Goal: Task Accomplishment & Management: Complete application form

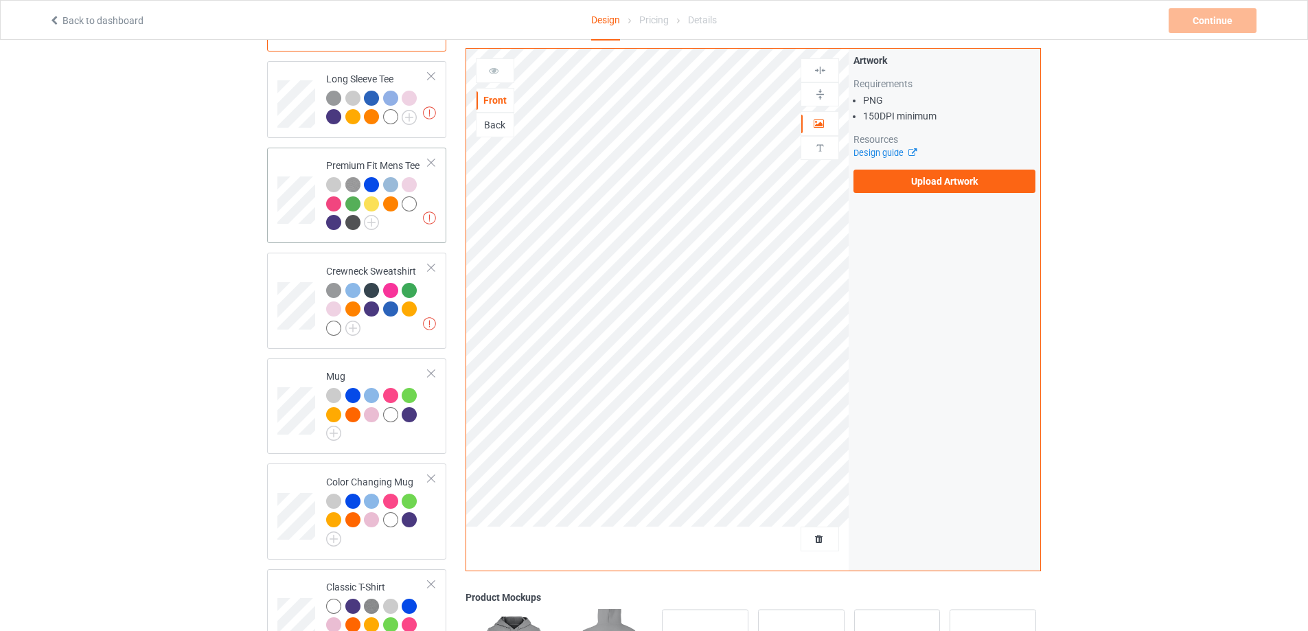
scroll to position [458, 0]
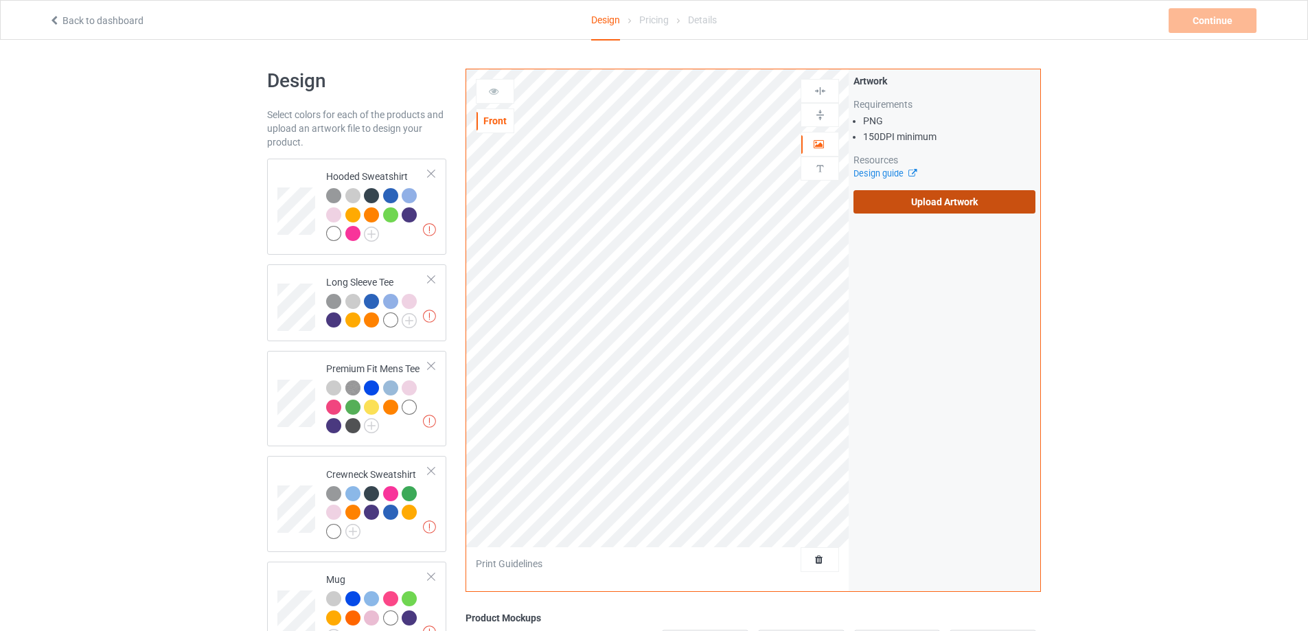
click at [918, 203] on label "Upload Artwork" at bounding box center [945, 201] width 182 height 23
click at [0, 0] on input "Upload Artwork" at bounding box center [0, 0] width 0 height 0
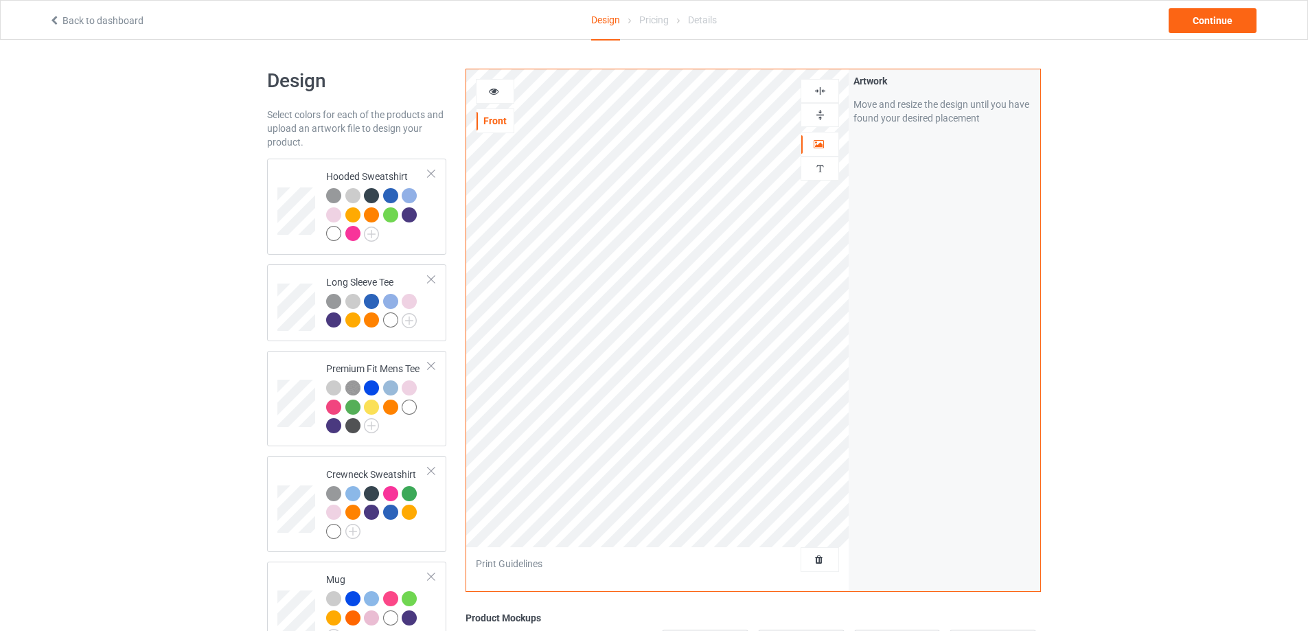
click at [812, 113] on div at bounding box center [819, 115] width 37 height 13
click at [1203, 27] on div "Continue" at bounding box center [1213, 20] width 88 height 25
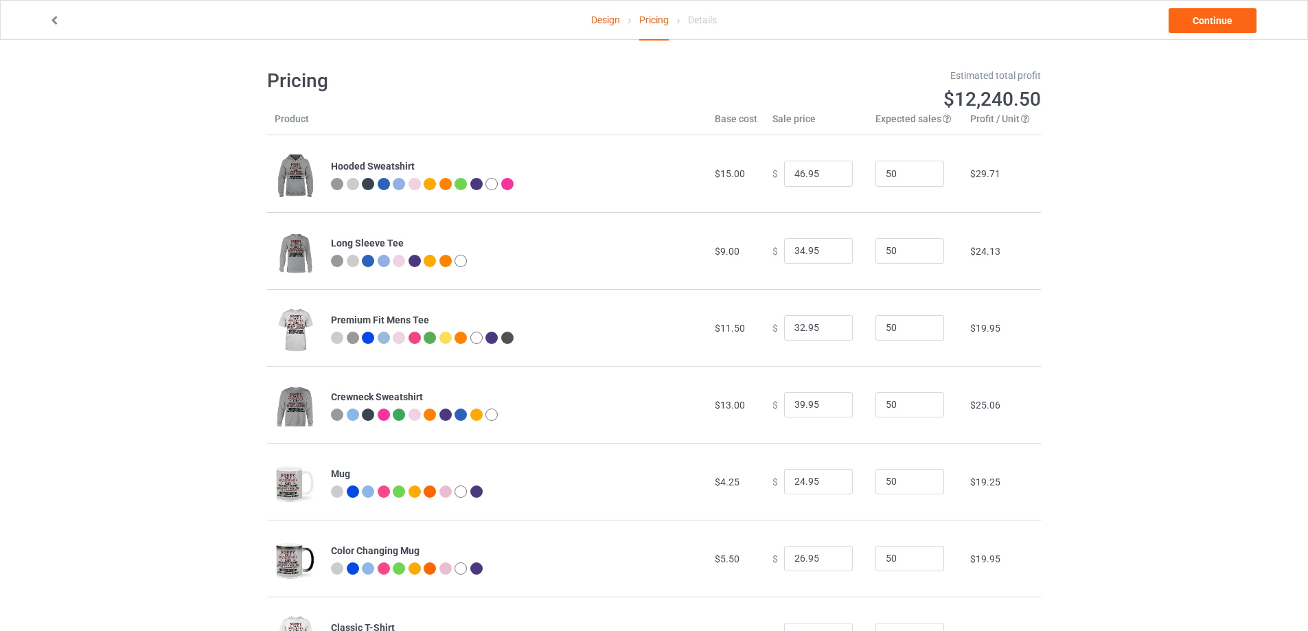
click at [596, 21] on link "Design" at bounding box center [605, 20] width 29 height 38
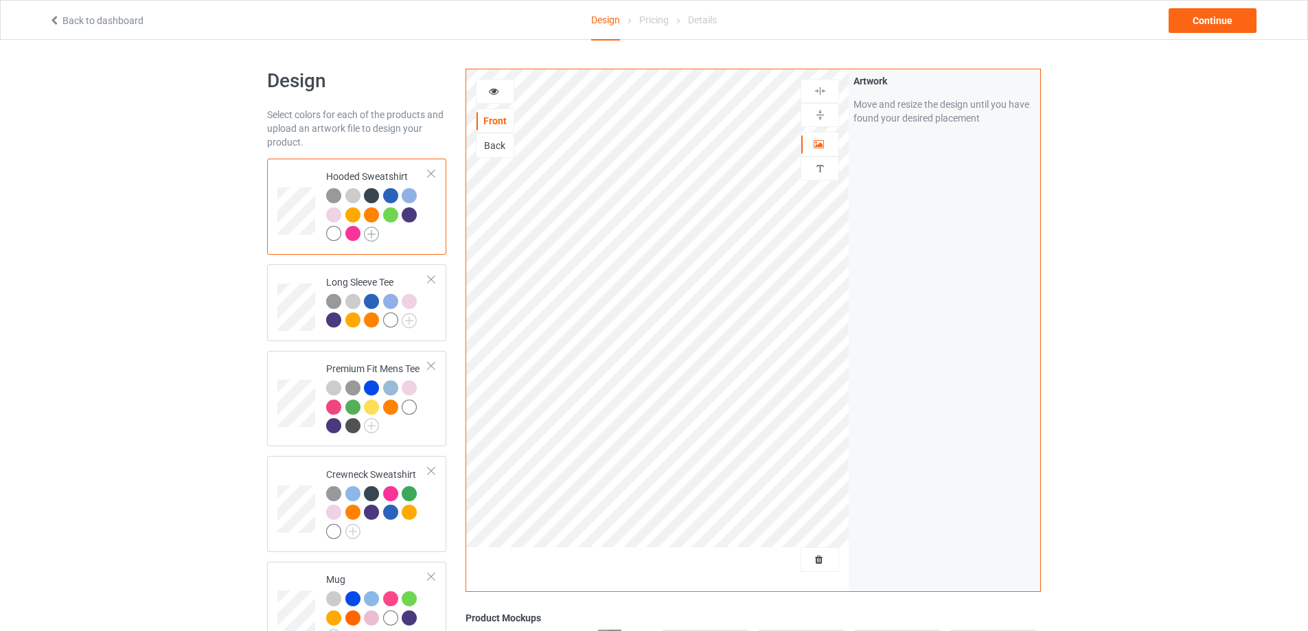
click at [372, 236] on img at bounding box center [371, 234] width 15 height 15
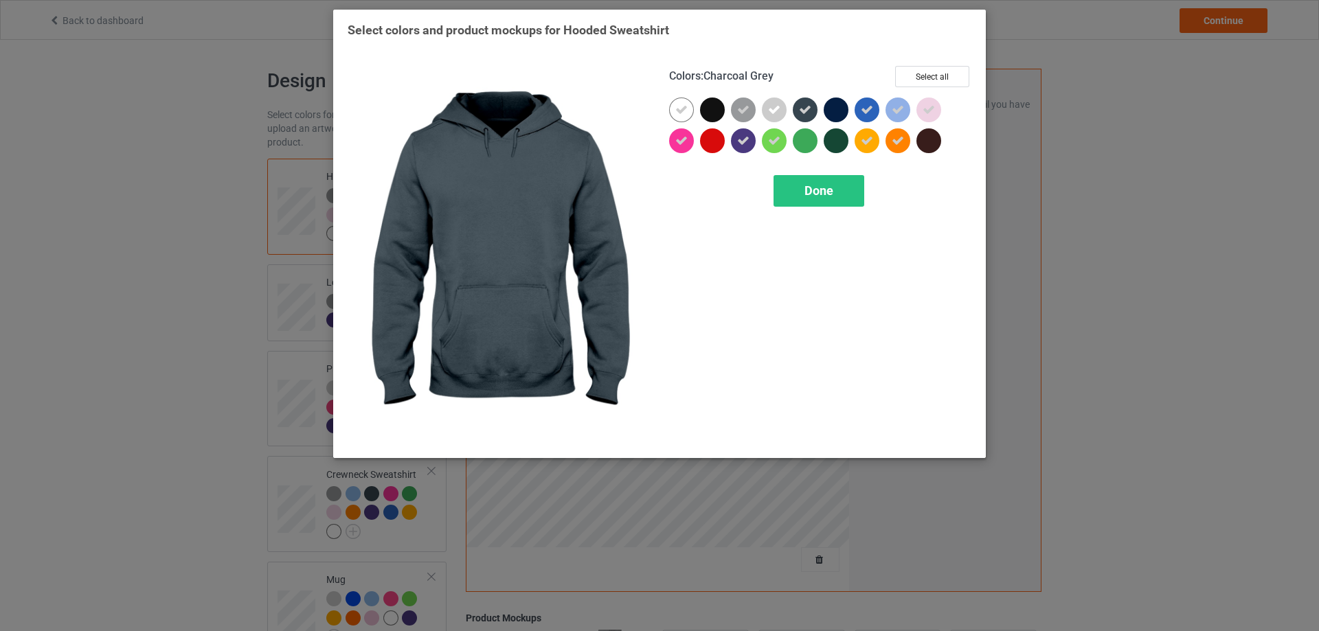
click at [803, 117] on div at bounding box center [805, 110] width 25 height 25
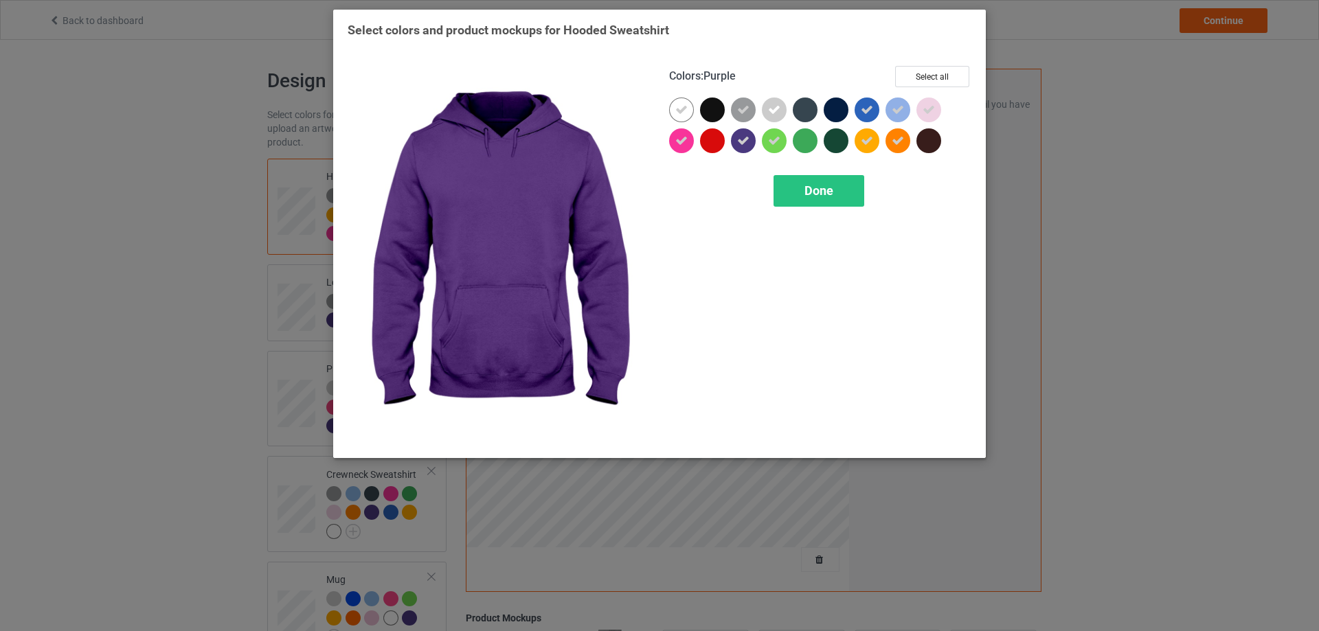
click at [749, 143] on icon at bounding box center [743, 141] width 12 height 12
click at [812, 198] on span "Done" at bounding box center [818, 190] width 29 height 14
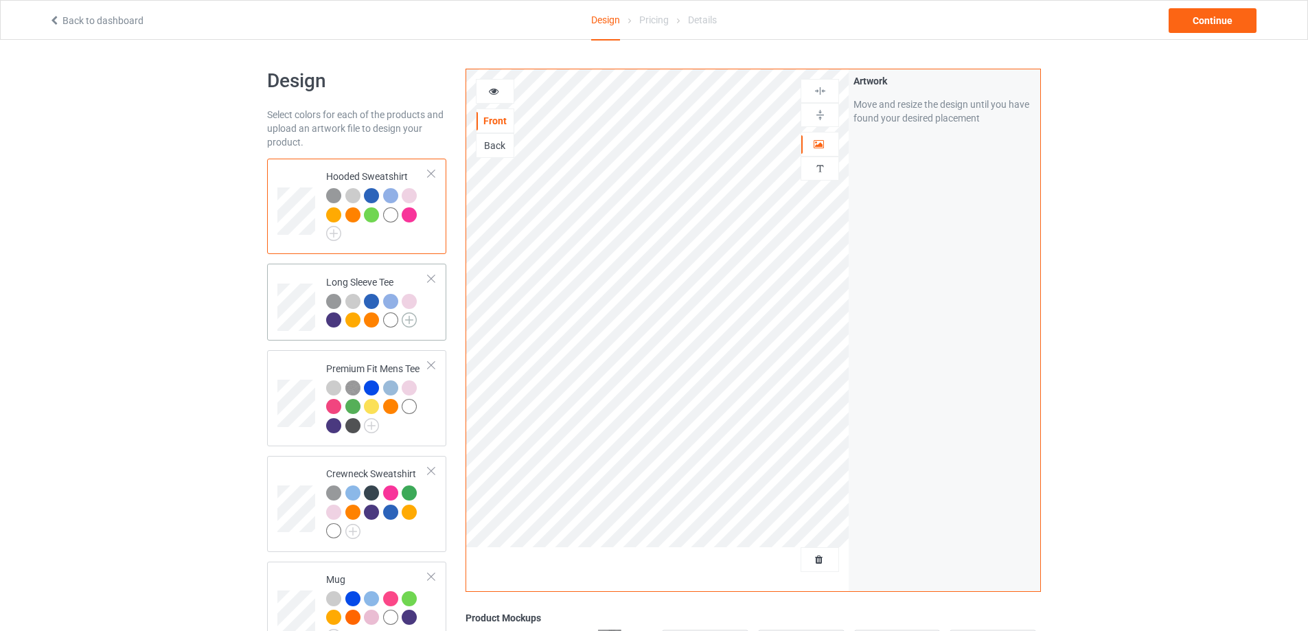
click at [409, 323] on img at bounding box center [409, 319] width 15 height 15
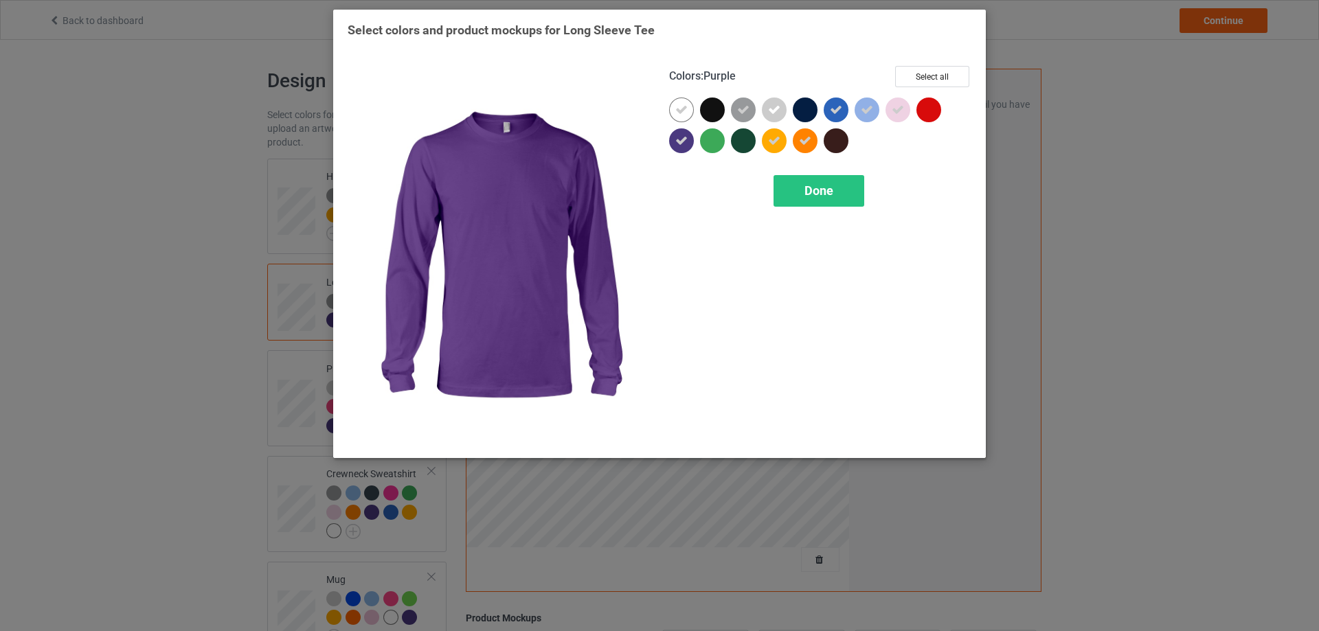
click at [682, 140] on icon at bounding box center [681, 141] width 12 height 12
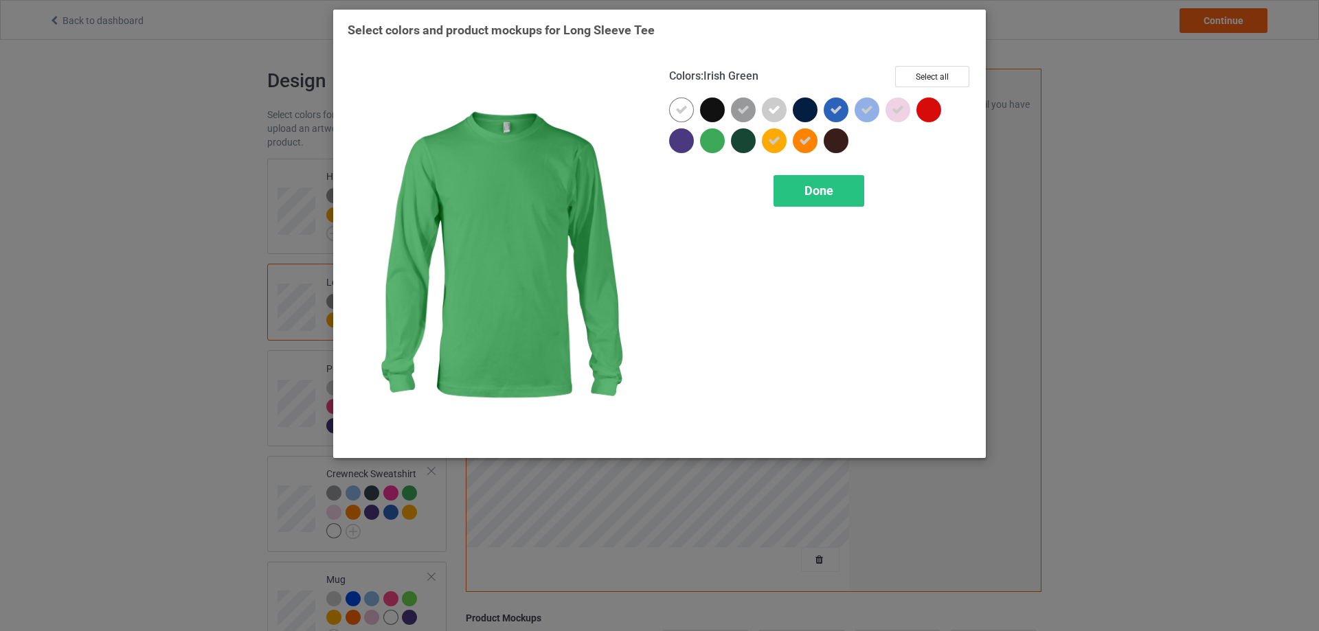
click at [713, 143] on div at bounding box center [712, 140] width 25 height 25
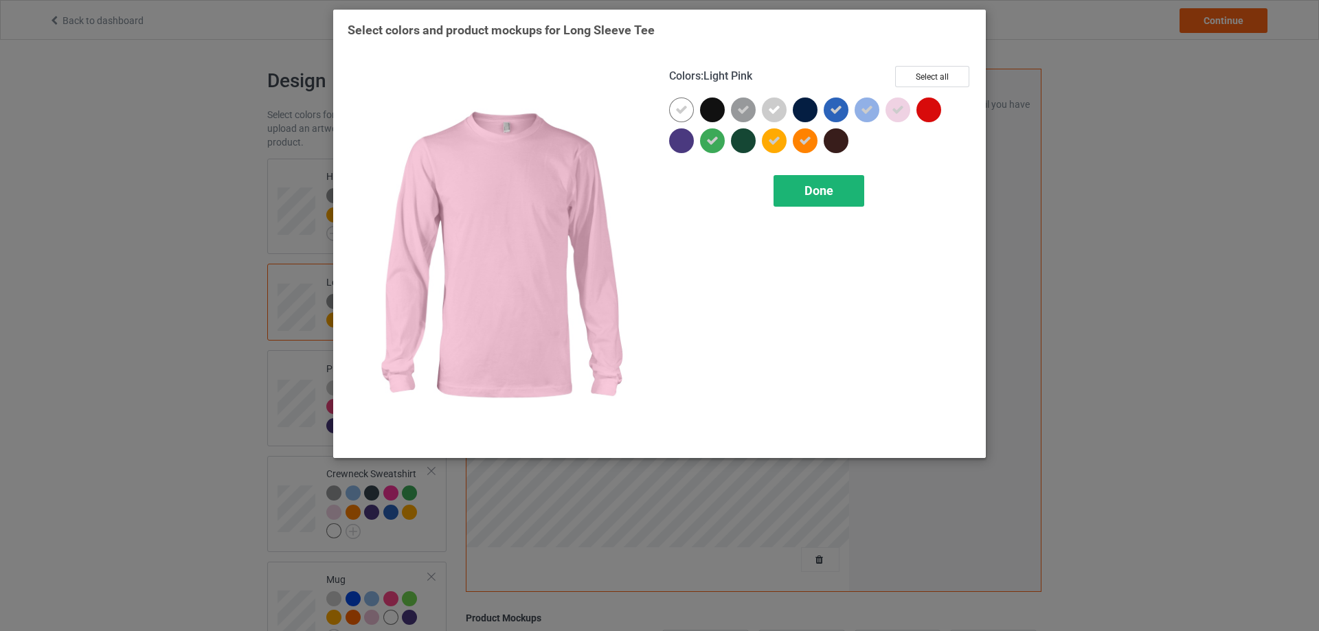
click at [830, 190] on span "Done" at bounding box center [818, 190] width 29 height 14
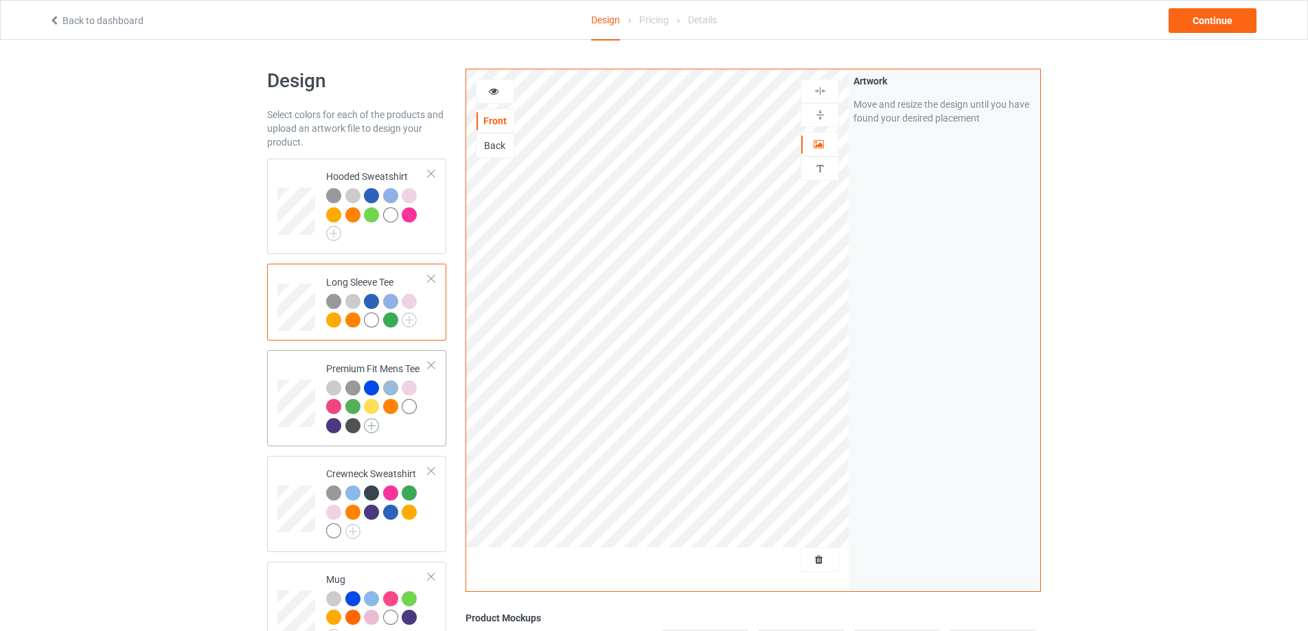
click at [369, 431] on img at bounding box center [371, 425] width 15 height 15
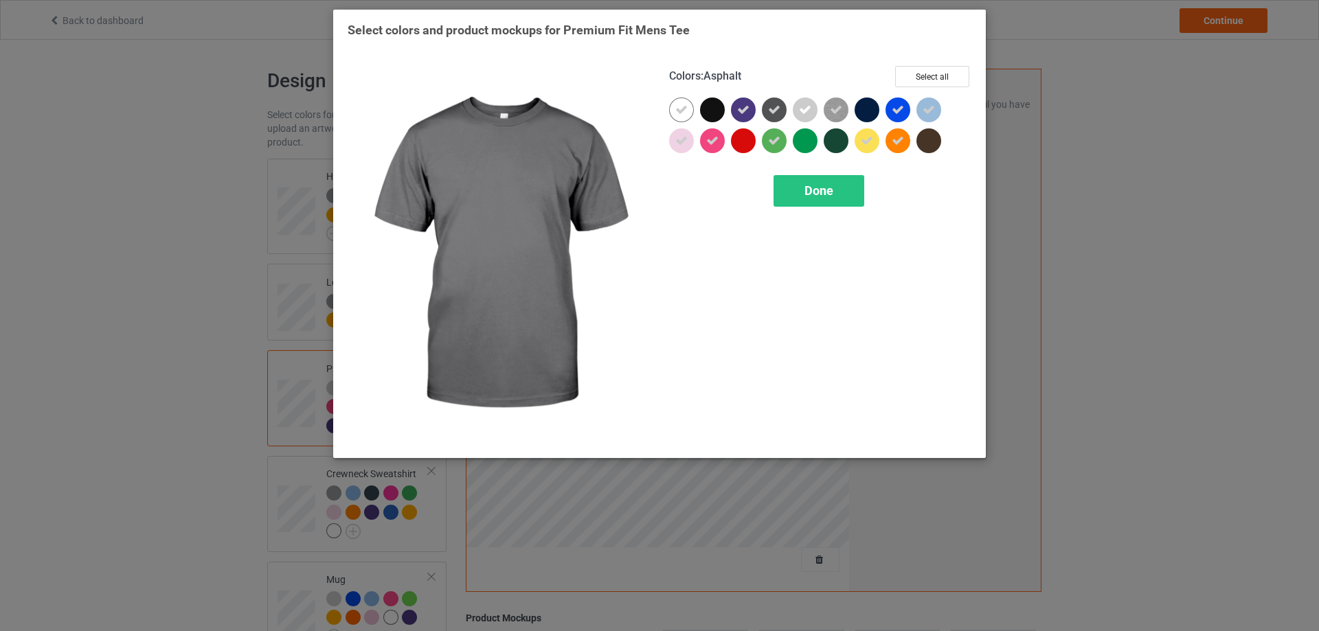
click at [777, 112] on icon at bounding box center [774, 110] width 12 height 12
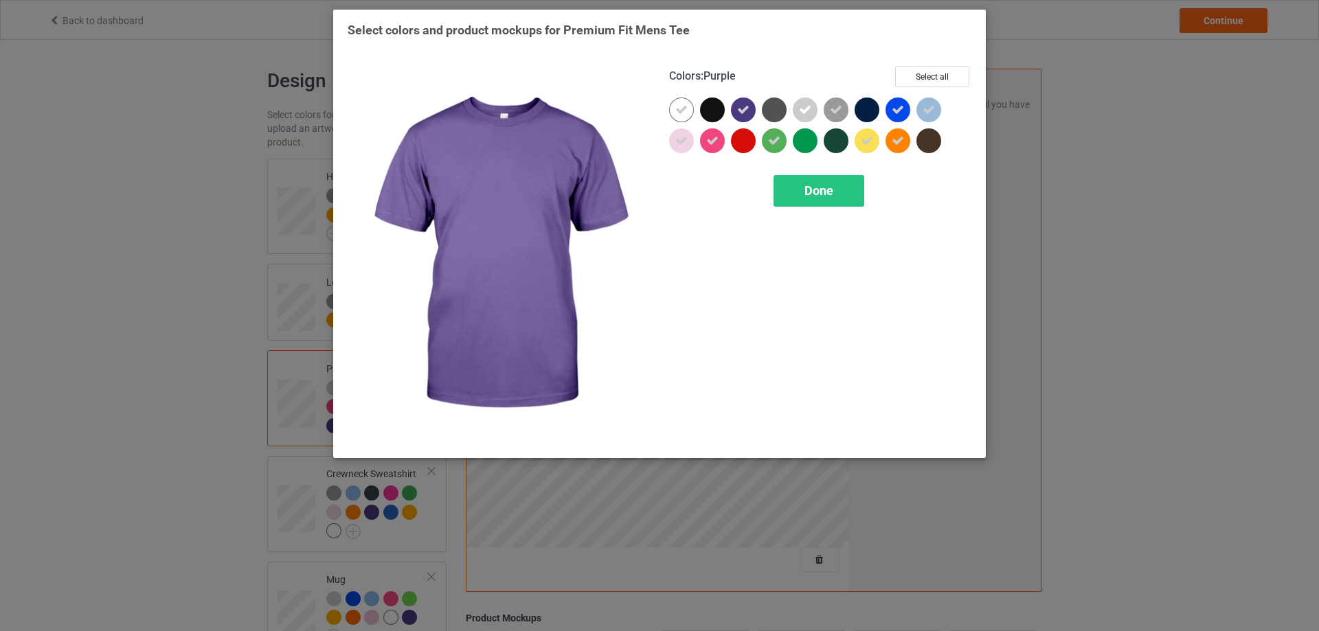
click at [740, 111] on icon at bounding box center [743, 110] width 12 height 12
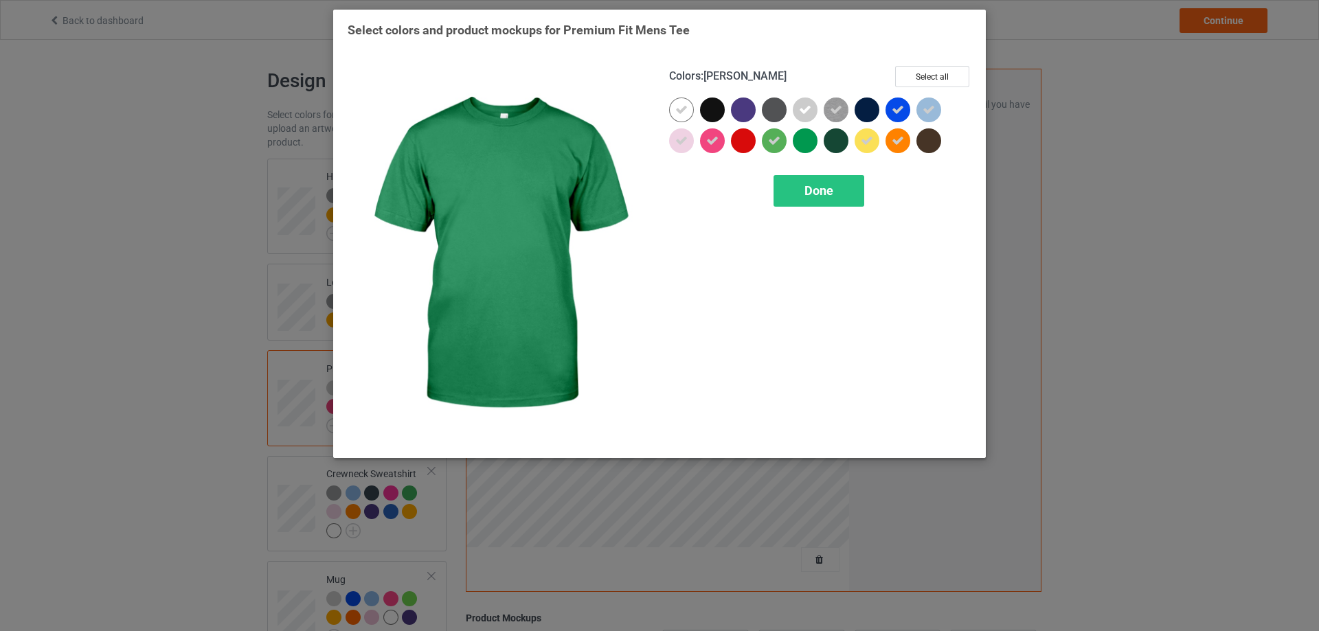
click at [801, 144] on div at bounding box center [805, 140] width 25 height 25
click at [818, 190] on span "Done" at bounding box center [818, 190] width 29 height 14
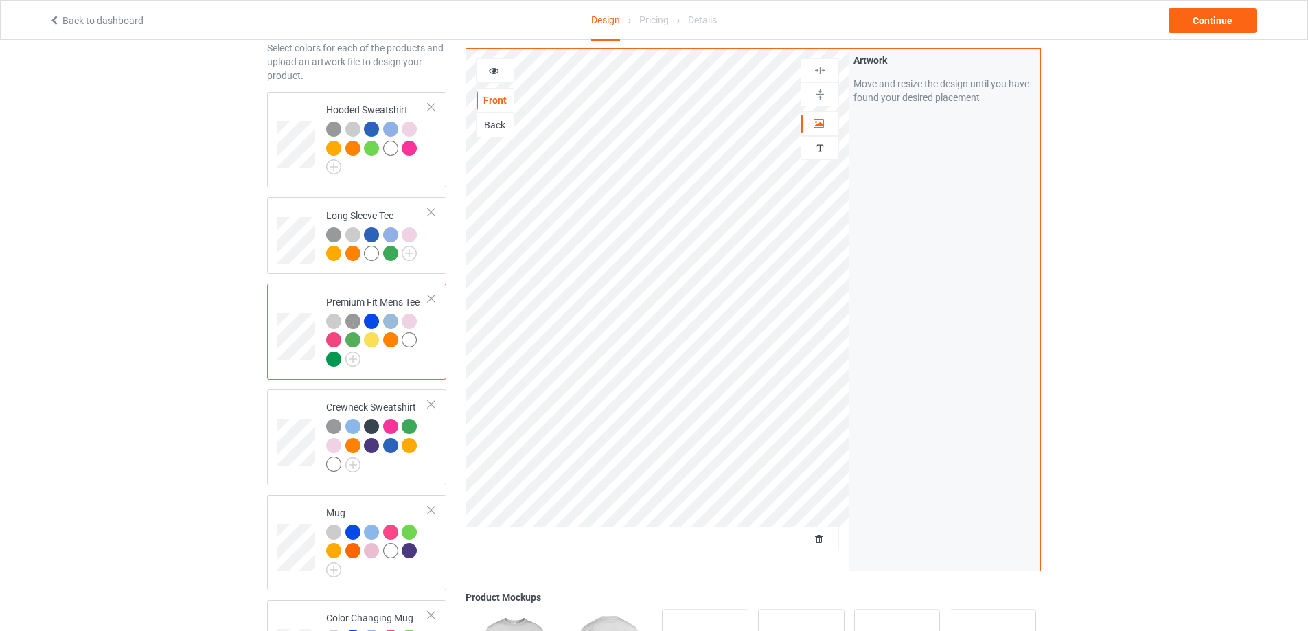
scroll to position [115, 0]
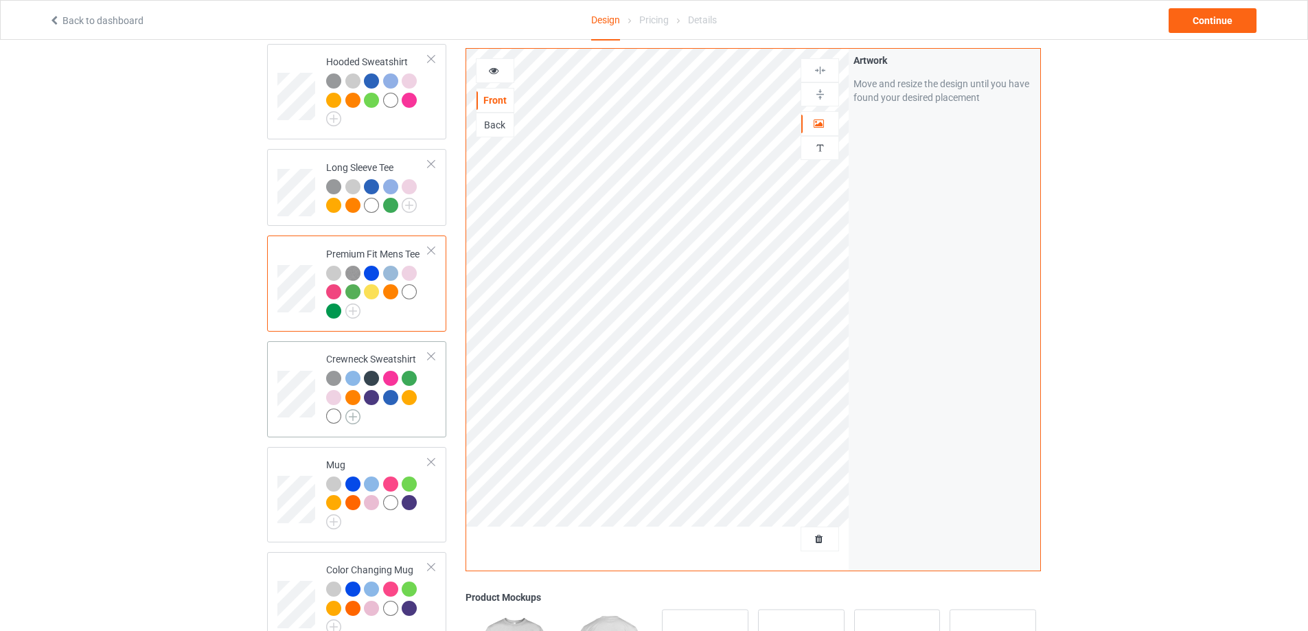
click at [352, 418] on img at bounding box center [352, 416] width 15 height 15
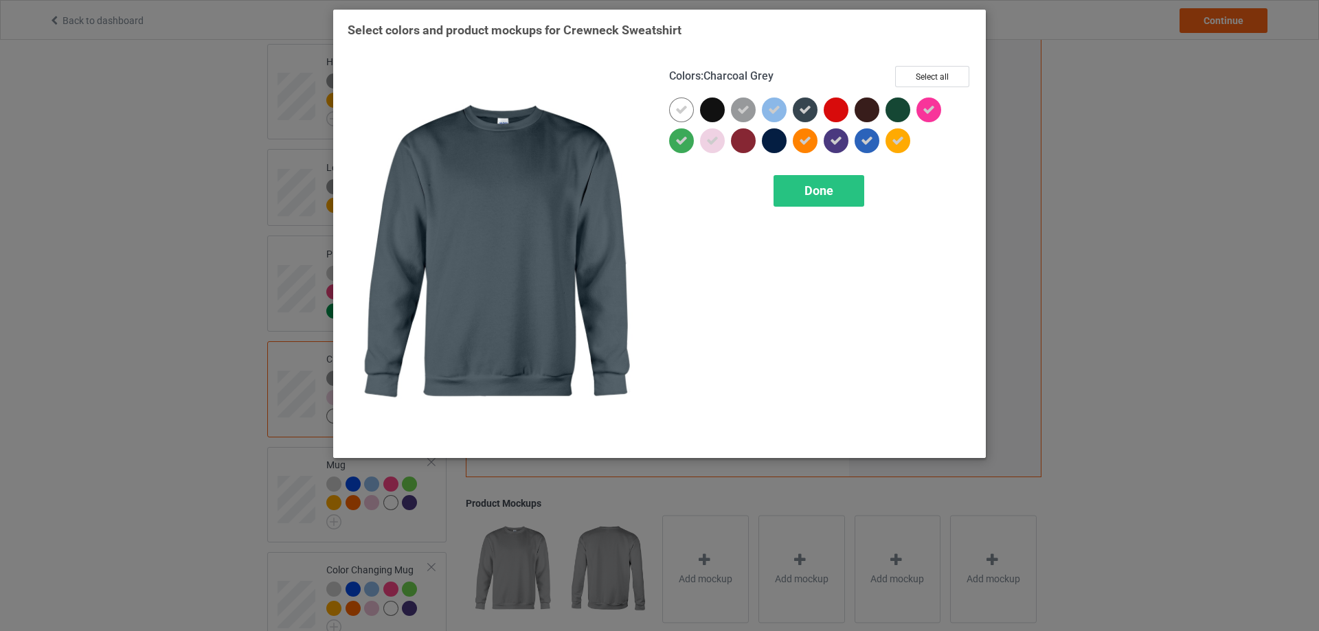
click at [803, 109] on icon at bounding box center [805, 110] width 12 height 12
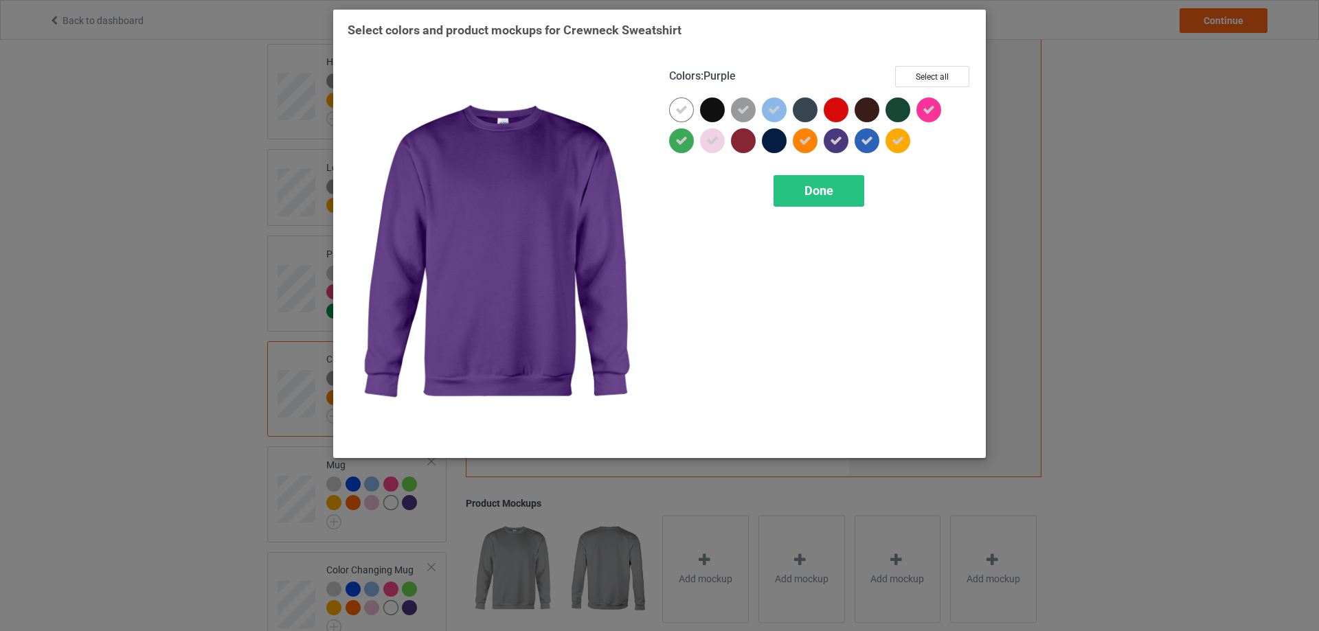
click at [836, 144] on icon at bounding box center [836, 141] width 12 height 12
click at [827, 187] on span "Done" at bounding box center [818, 190] width 29 height 14
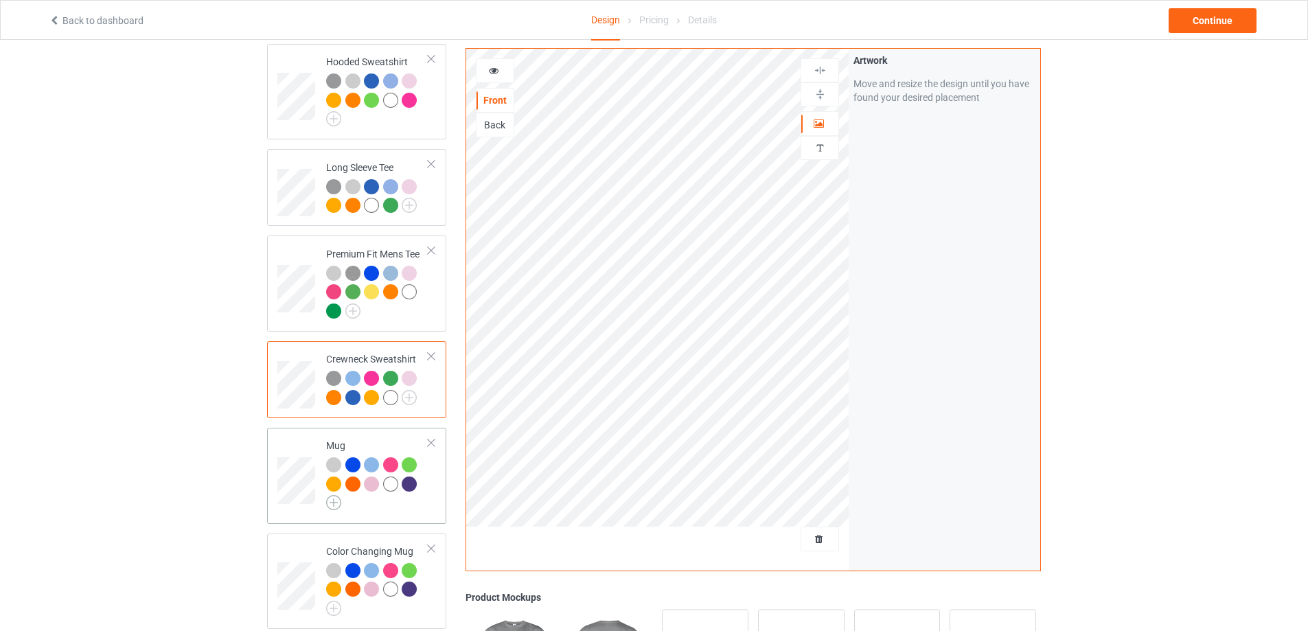
click at [337, 506] on img at bounding box center [333, 502] width 15 height 15
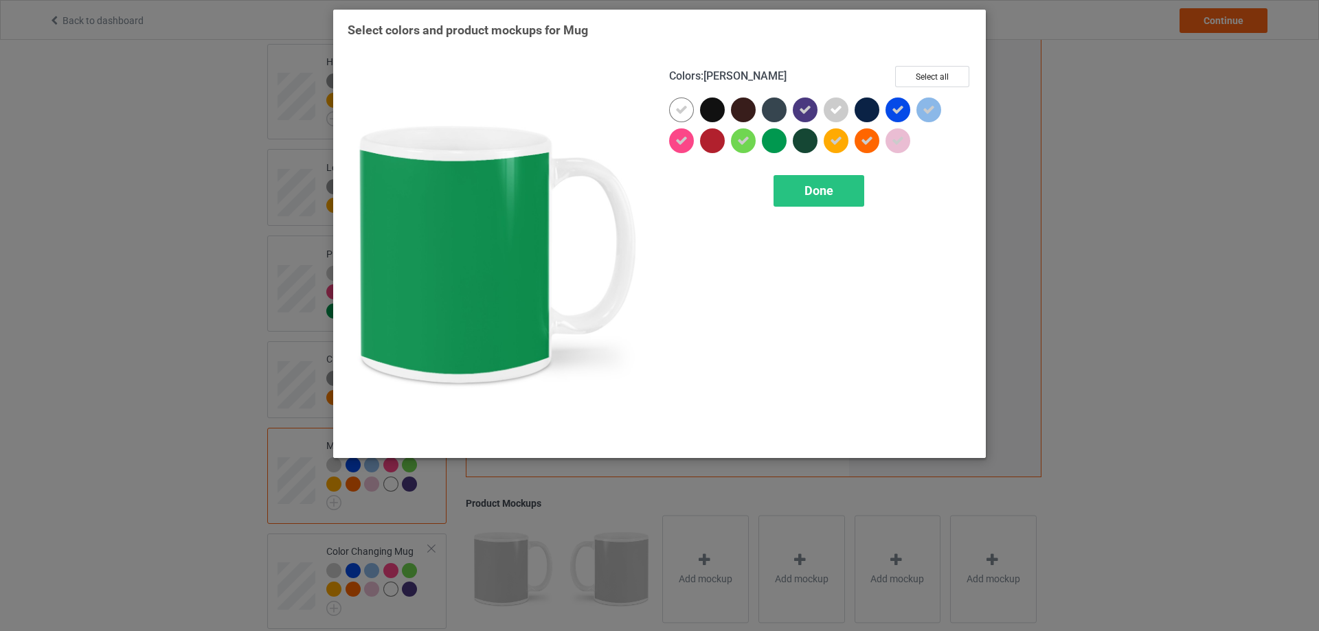
click at [778, 139] on div at bounding box center [774, 140] width 25 height 25
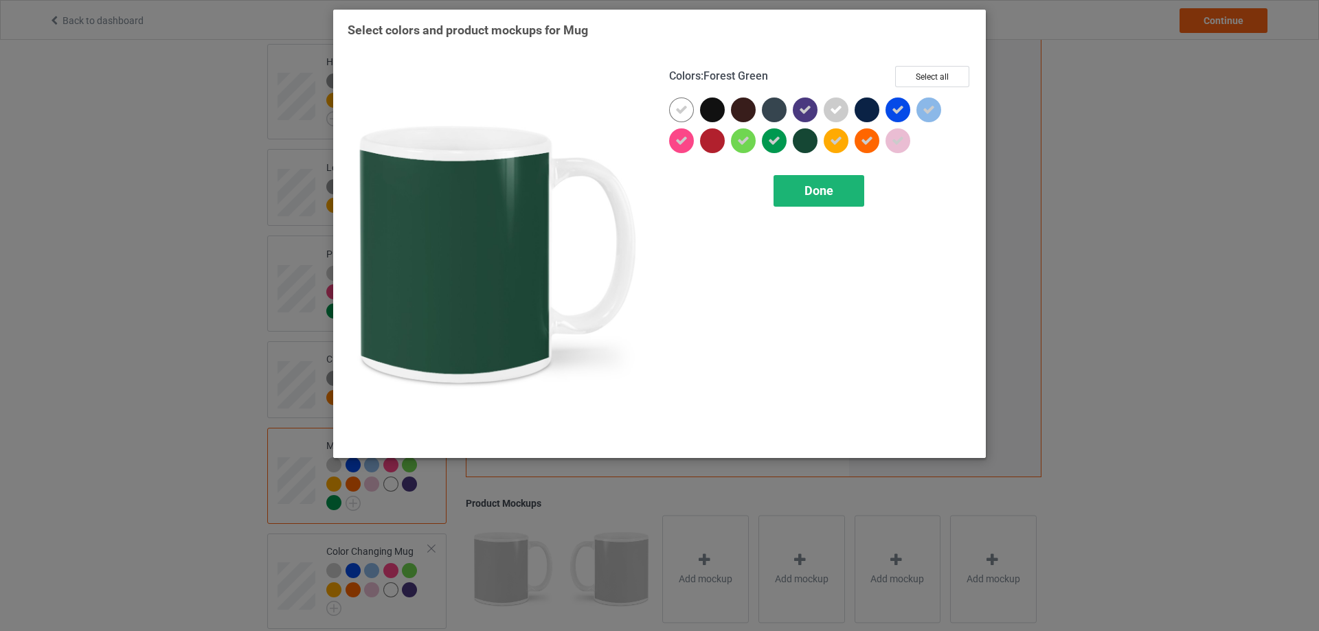
click at [812, 186] on span "Done" at bounding box center [818, 190] width 29 height 14
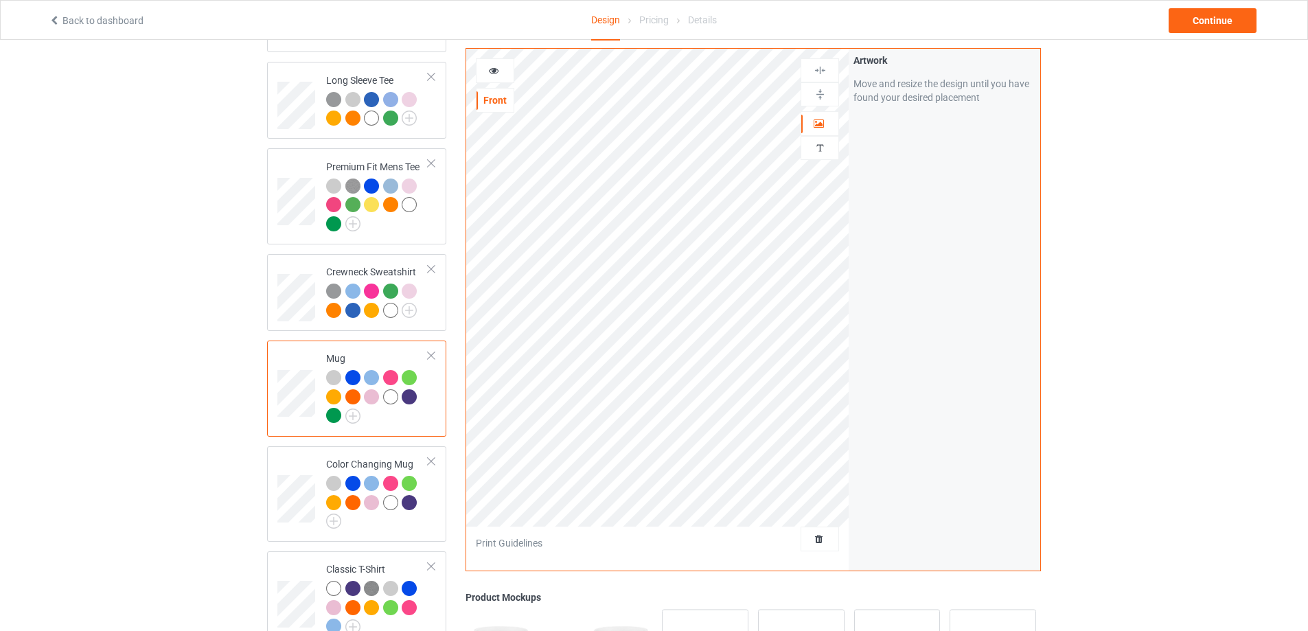
scroll to position [229, 0]
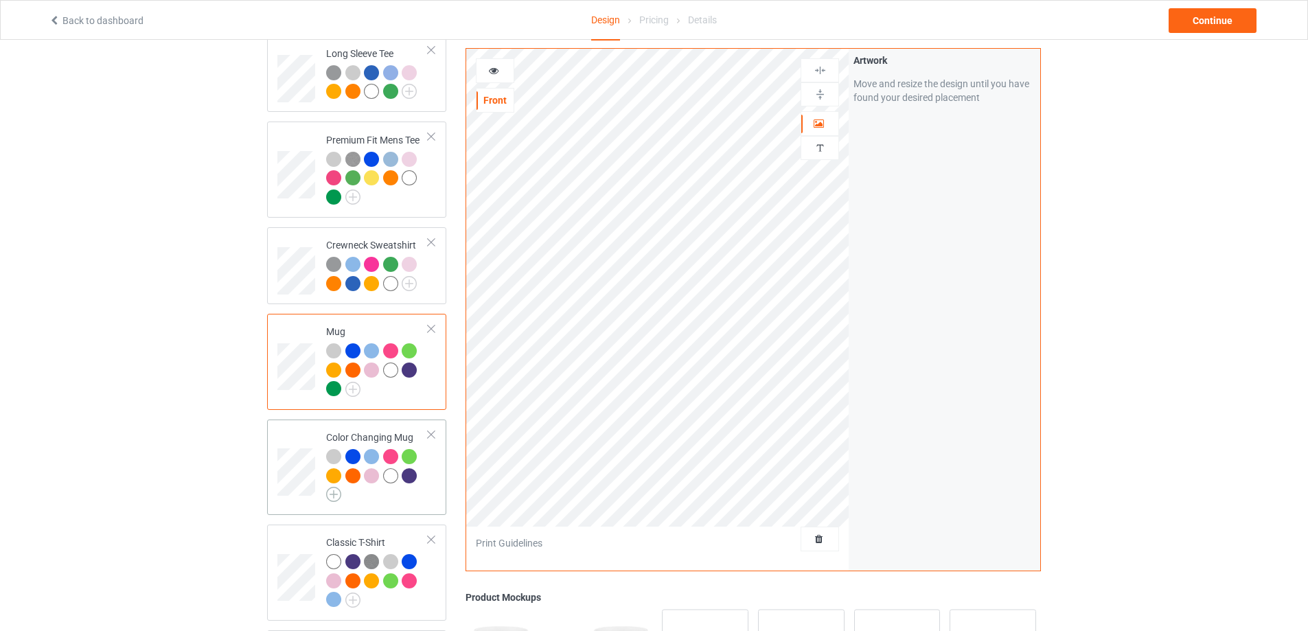
click at [332, 498] on img at bounding box center [333, 494] width 15 height 15
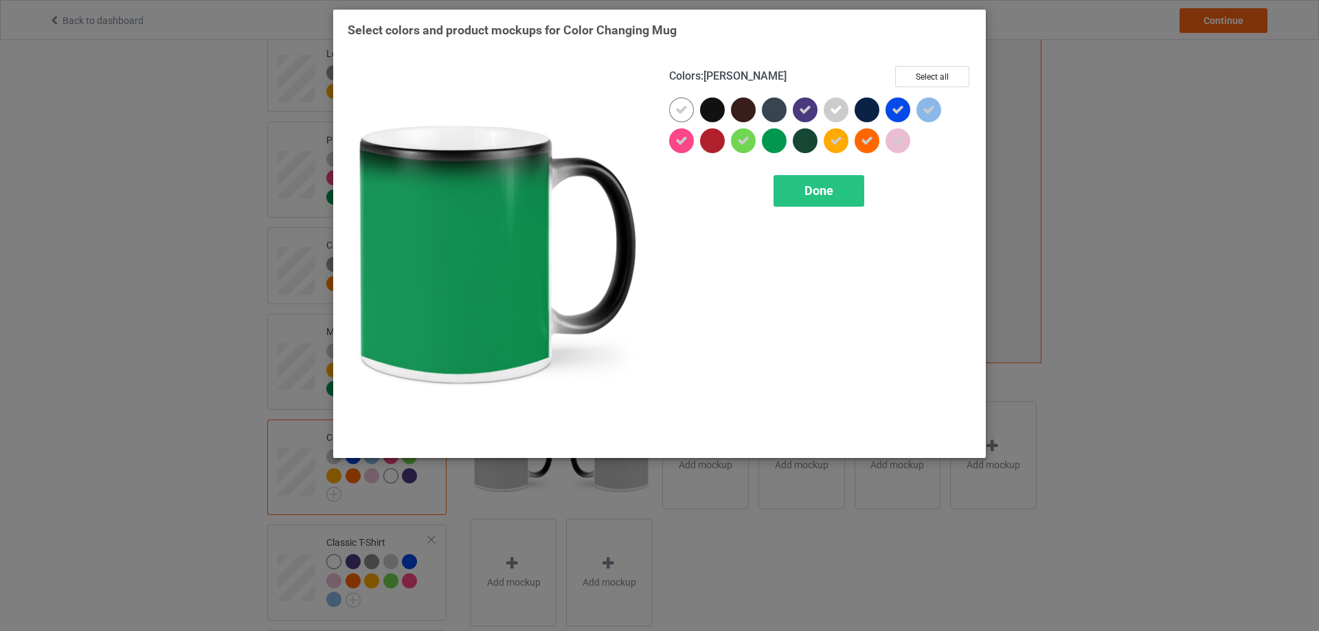
click at [770, 145] on div at bounding box center [774, 140] width 25 height 25
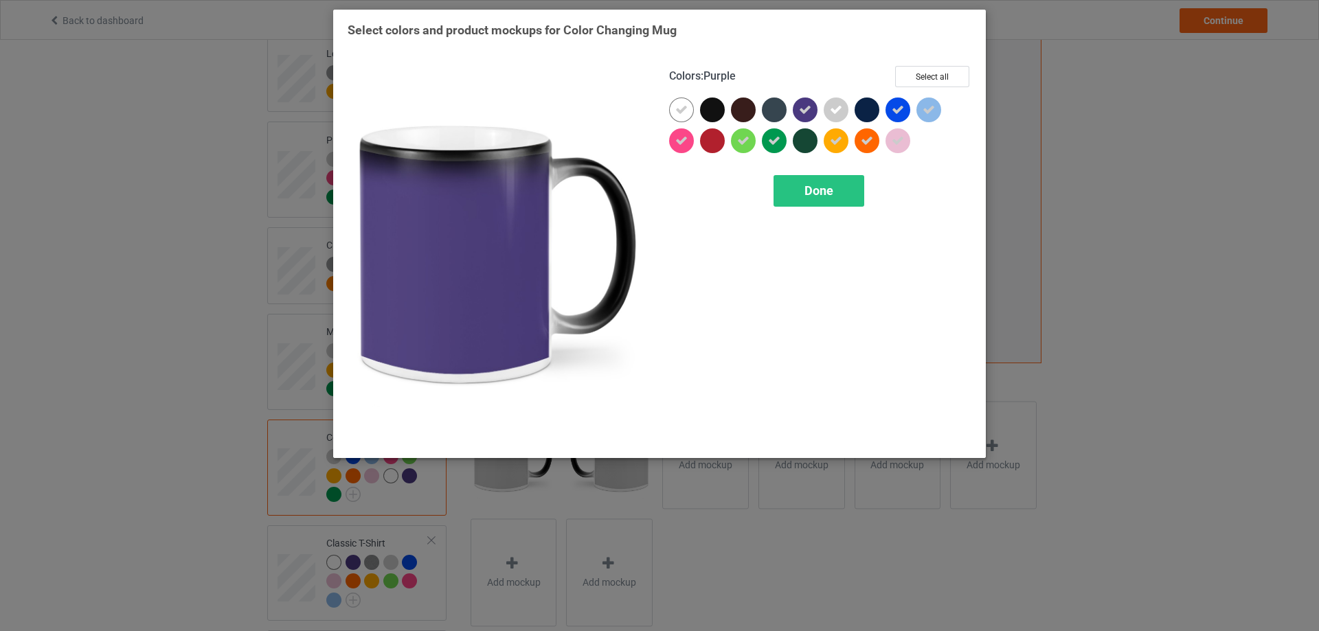
click at [803, 118] on div at bounding box center [805, 110] width 25 height 25
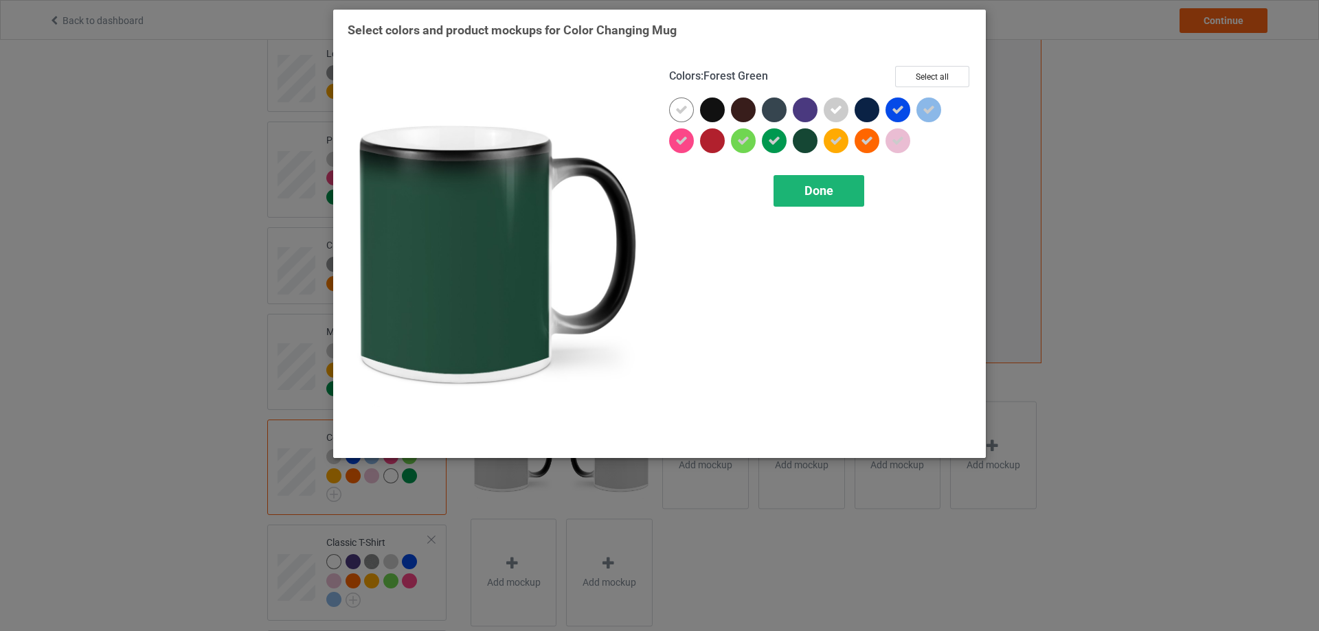
click at [819, 192] on span "Done" at bounding box center [818, 190] width 29 height 14
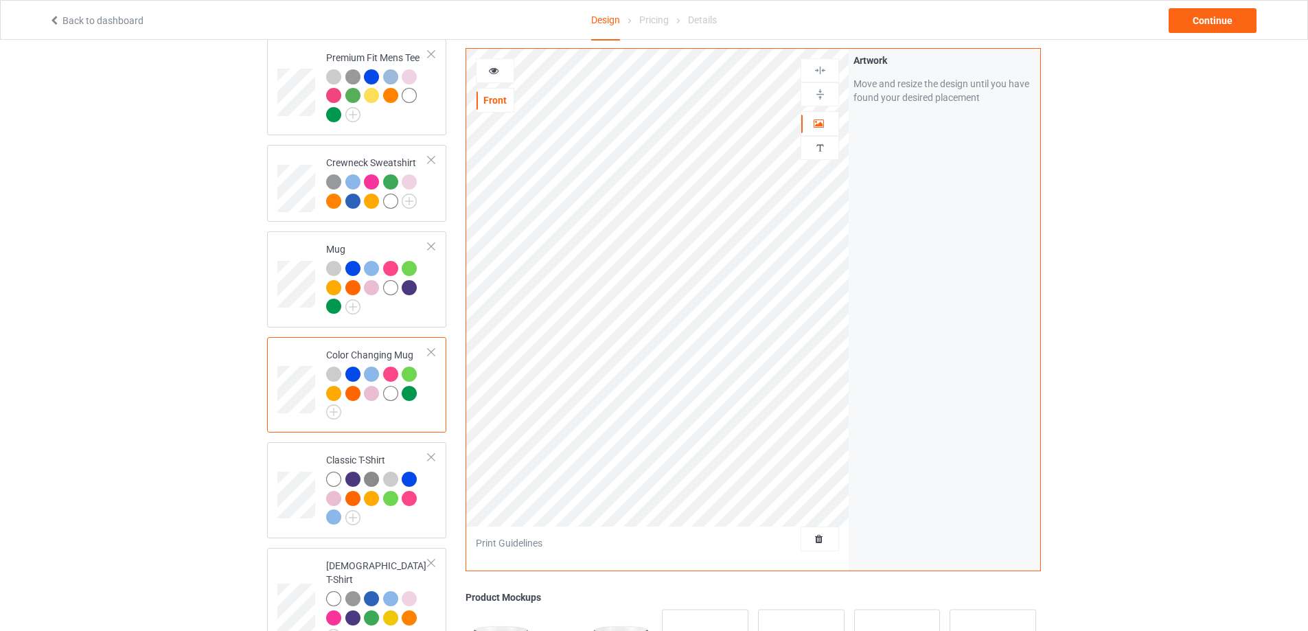
scroll to position [343, 0]
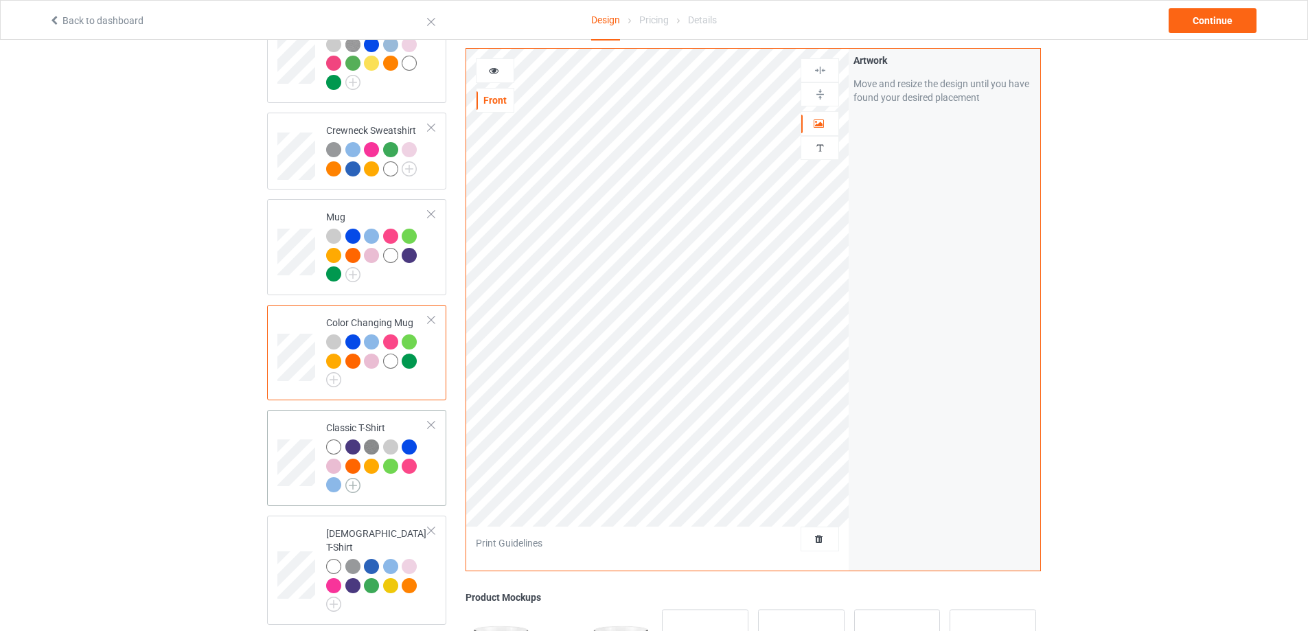
click at [352, 487] on img at bounding box center [352, 485] width 15 height 15
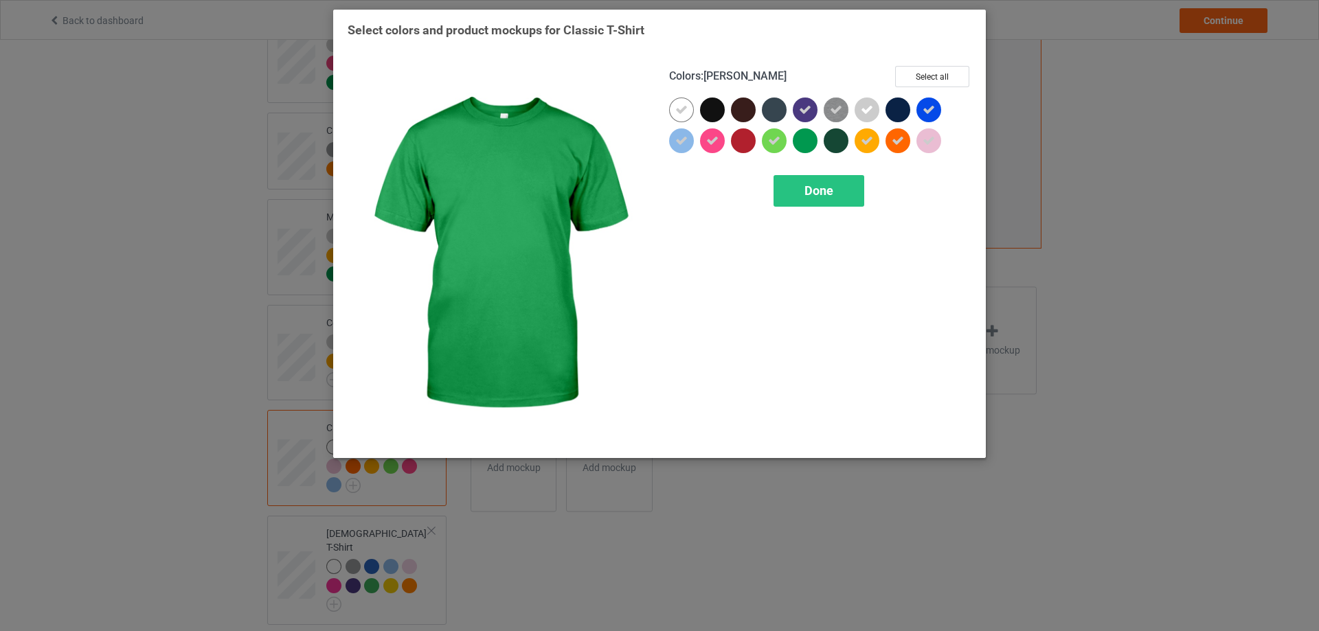
click at [809, 147] on div at bounding box center [805, 140] width 25 height 25
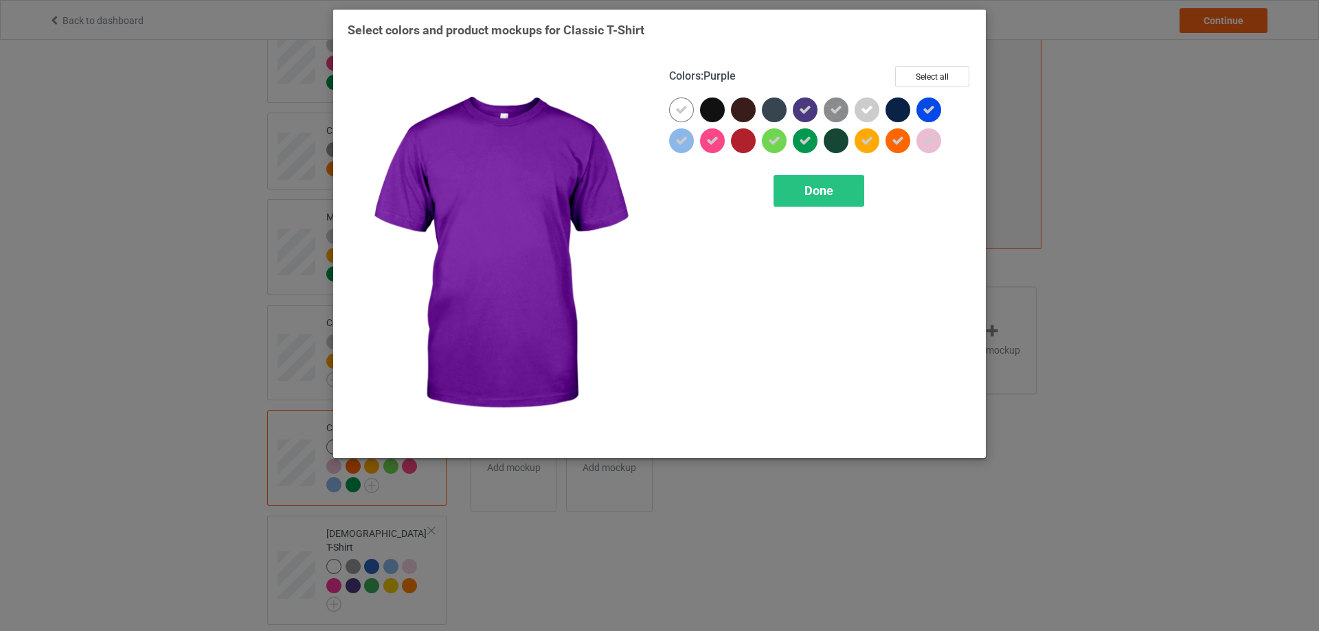
click at [813, 110] on div at bounding box center [805, 110] width 25 height 25
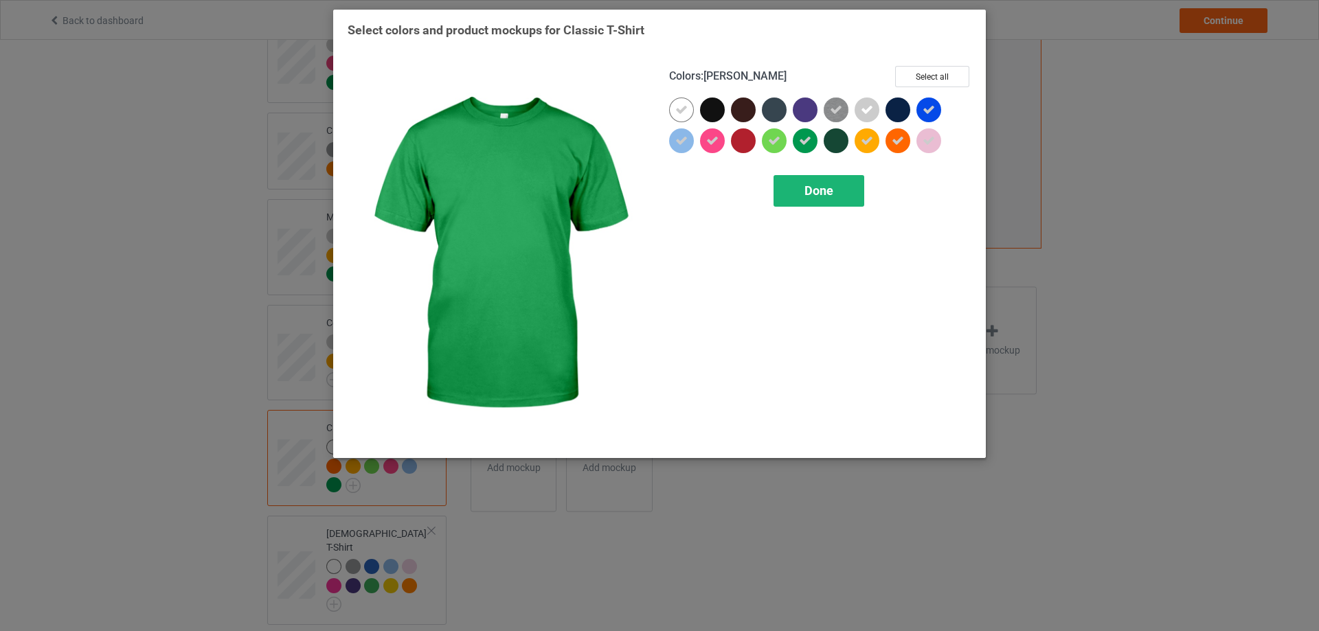
click at [819, 189] on span "Done" at bounding box center [818, 190] width 29 height 14
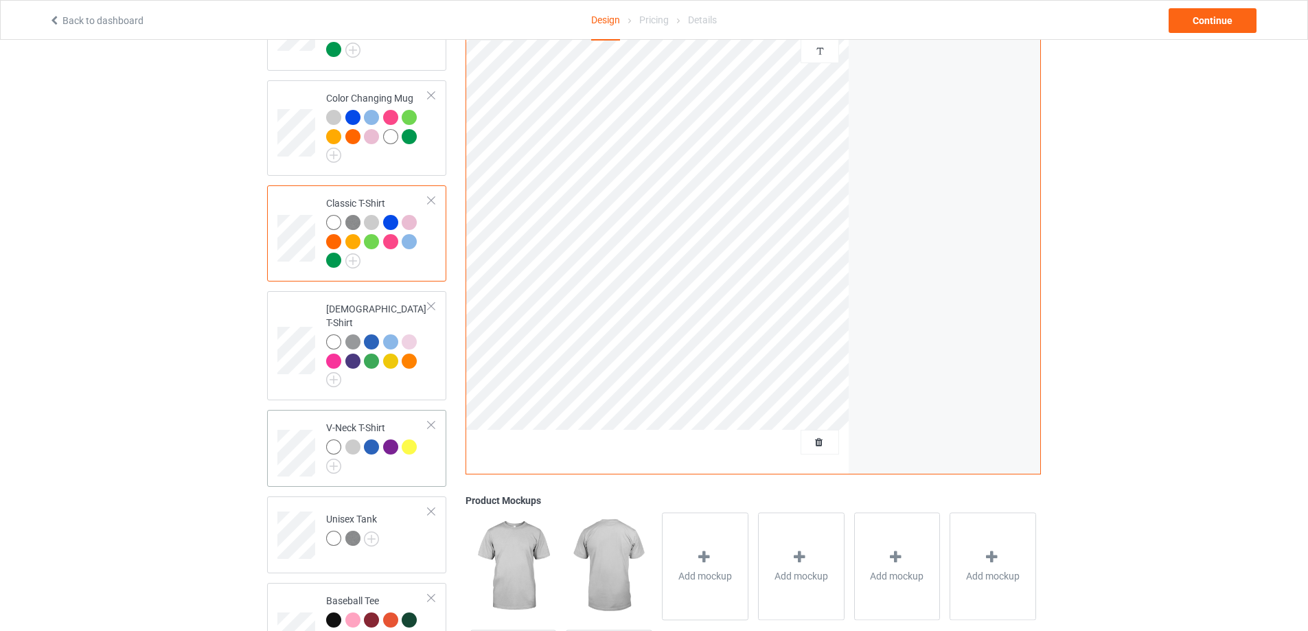
scroll to position [572, 0]
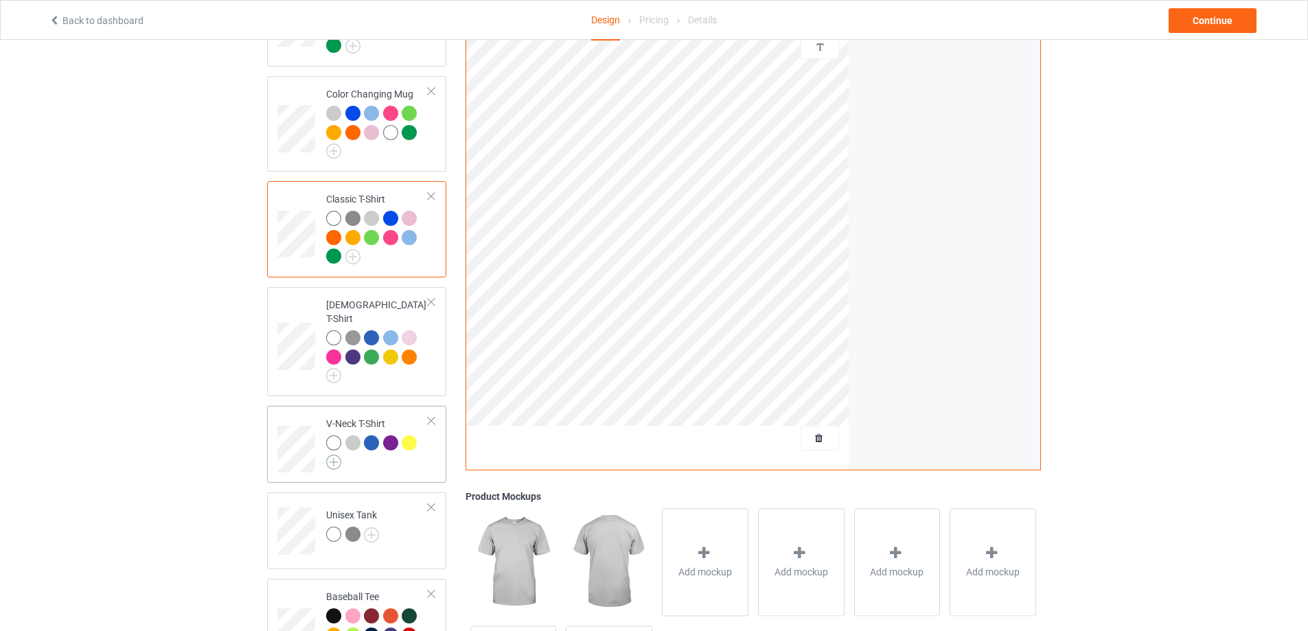
click at [334, 458] on img at bounding box center [333, 462] width 15 height 15
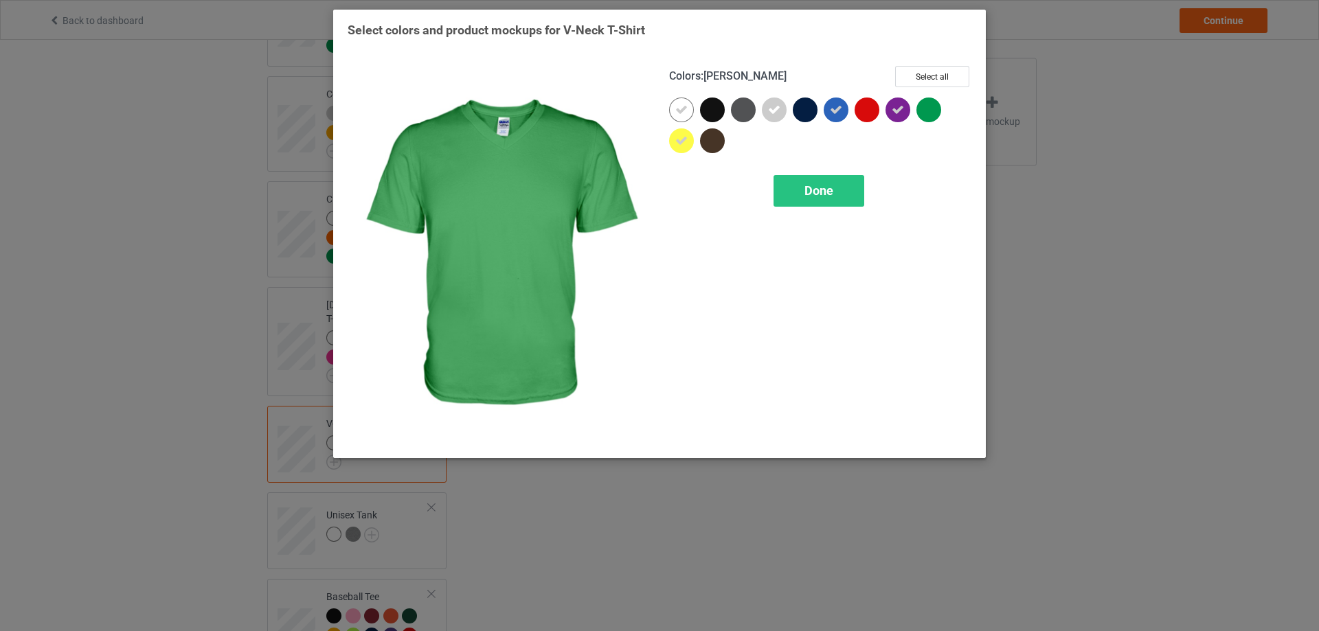
click at [929, 112] on div at bounding box center [928, 110] width 25 height 25
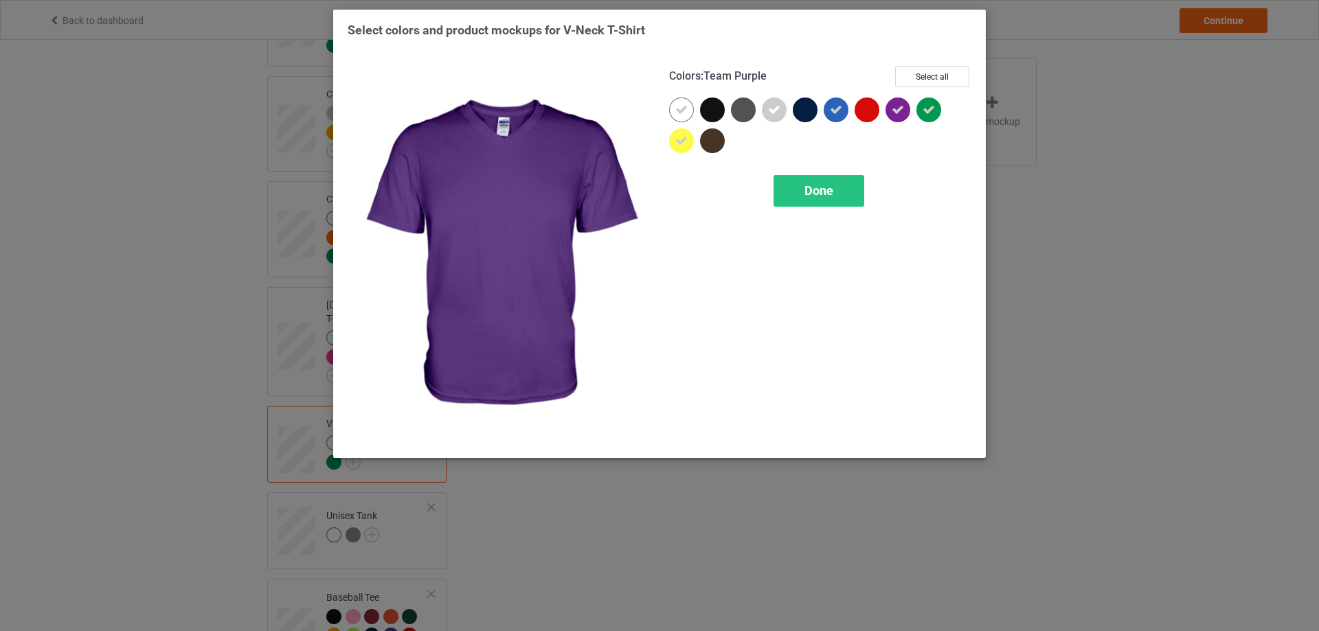
click at [894, 115] on icon at bounding box center [897, 110] width 12 height 12
click at [829, 194] on span "Done" at bounding box center [818, 190] width 29 height 14
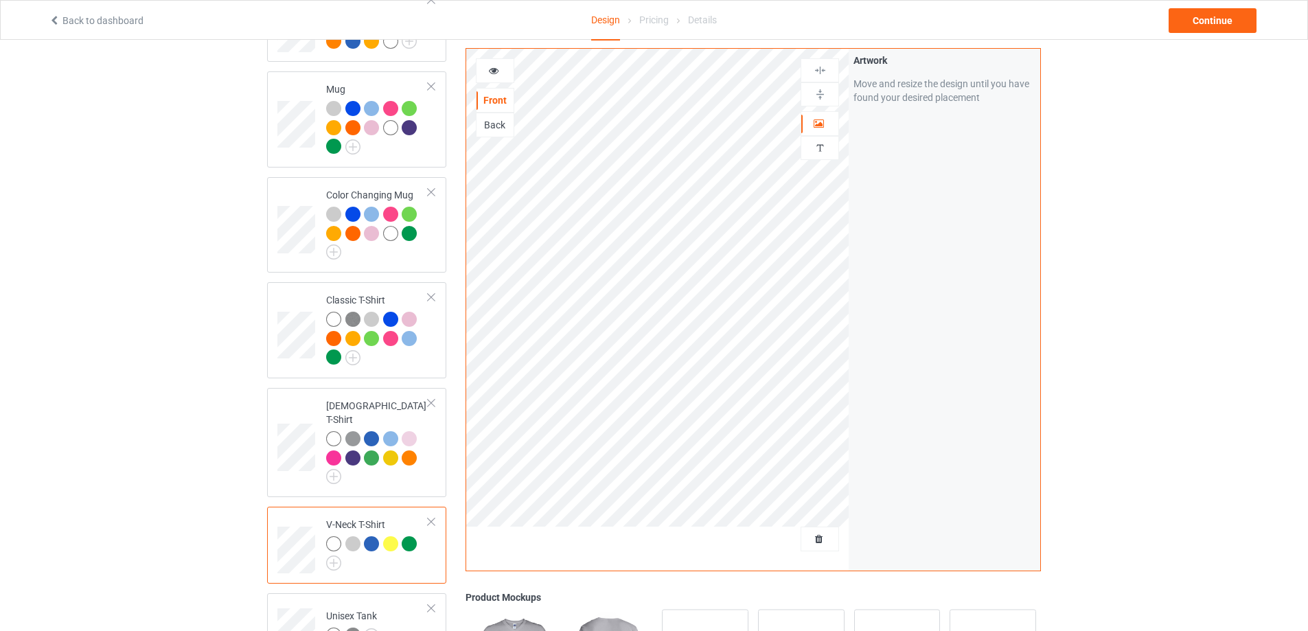
scroll to position [458, 0]
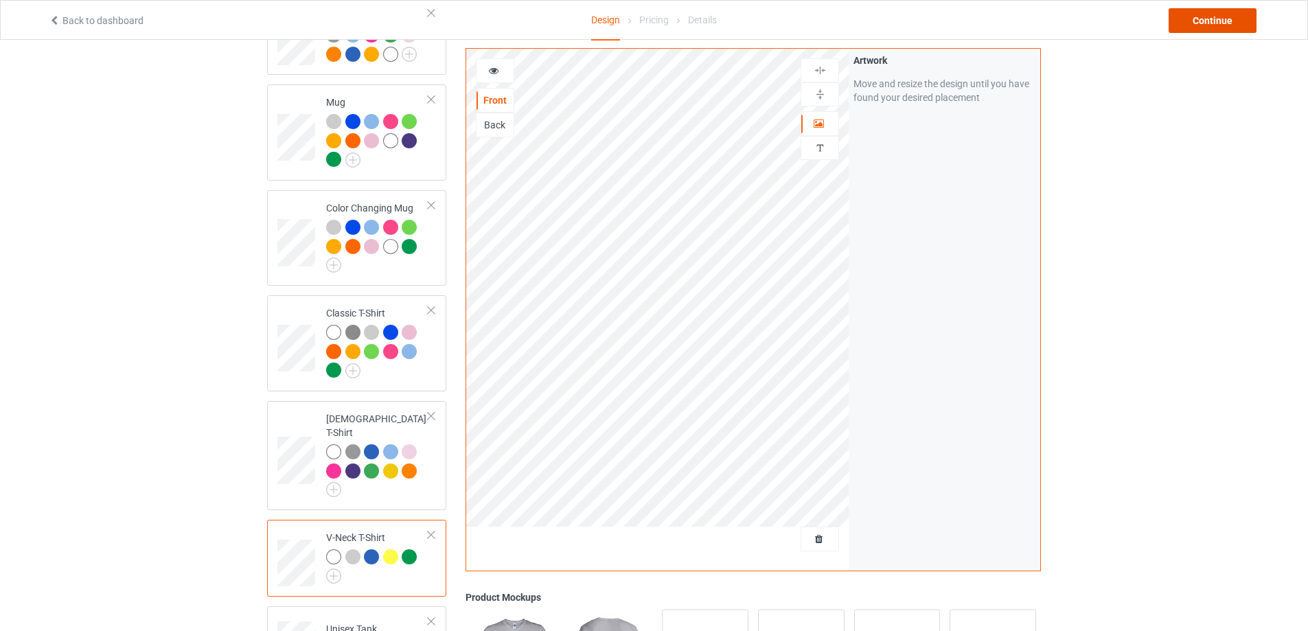
click at [1213, 27] on div "Continue" at bounding box center [1213, 20] width 88 height 25
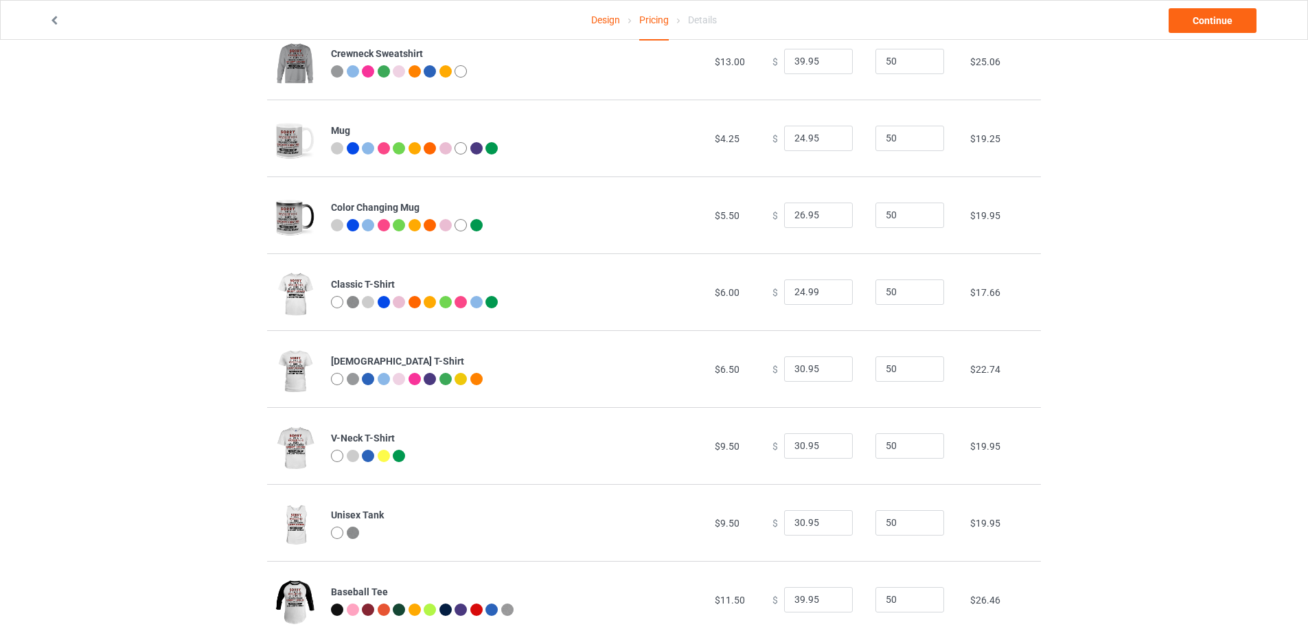
scroll to position [380, 0]
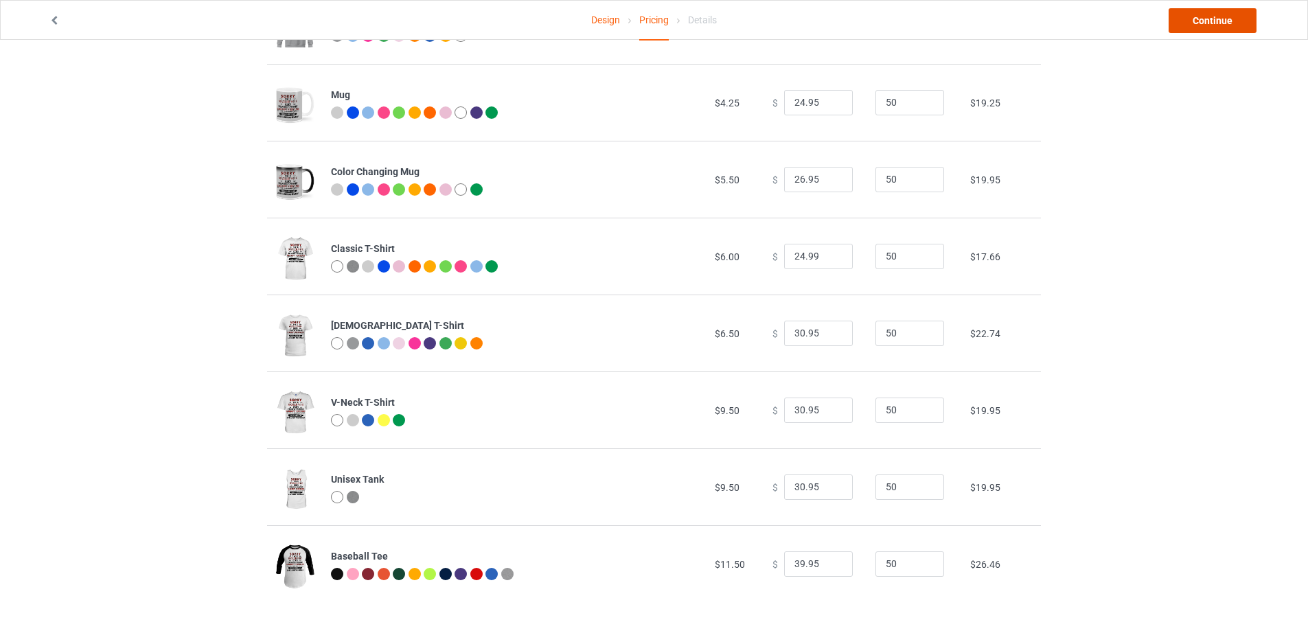
click at [1200, 19] on link "Continue" at bounding box center [1213, 20] width 88 height 25
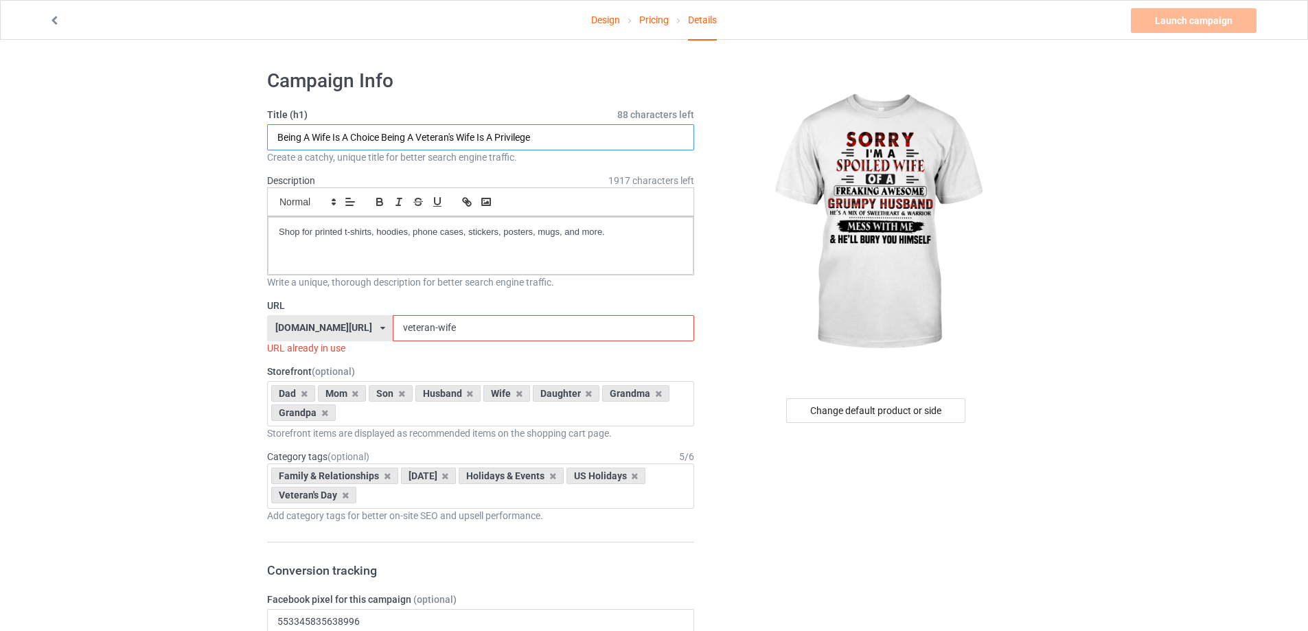
drag, startPoint x: 544, startPoint y: 137, endPoint x: 175, endPoint y: 137, distance: 368.8
paste input "Sorry I'm A Spoiled Wife.... Grumpy Old Husband"
click at [442, 135] on input "Sorry I'm A Spoiled Wife.... Grumpy Old Husband" at bounding box center [480, 137] width 427 height 26
click at [388, 139] on input "Sorry I'm A Spoiled Wife.... Grumpy Husband" at bounding box center [480, 137] width 427 height 26
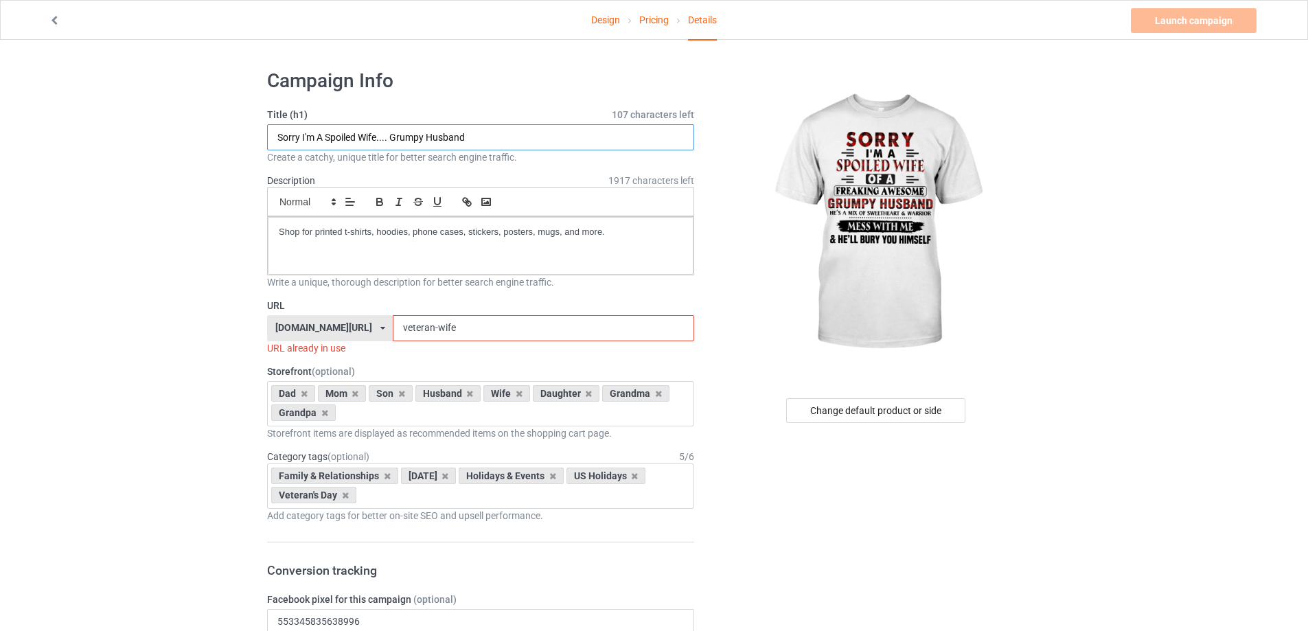
click at [389, 138] on input "Sorry I'm A Spoiled Wife.... Grumpy Husband" at bounding box center [480, 137] width 427 height 26
drag, startPoint x: 391, startPoint y: 137, endPoint x: 378, endPoint y: 139, distance: 13.1
click at [378, 139] on input "Sorry I'm A Spoiled Wife.... Grumpy Husband" at bounding box center [480, 137] width 427 height 26
click at [583, 144] on input "Sorry I'm A Spoiled Wife Of A Freaking Awesome Grumpy Husband" at bounding box center [480, 137] width 427 height 26
drag, startPoint x: 378, startPoint y: 138, endPoint x: 328, endPoint y: 136, distance: 50.2
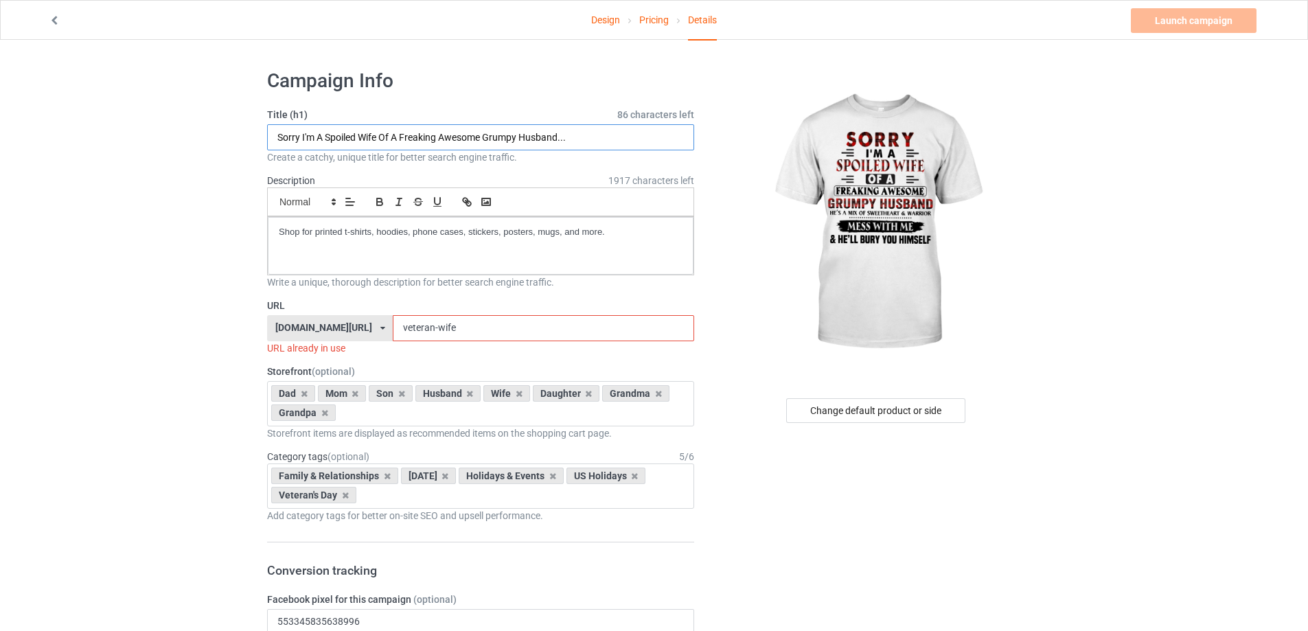
click at [328, 136] on input "Sorry I'm A Spoiled Wife Of A Freaking Awesome Grumpy Husband..." at bounding box center [480, 137] width 427 height 26
drag, startPoint x: 560, startPoint y: 135, endPoint x: 489, endPoint y: 136, distance: 70.7
click at [489, 136] on input "Sorry I'm A Spoiled Wife Of A Freaking Awesome Grumpy Husband..." at bounding box center [480, 137] width 427 height 26
type input "Sorry I'm A Spoiled Wife Of A Freaking Awesome Grumpy Husband..."
drag, startPoint x: 426, startPoint y: 328, endPoint x: 286, endPoint y: 333, distance: 140.2
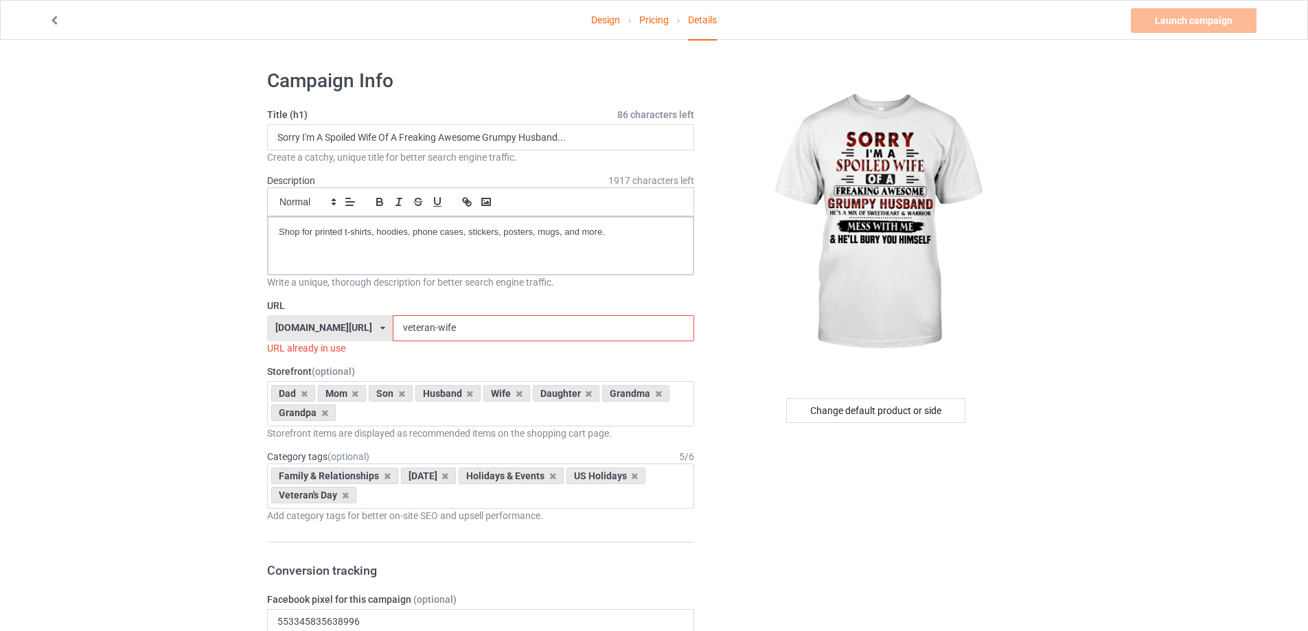
click at [286, 333] on div "[DOMAIN_NAME][URL] [DOMAIN_NAME][URL] [DOMAIN_NAME][URL] [DOMAIN_NAME][URL] 5f8…" at bounding box center [480, 328] width 427 height 26
paste input "Grumpy Husband"
click at [400, 323] on input "Grumpy Husband" at bounding box center [543, 328] width 301 height 26
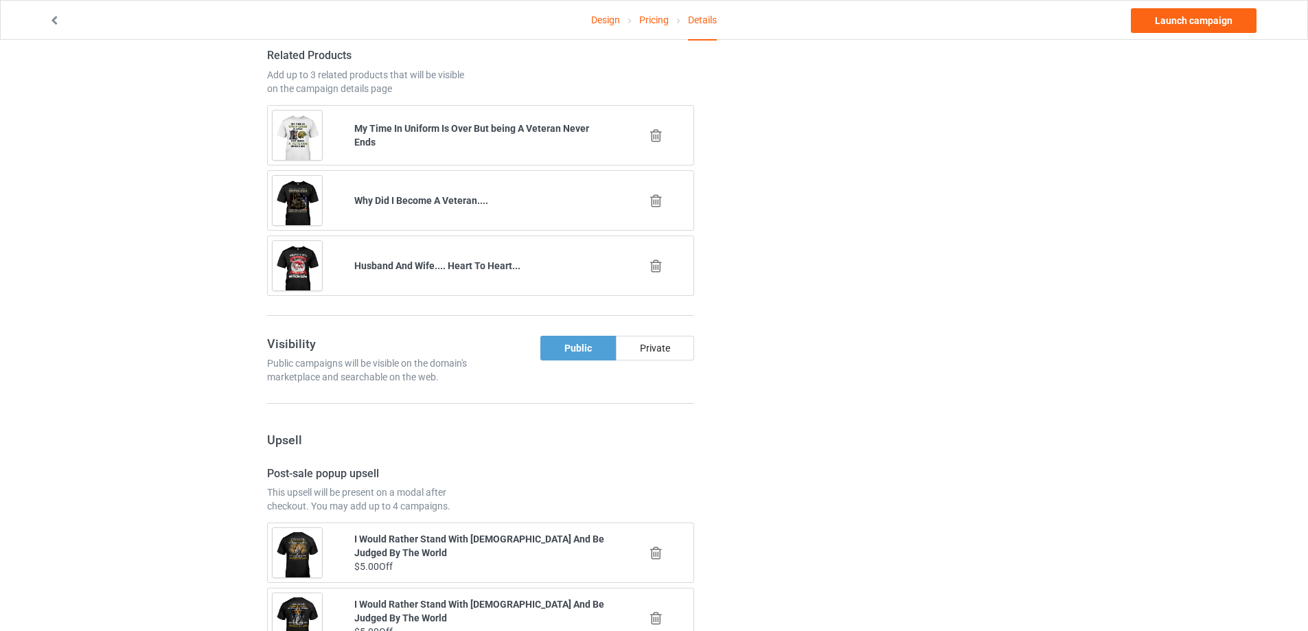
scroll to position [915, 0]
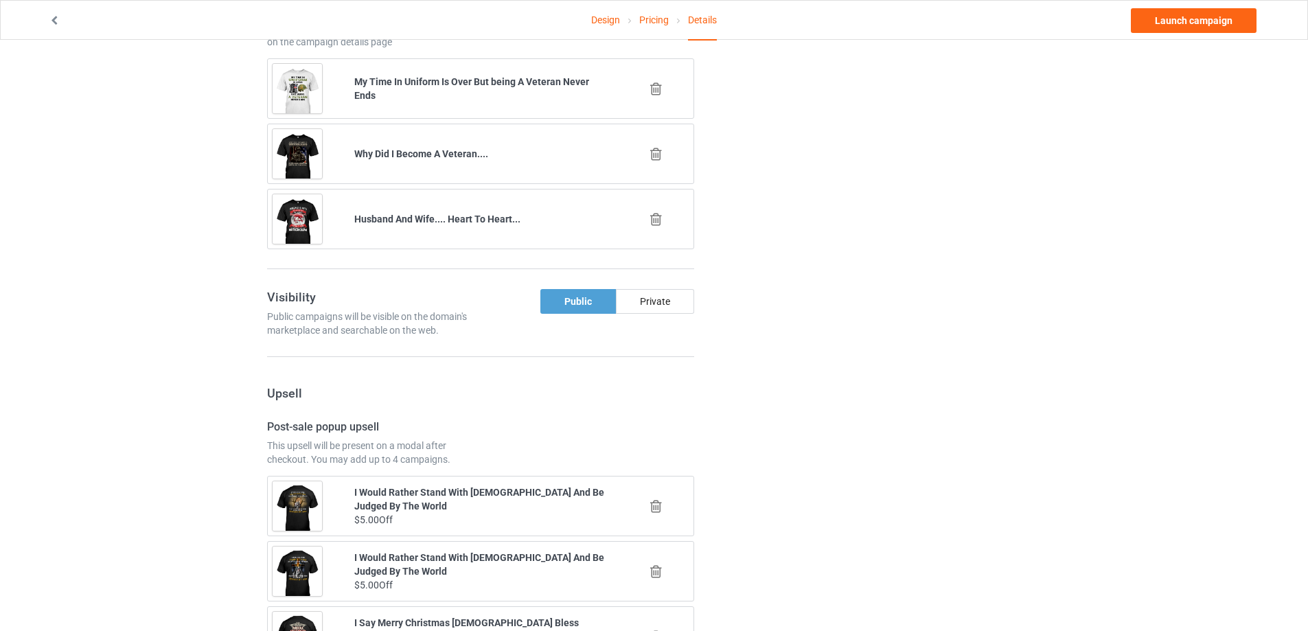
type input "Grumpy-Husband"
click at [656, 152] on icon at bounding box center [656, 154] width 17 height 14
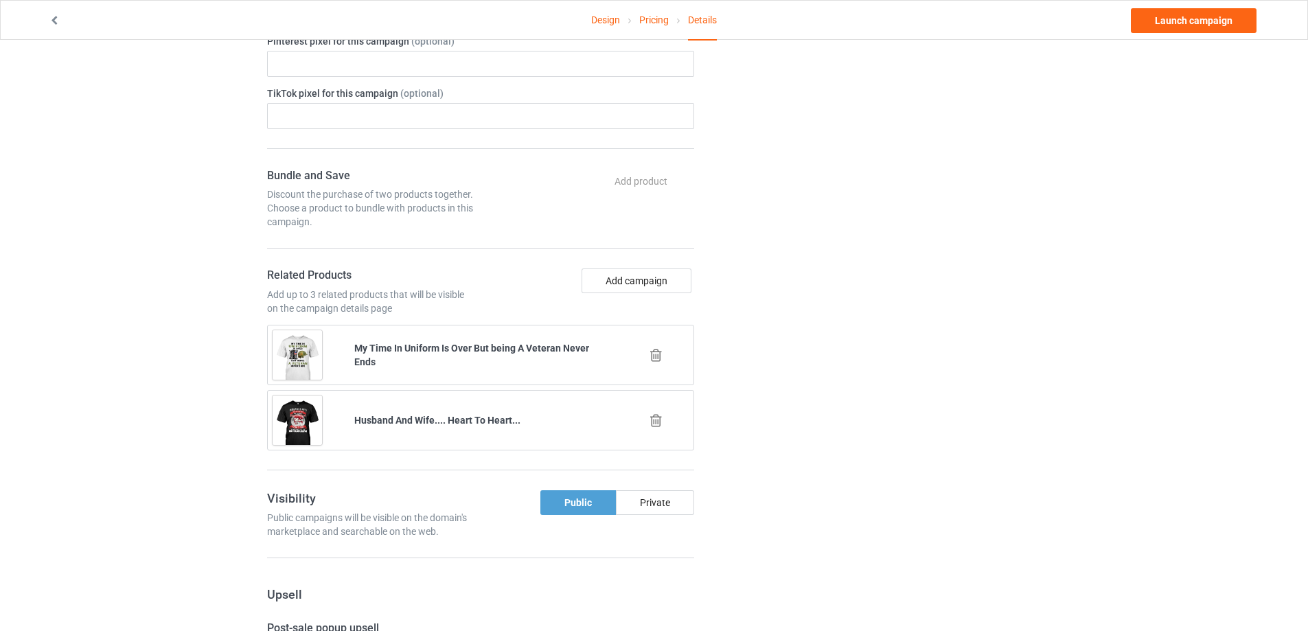
scroll to position [850, 0]
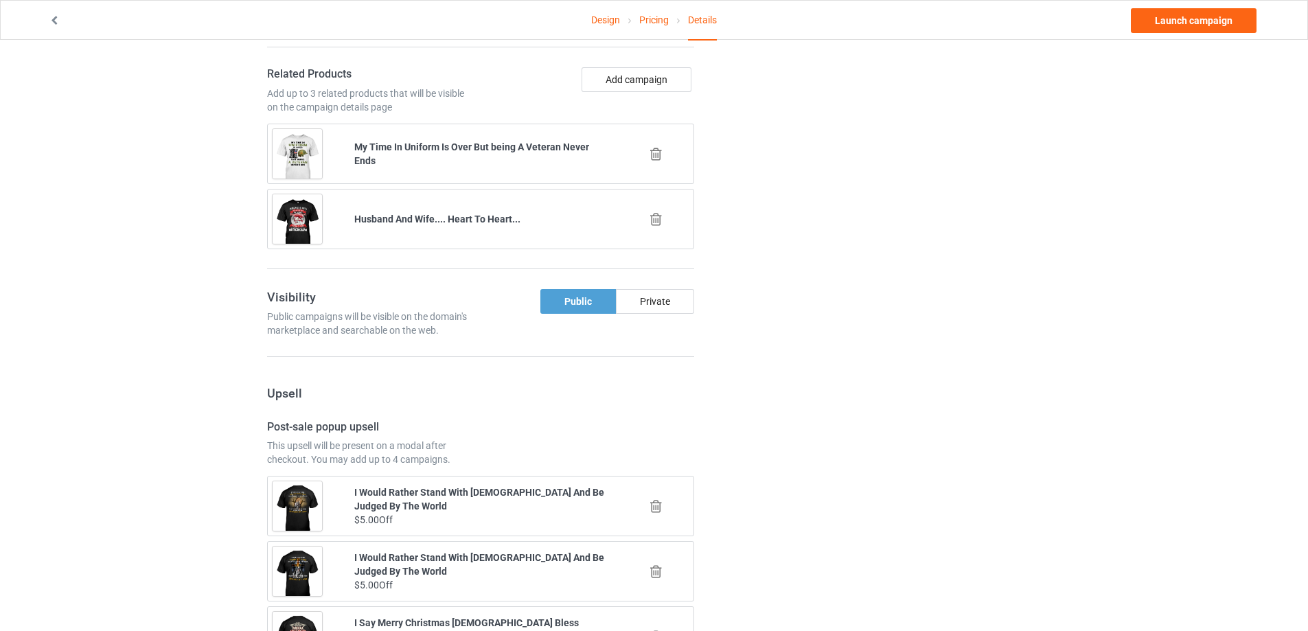
click at [656, 152] on icon at bounding box center [656, 154] width 17 height 14
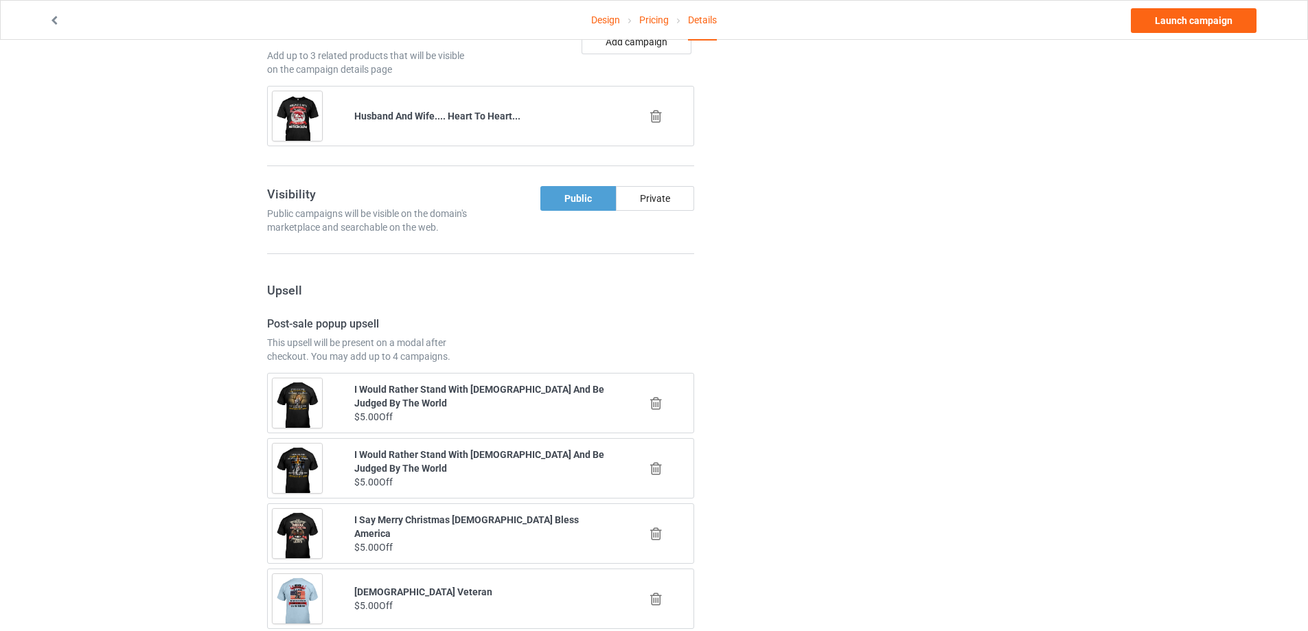
scroll to position [1014, 0]
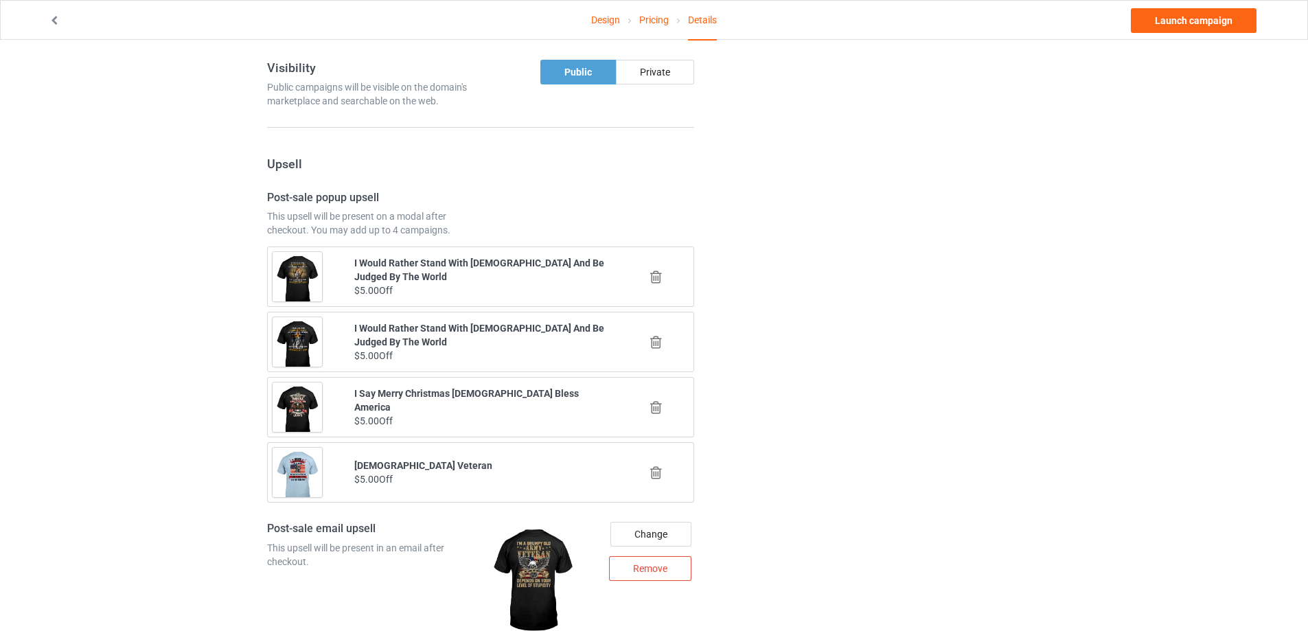
click at [653, 280] on icon at bounding box center [656, 277] width 17 height 14
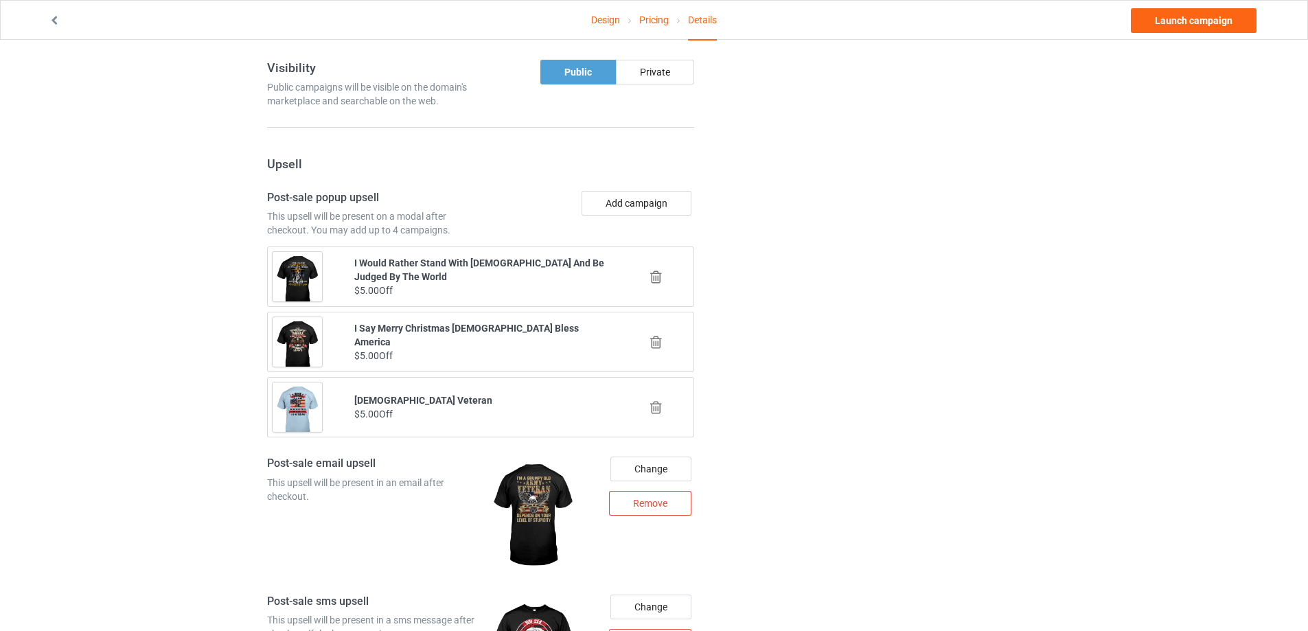
click at [658, 277] on icon at bounding box center [656, 277] width 17 height 14
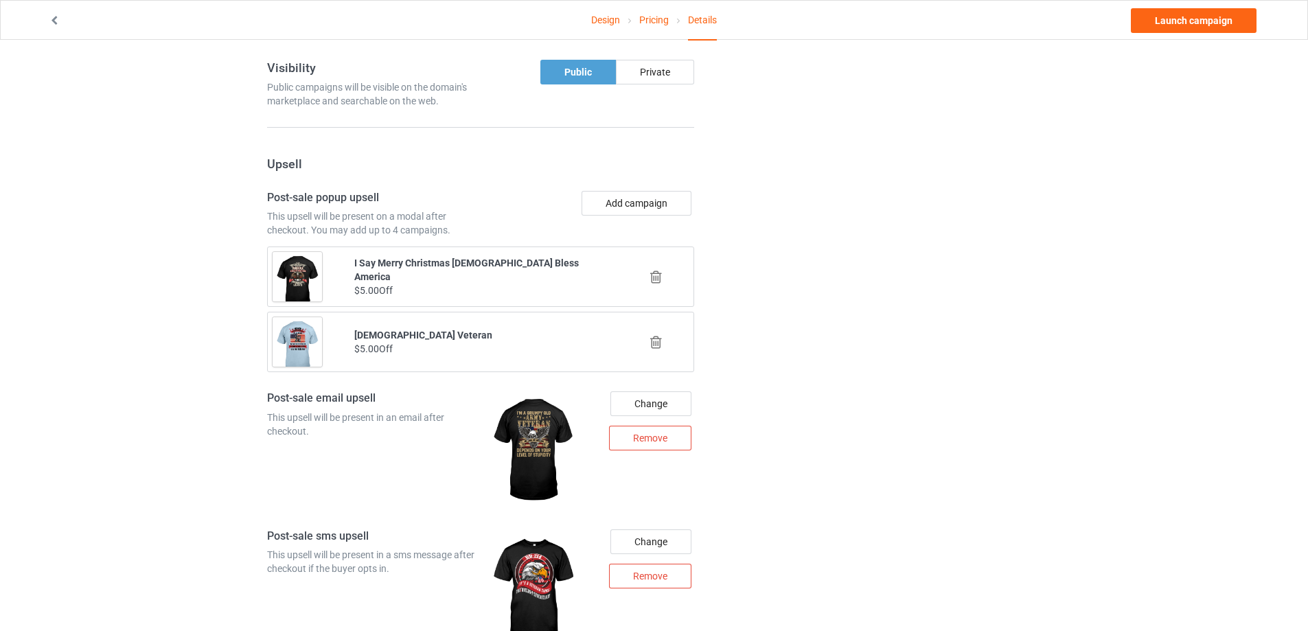
click at [656, 279] on icon at bounding box center [656, 277] width 17 height 14
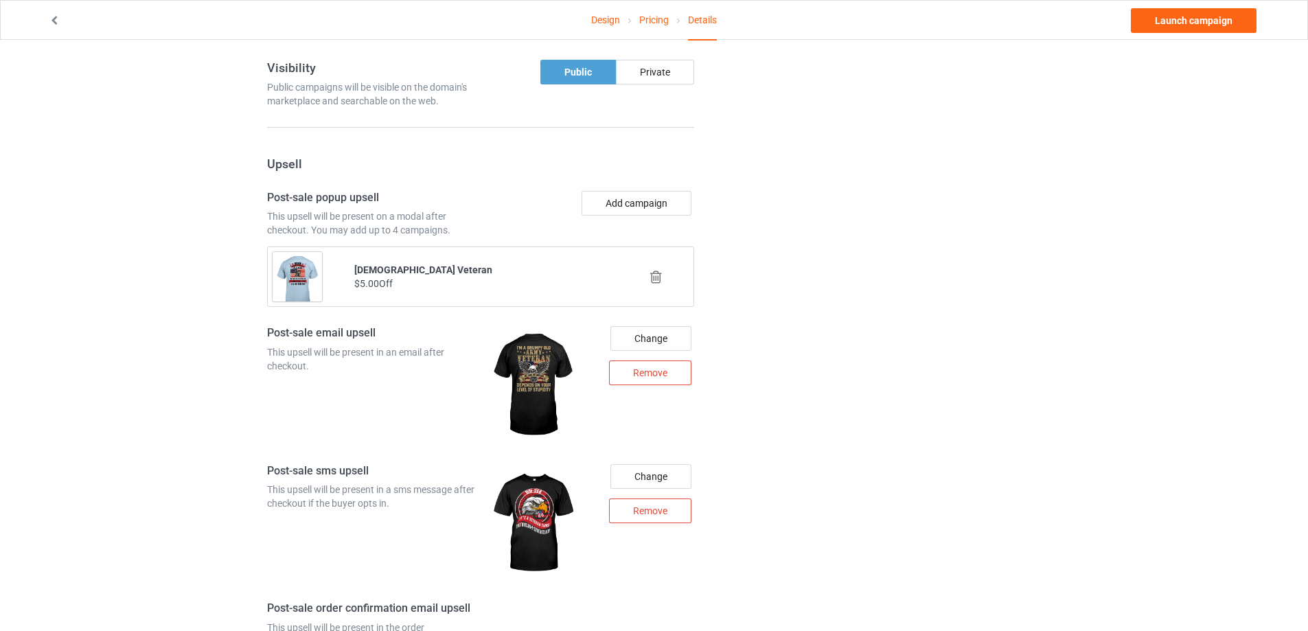
click at [656, 282] on icon at bounding box center [656, 277] width 17 height 14
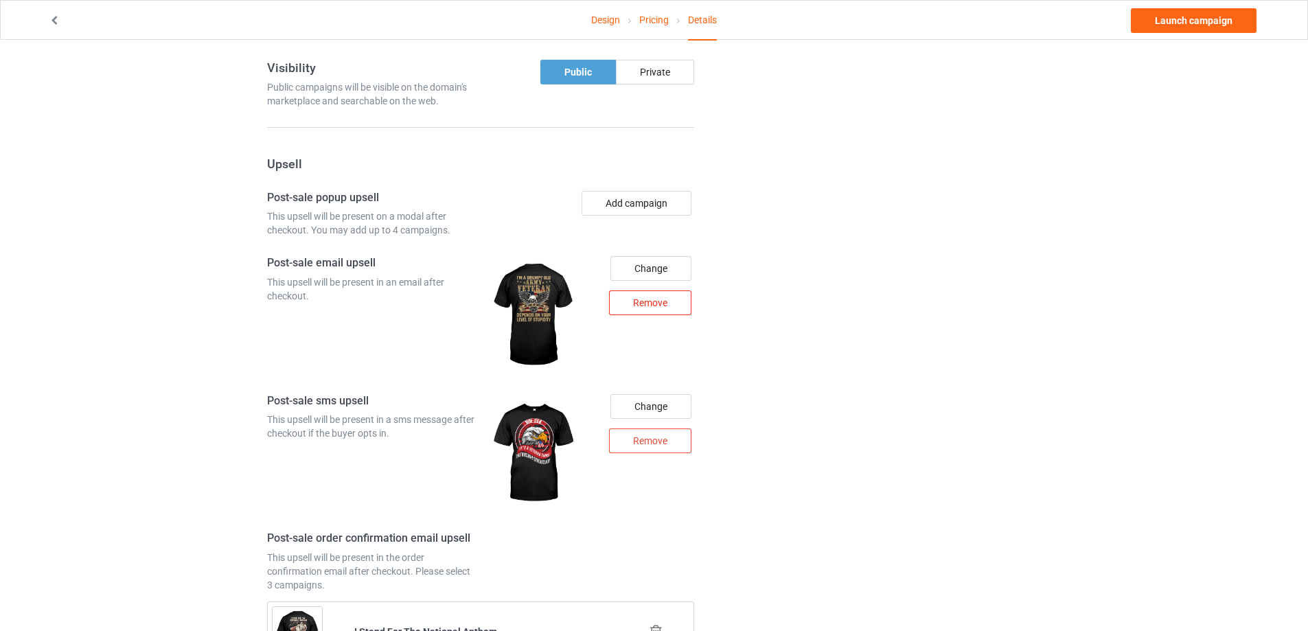
click at [659, 304] on div "Remove" at bounding box center [650, 303] width 82 height 25
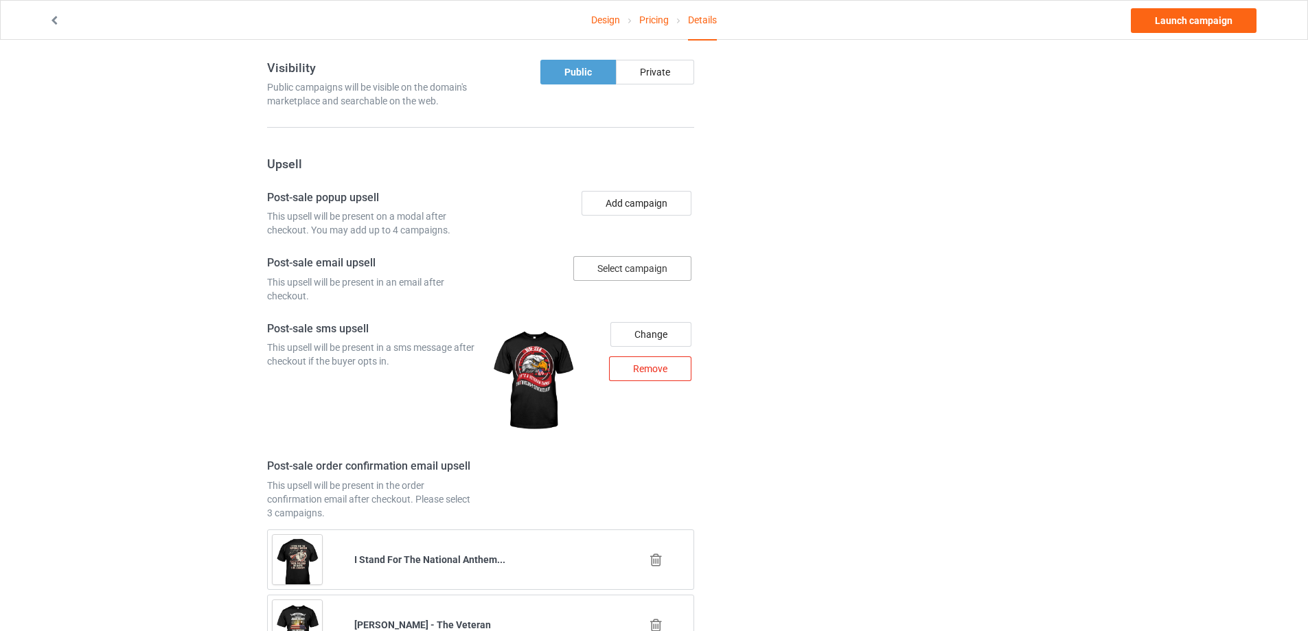
click at [656, 376] on div "Remove" at bounding box center [650, 368] width 82 height 25
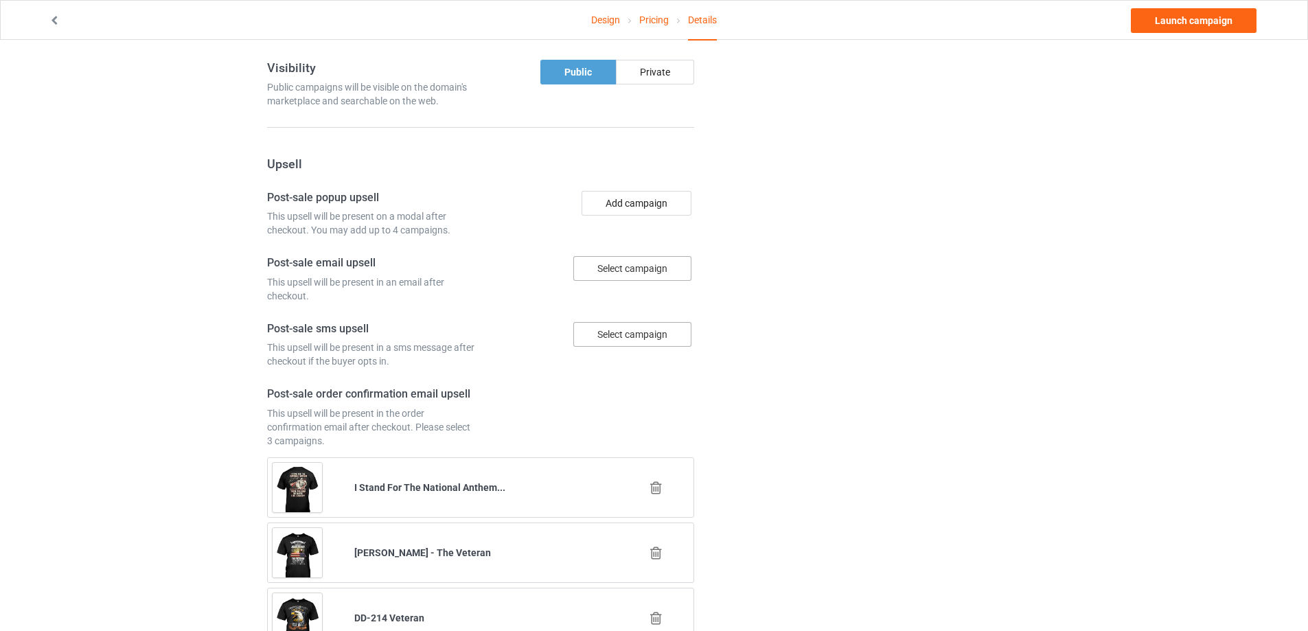
scroll to position [1141, 0]
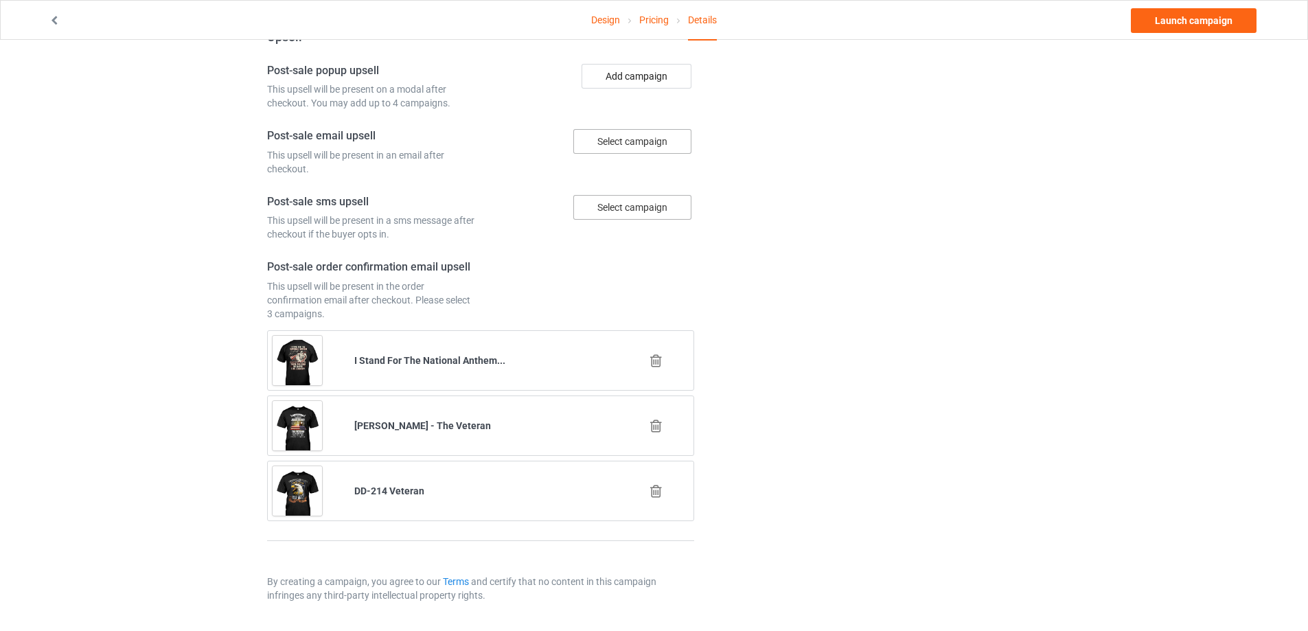
click at [664, 361] on icon at bounding box center [656, 361] width 17 height 14
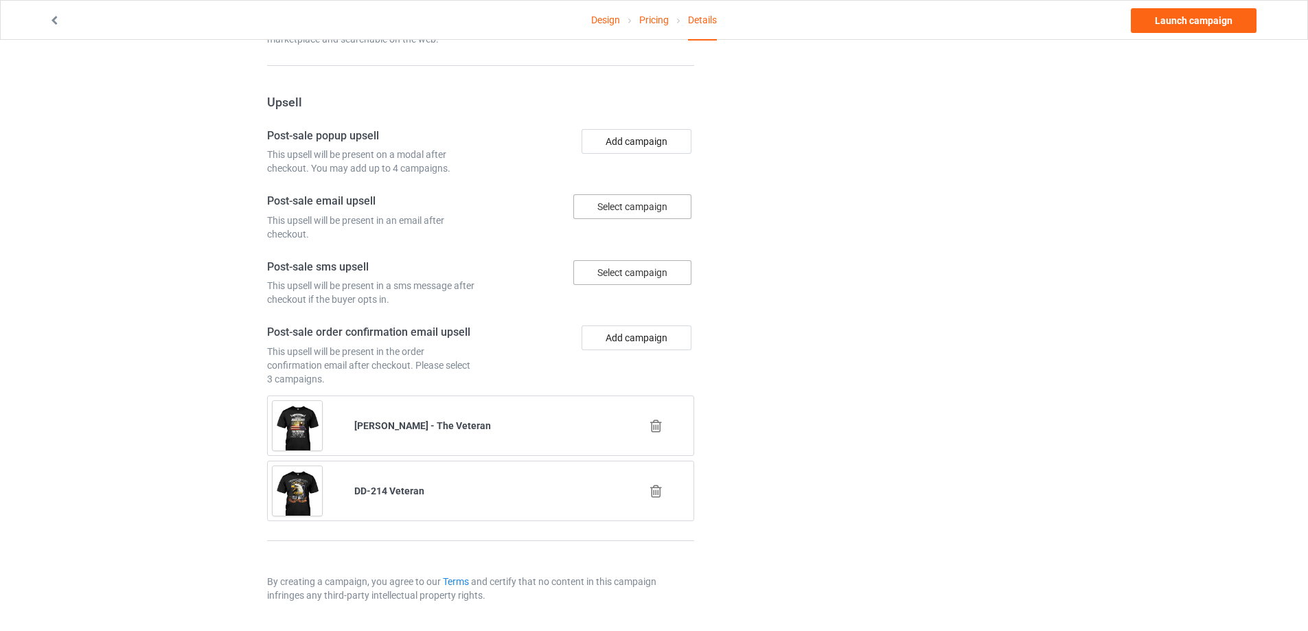
click at [656, 422] on icon at bounding box center [656, 426] width 17 height 14
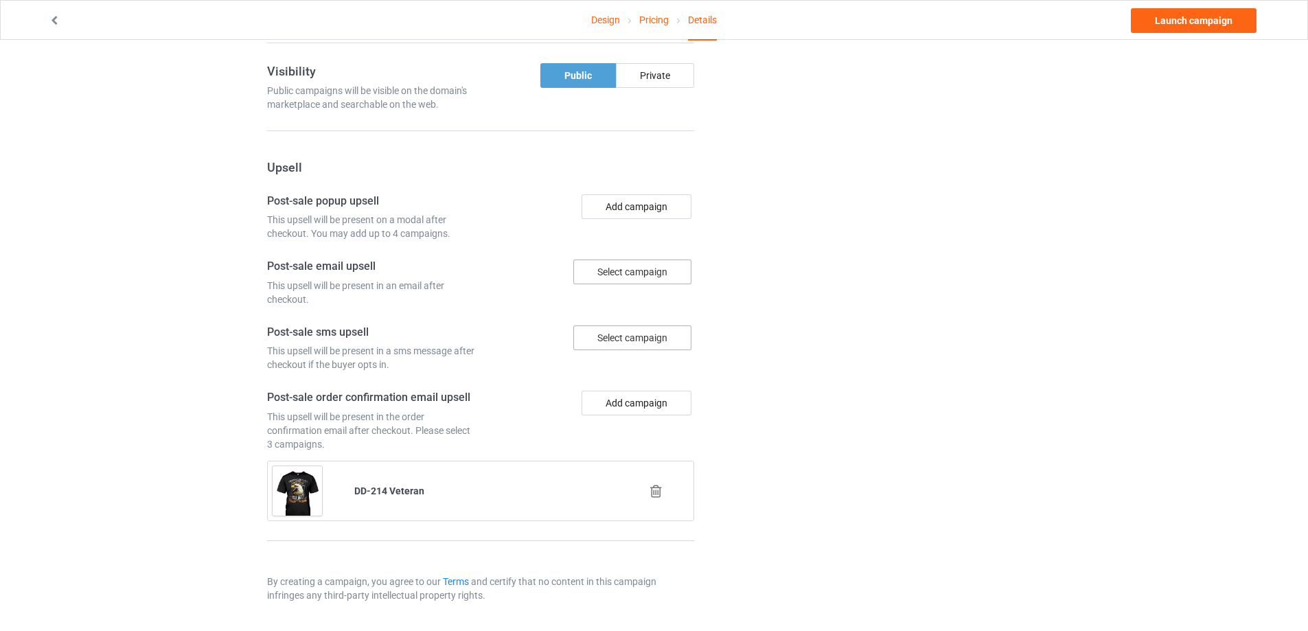
click at [659, 492] on icon at bounding box center [656, 491] width 17 height 14
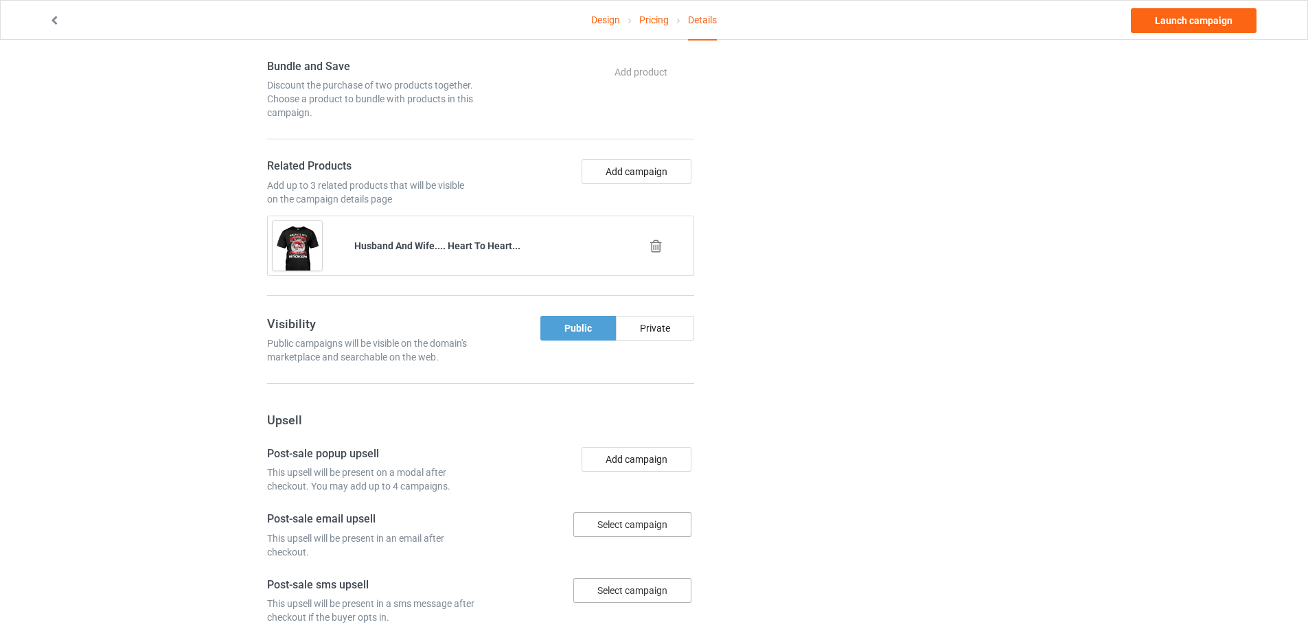
scroll to position [598, 0]
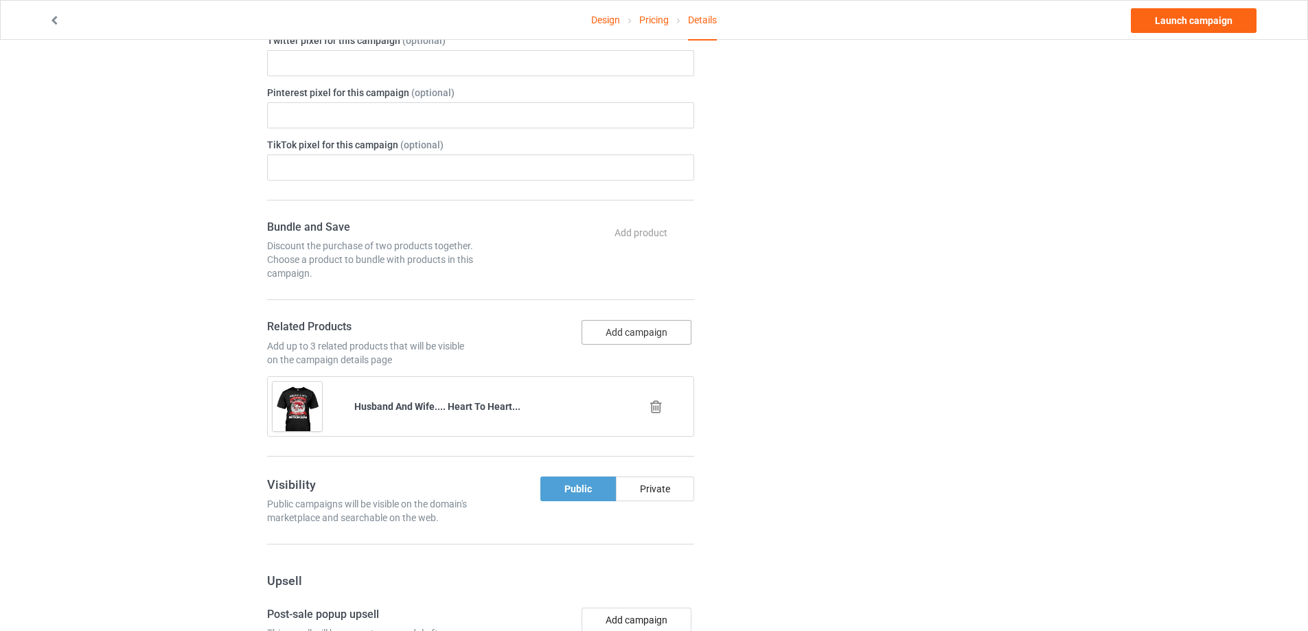
click at [633, 326] on button "Add campaign" at bounding box center [637, 332] width 110 height 25
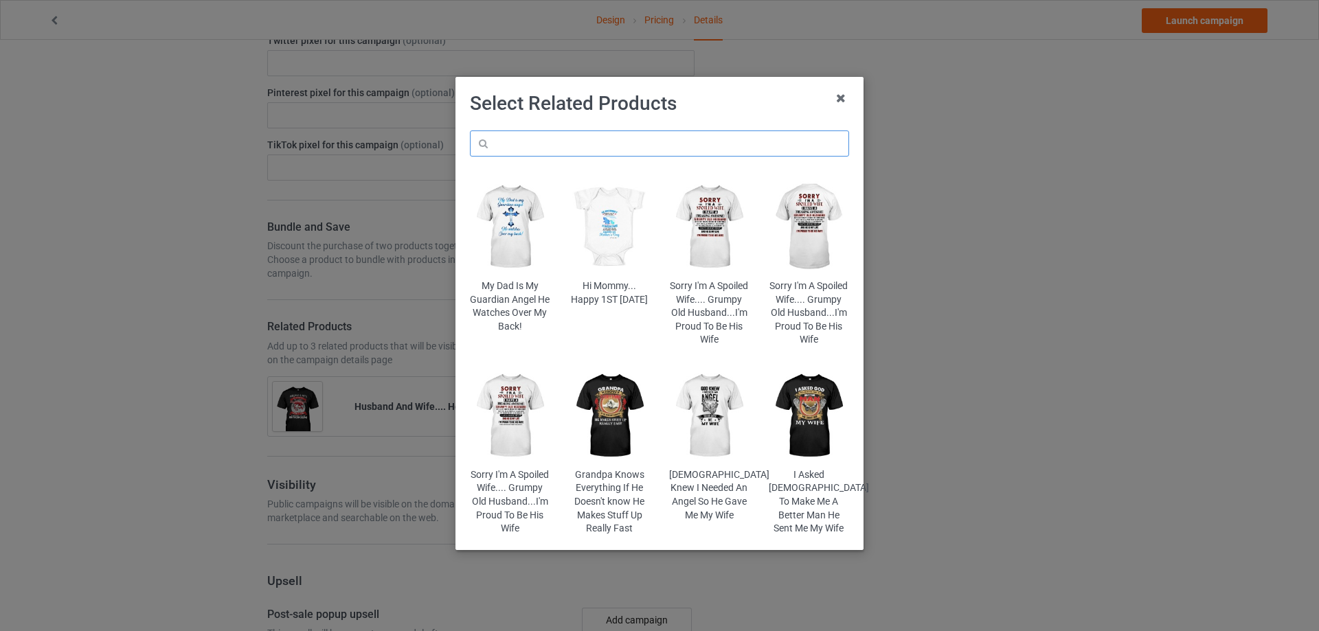
click at [607, 146] on input "text" at bounding box center [659, 143] width 379 height 26
click at [801, 397] on img at bounding box center [809, 416] width 80 height 100
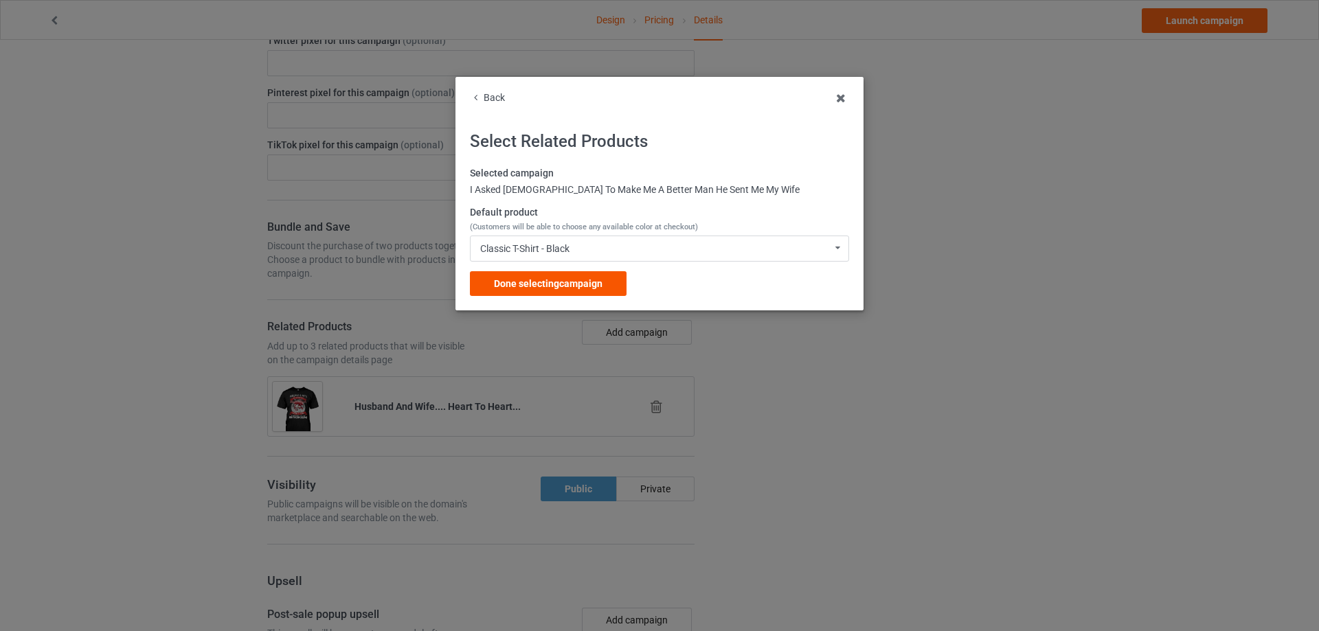
click at [582, 283] on span "Done selecting campaign" at bounding box center [548, 283] width 109 height 11
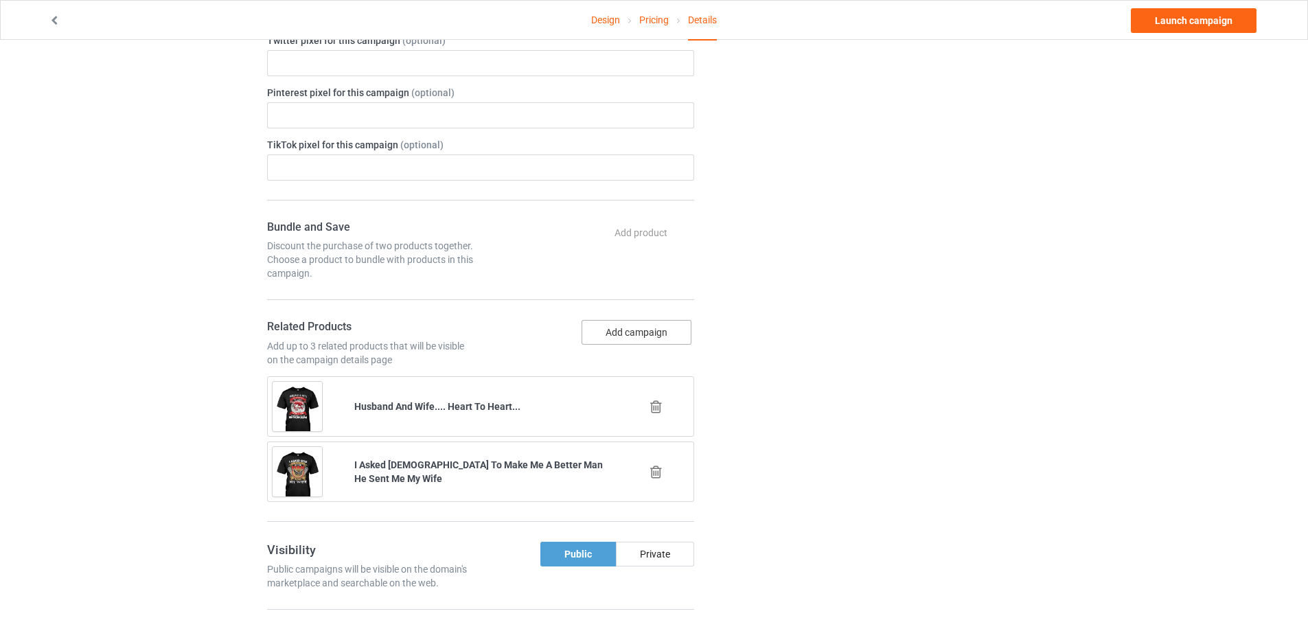
click at [639, 337] on button "Add campaign" at bounding box center [637, 332] width 110 height 25
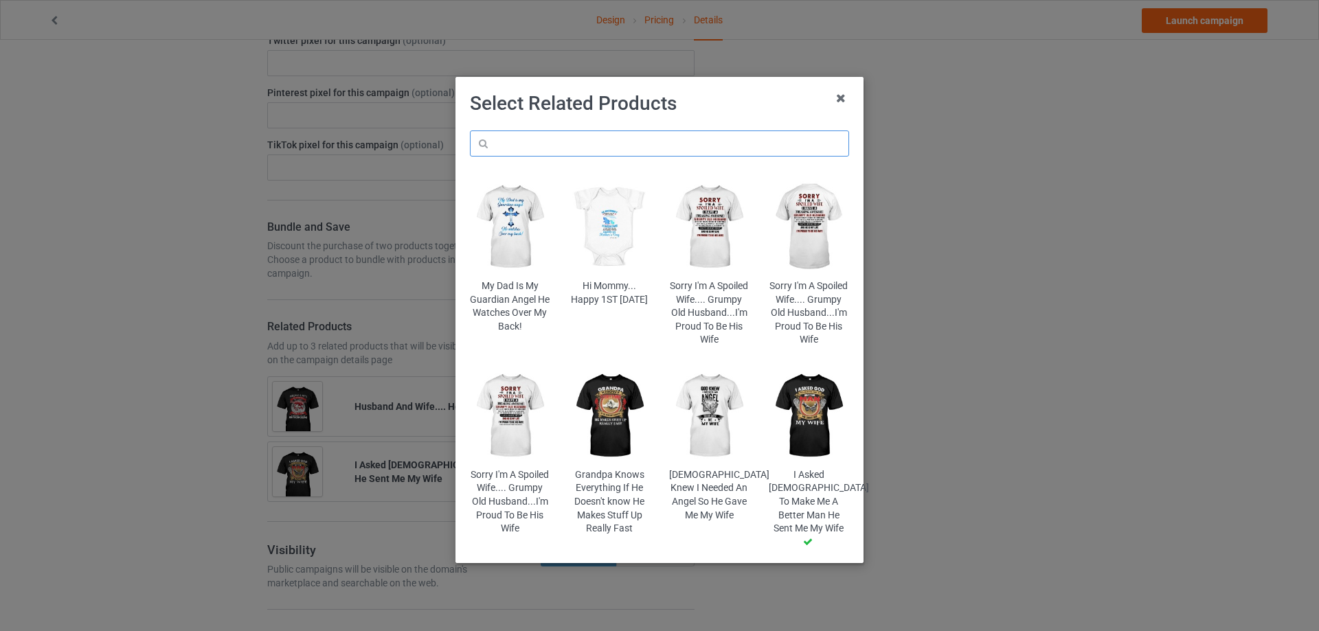
click at [607, 148] on input "text" at bounding box center [659, 143] width 379 height 26
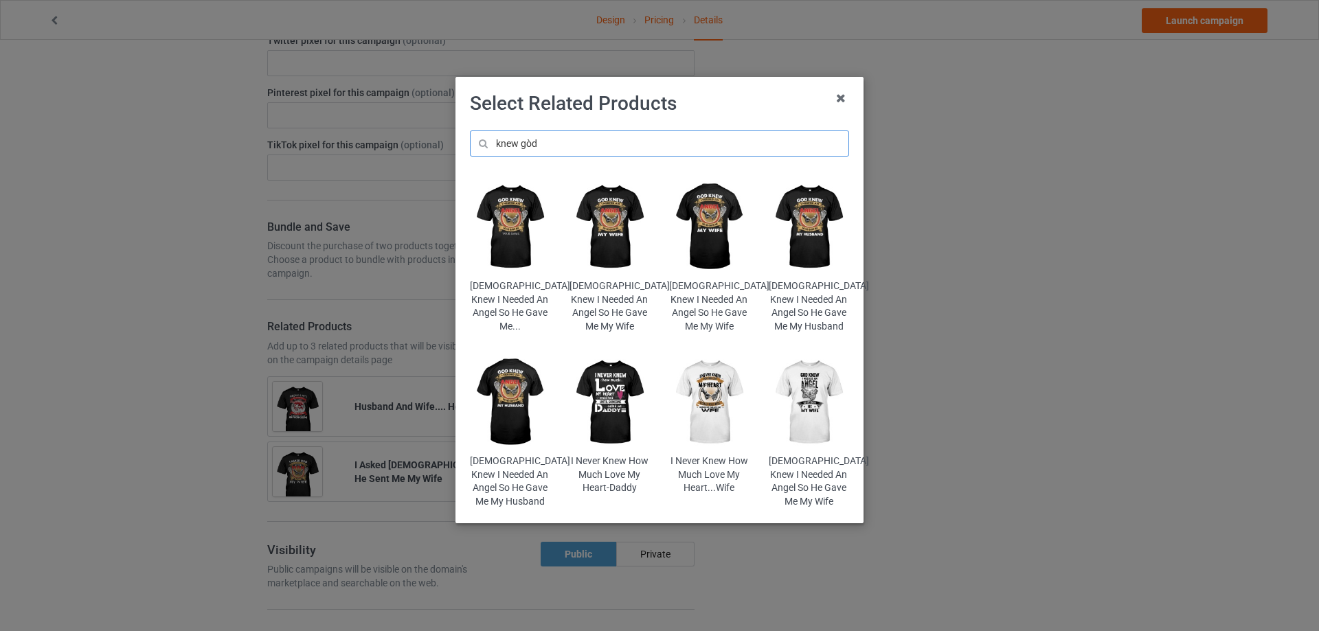
type input "knew gòd"
click at [602, 239] on img at bounding box center [609, 227] width 80 height 100
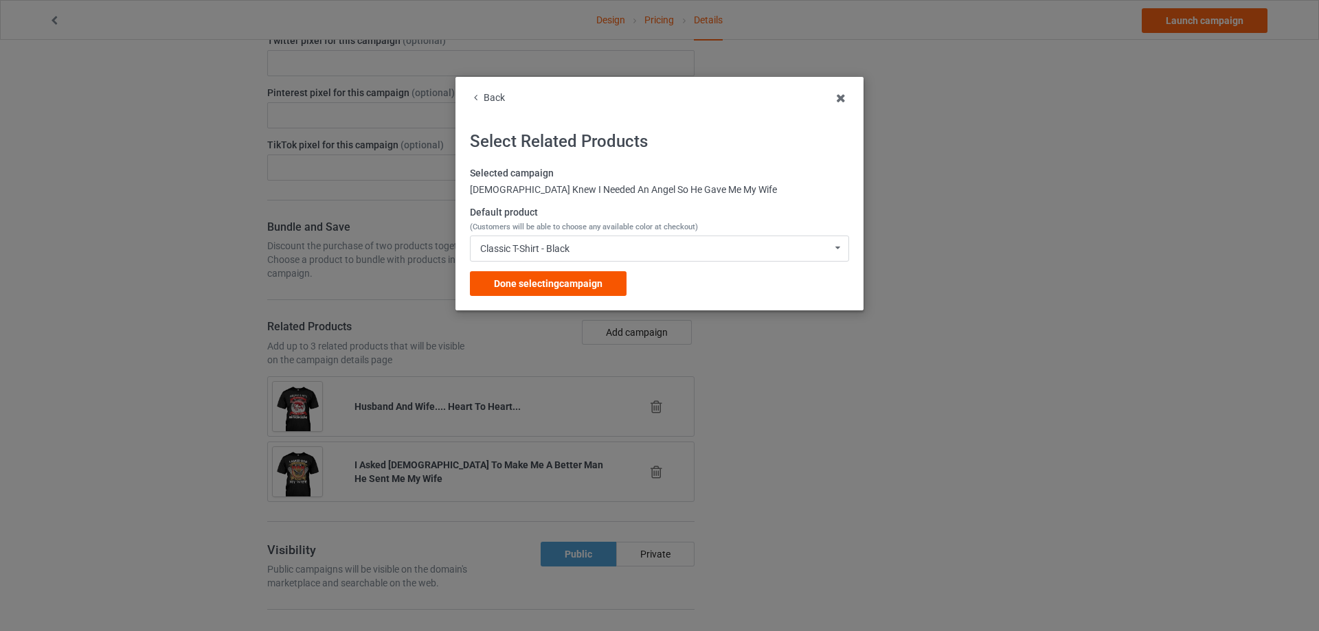
click at [566, 280] on span "Done selecting campaign" at bounding box center [548, 283] width 109 height 11
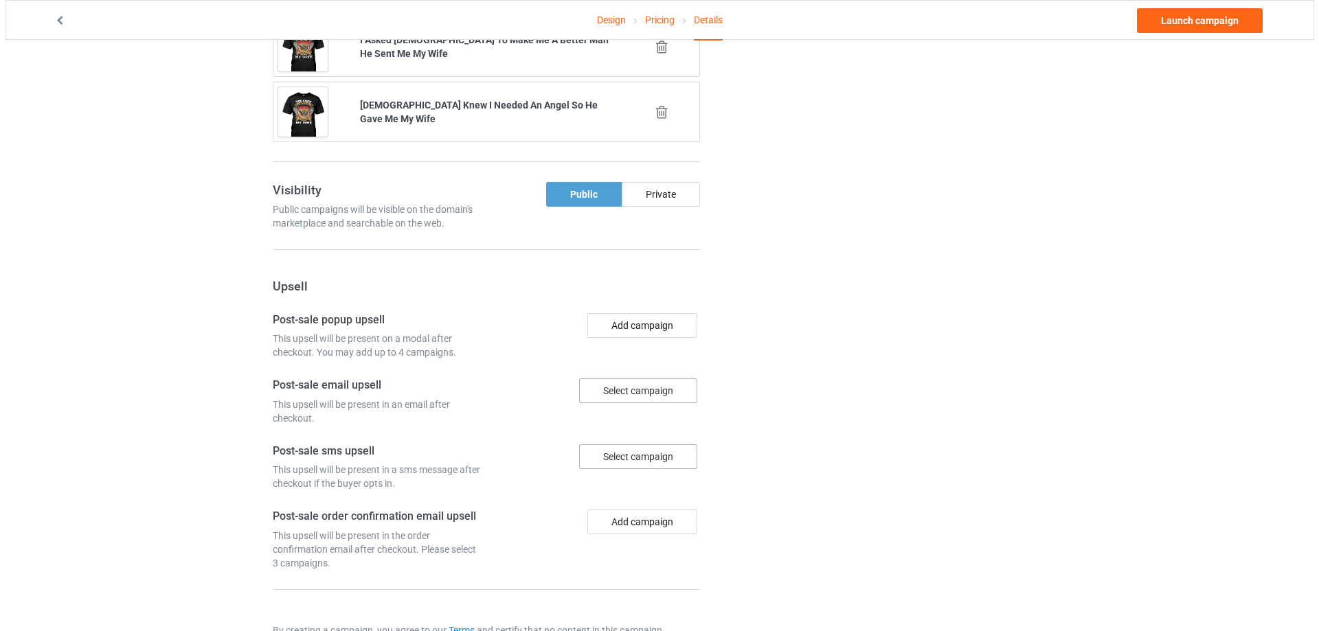
scroll to position [1056, 0]
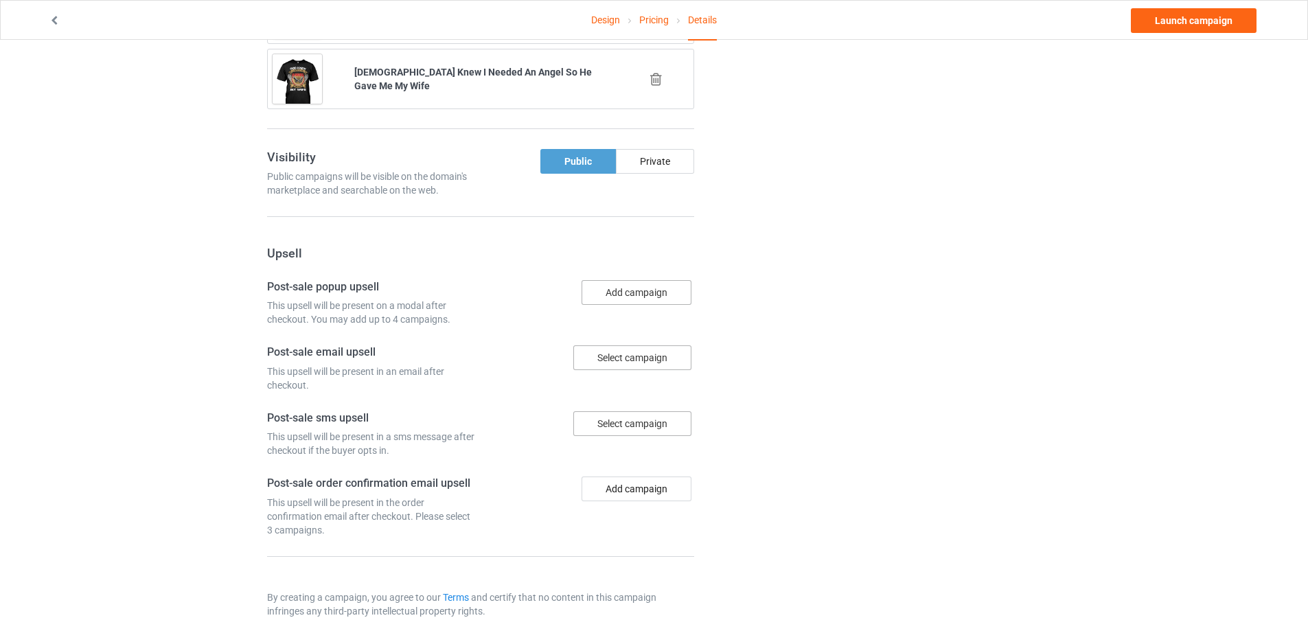
click at [659, 289] on button "Add campaign" at bounding box center [637, 292] width 110 height 25
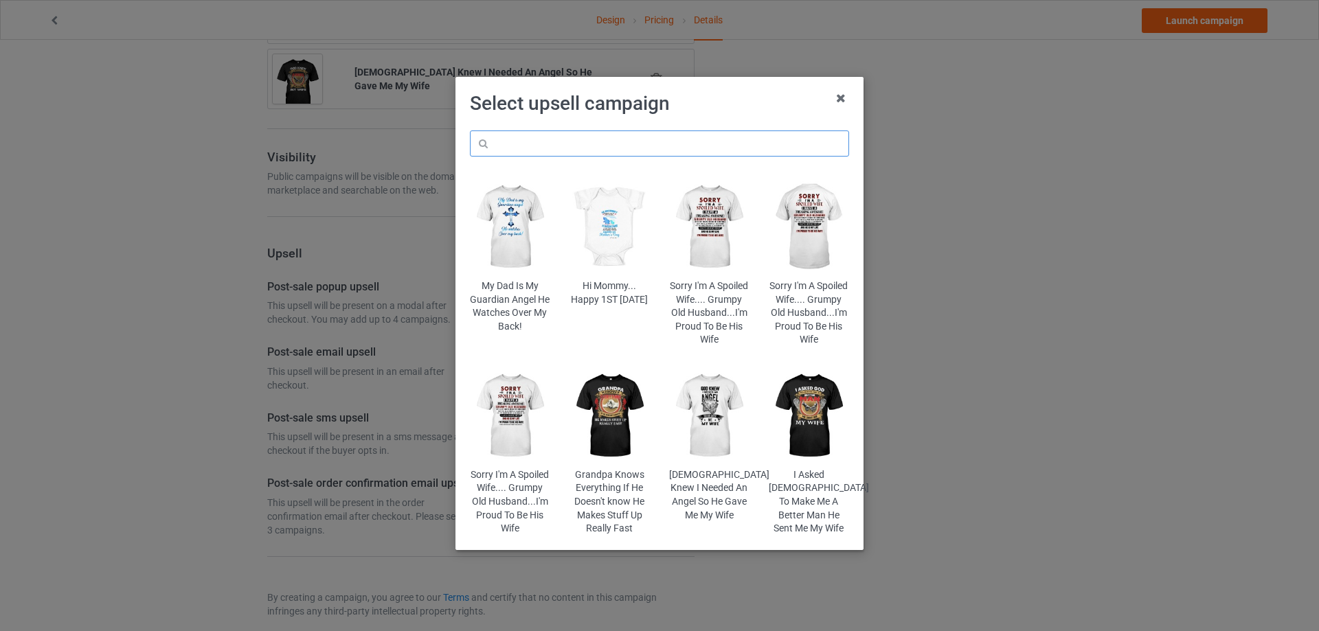
click at [589, 148] on input "text" at bounding box center [659, 143] width 379 height 26
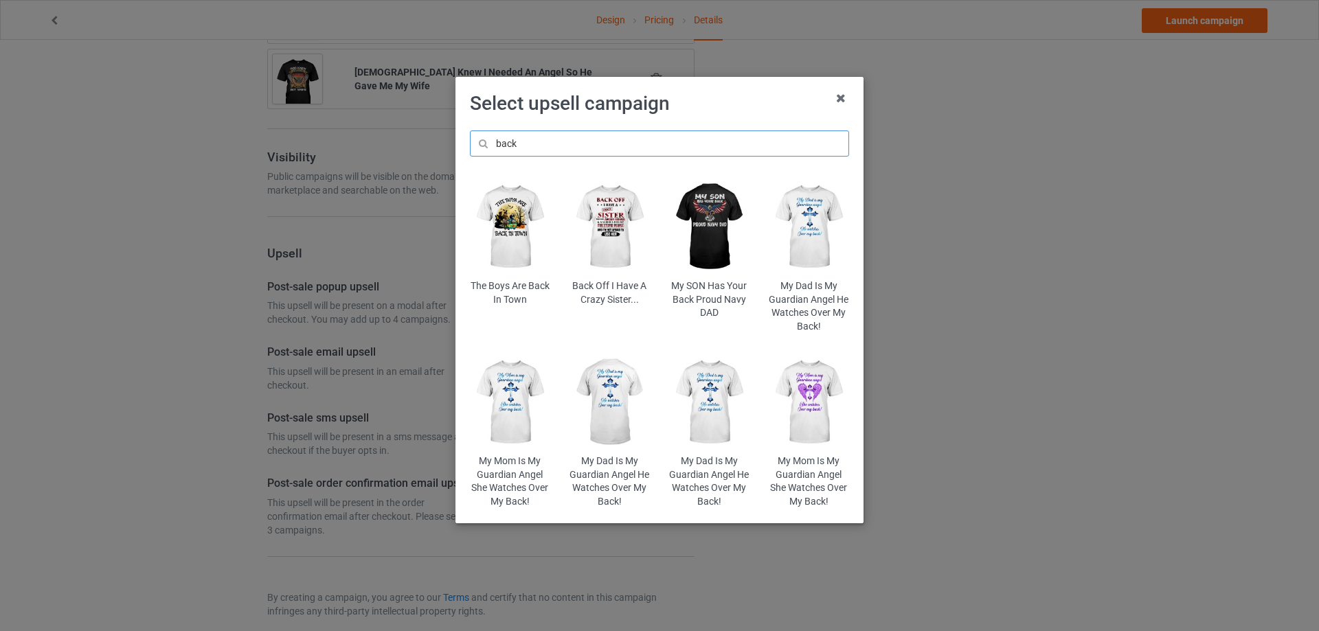
click at [550, 140] on input "back" at bounding box center [659, 143] width 379 height 26
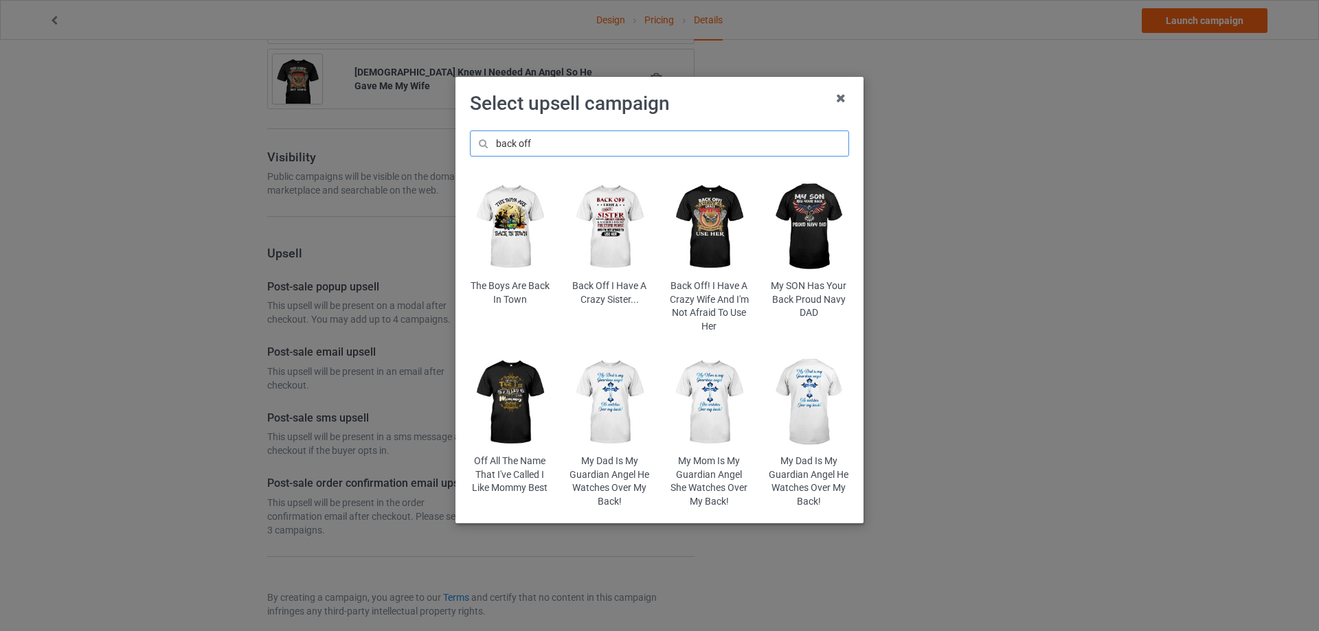
type input "back off"
click at [702, 223] on img at bounding box center [709, 227] width 80 height 100
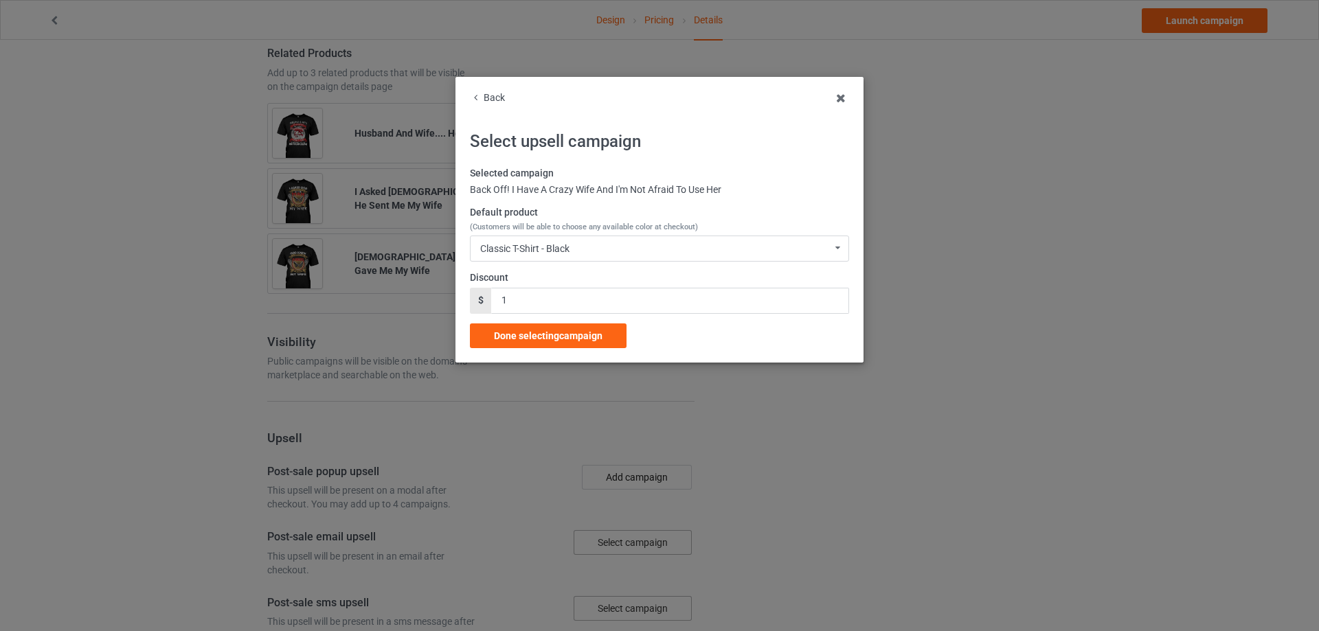
scroll to position [1056, 0]
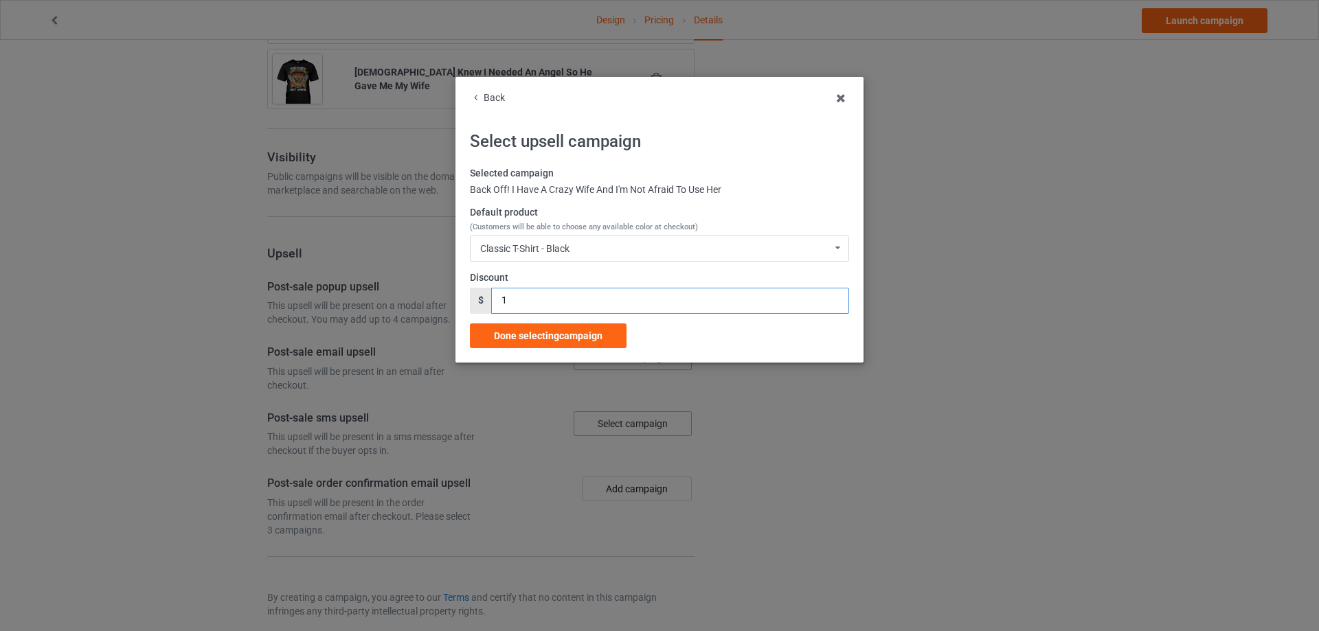
drag, startPoint x: 523, startPoint y: 303, endPoint x: 481, endPoint y: 305, distance: 41.3
click at [481, 305] on div "$ 1" at bounding box center [659, 301] width 379 height 26
type input "5"
click at [538, 339] on span "Done selecting campaign" at bounding box center [548, 335] width 109 height 11
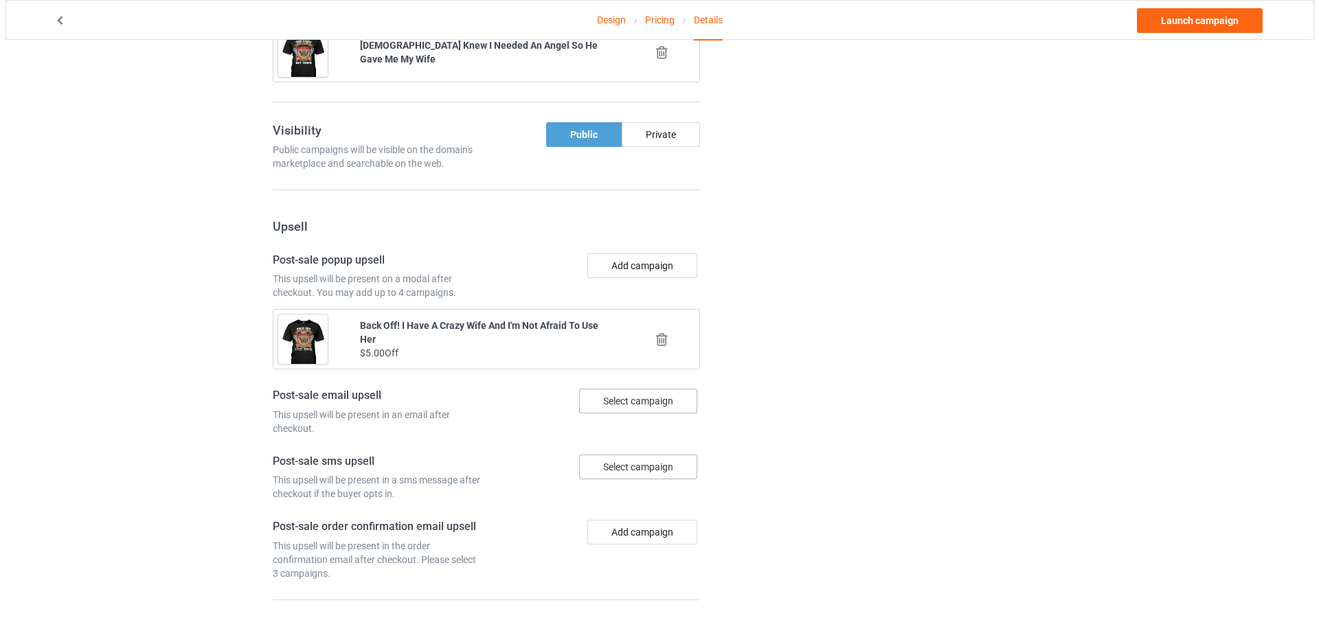
scroll to position [1141, 0]
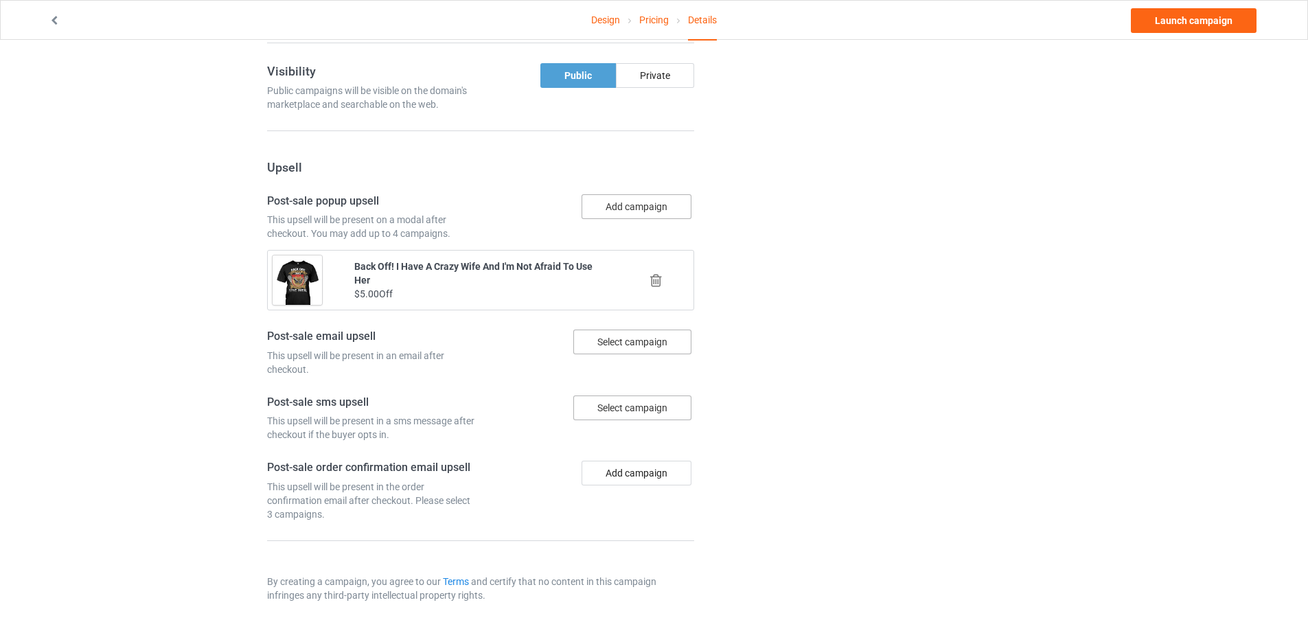
click at [622, 213] on button "Add campaign" at bounding box center [637, 206] width 110 height 25
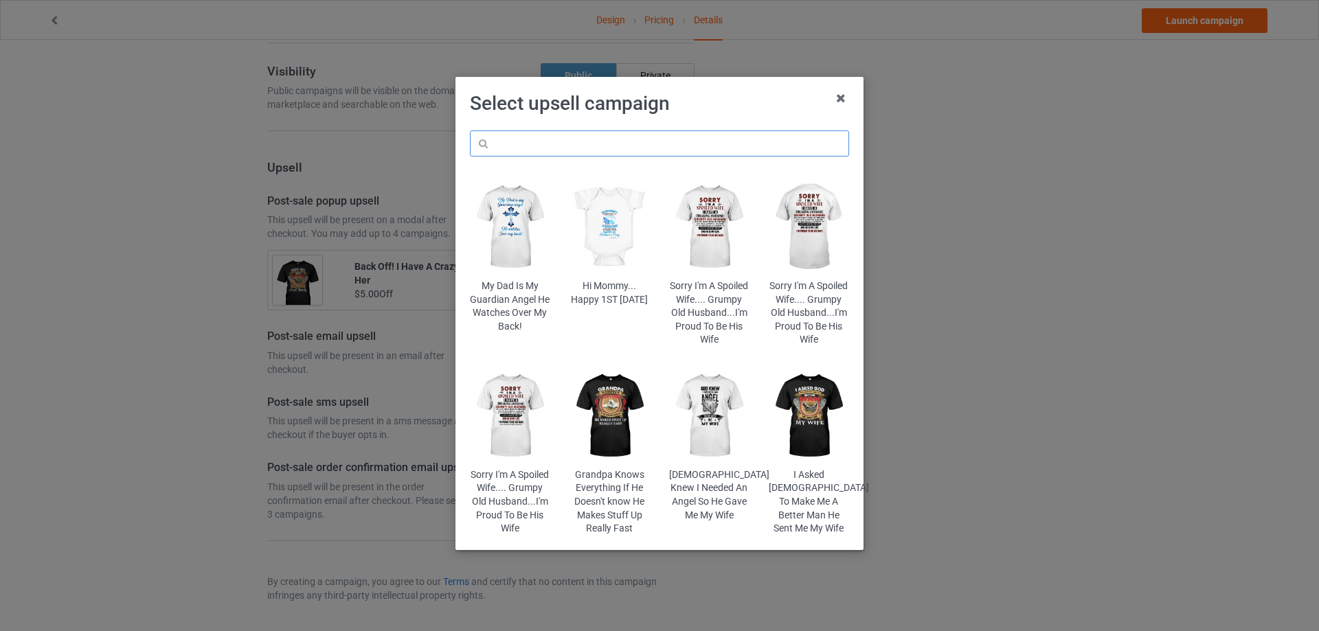
click at [596, 144] on input "text" at bounding box center [659, 143] width 379 height 26
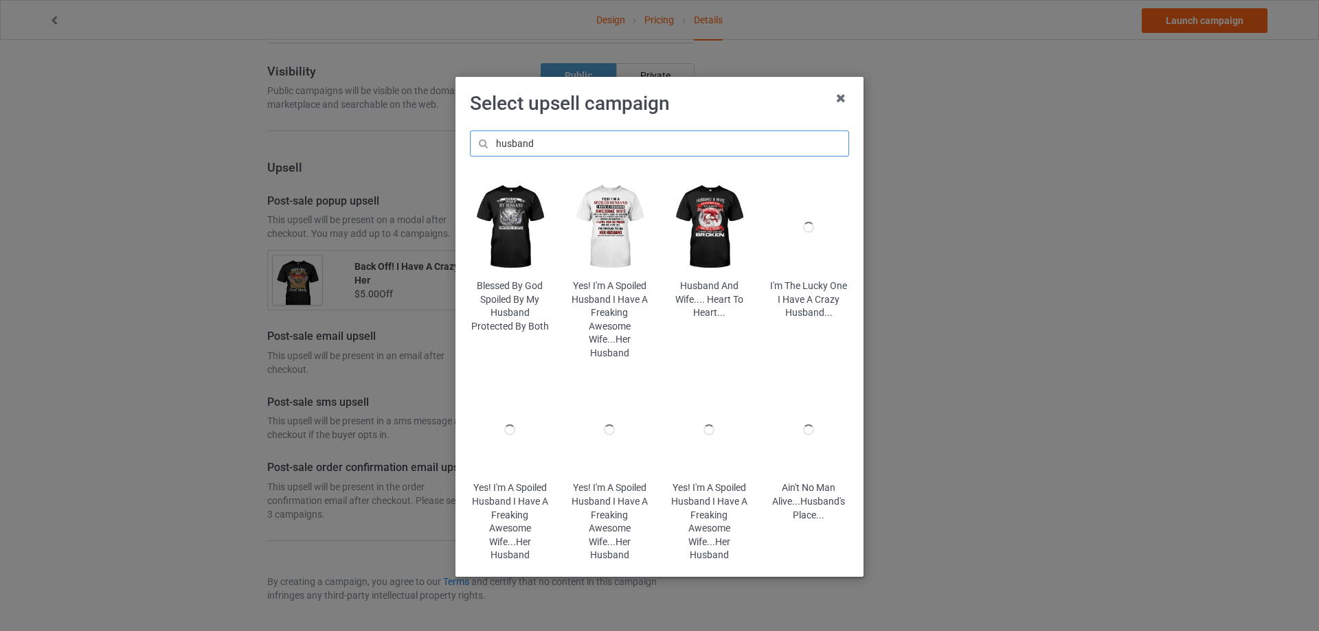
drag, startPoint x: 596, startPoint y: 144, endPoint x: 477, endPoint y: 144, distance: 118.8
click at [477, 144] on input "husband" at bounding box center [659, 143] width 379 height 26
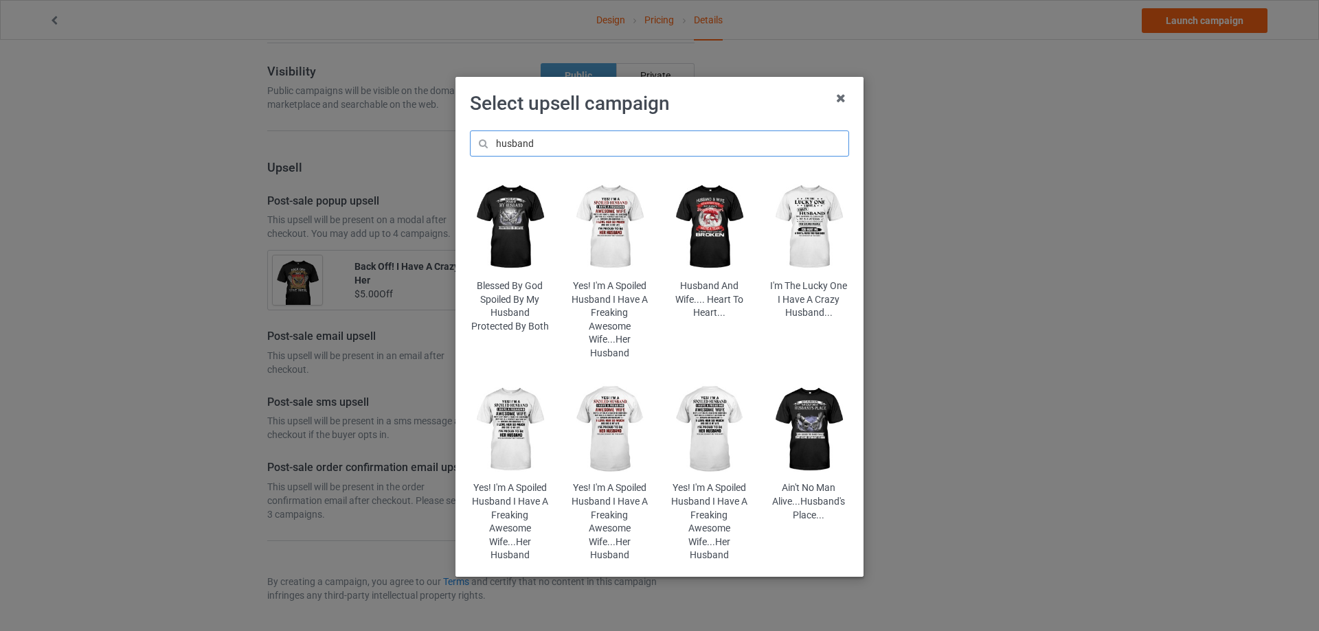
type input "husband"
click at [514, 236] on img at bounding box center [510, 227] width 80 height 100
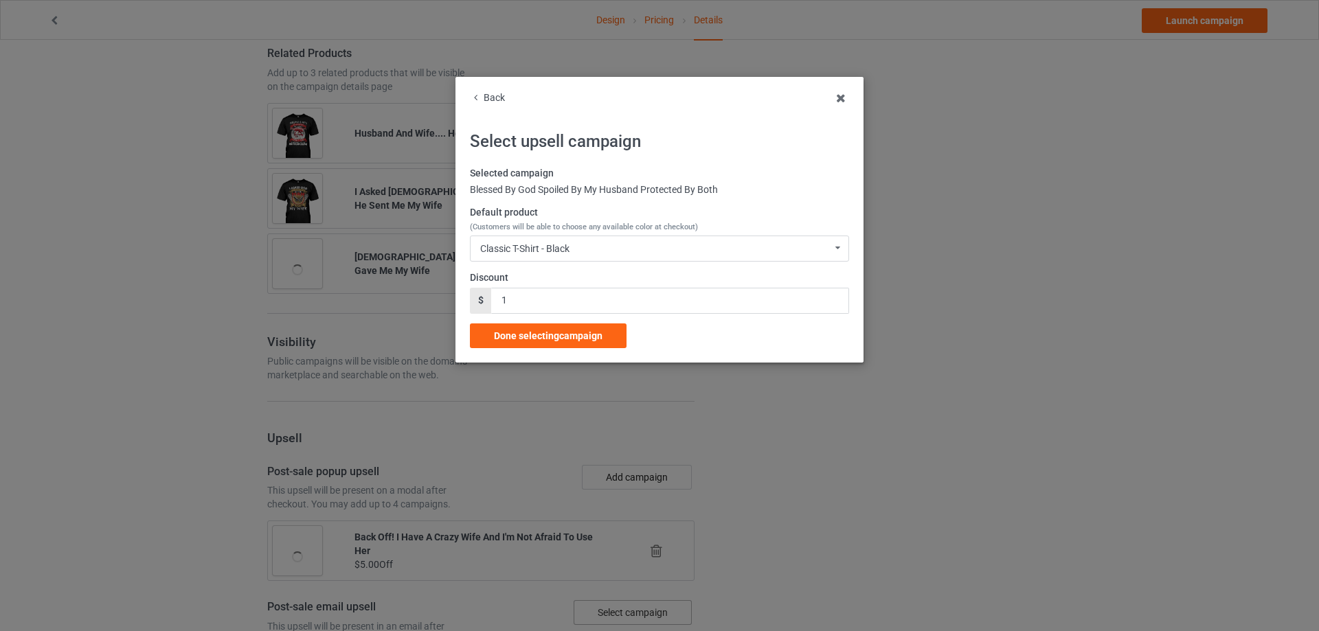
scroll to position [1141, 0]
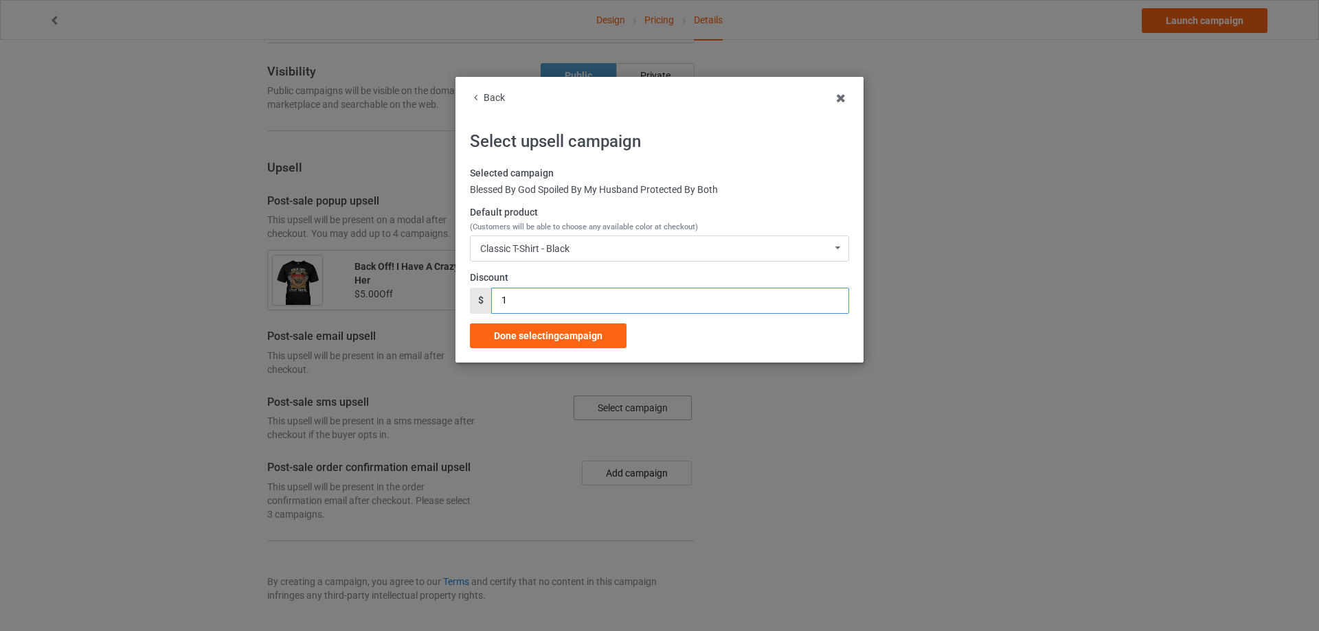
drag, startPoint x: 522, startPoint y: 297, endPoint x: 479, endPoint y: 304, distance: 43.1
click at [479, 304] on div "$ 1" at bounding box center [659, 301] width 379 height 26
type input "5"
click at [518, 328] on div "Done selecting campaign" at bounding box center [548, 335] width 157 height 25
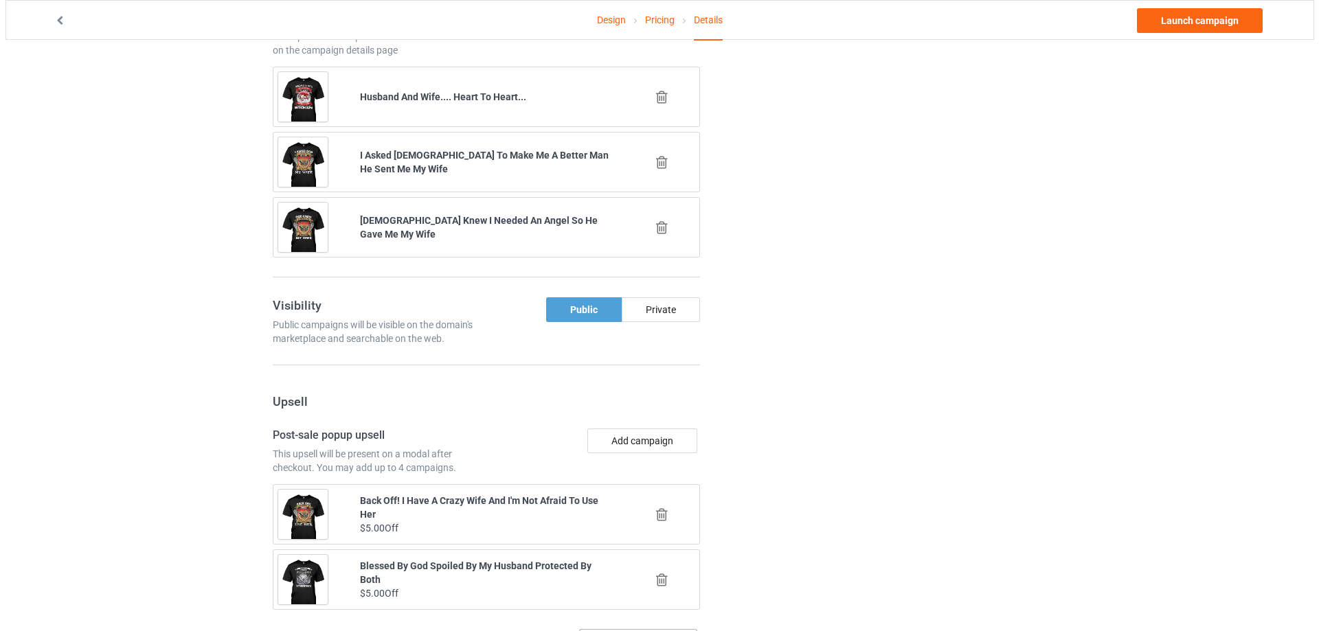
scroll to position [1034, 0]
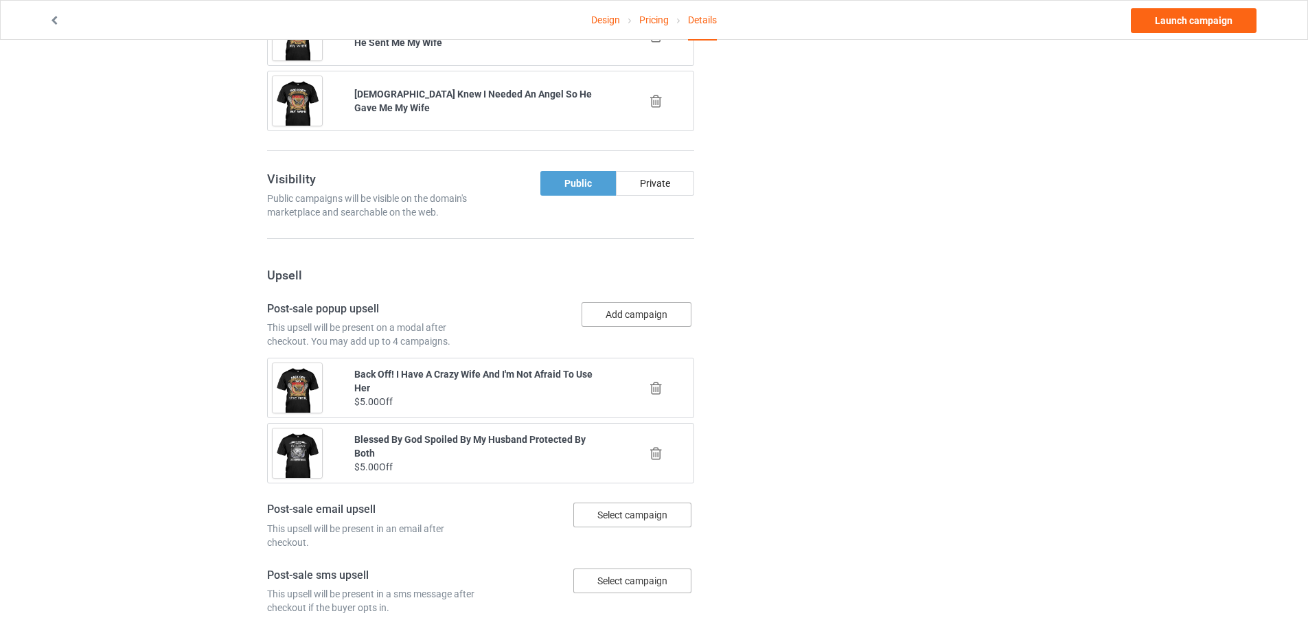
click at [639, 316] on button "Add campaign" at bounding box center [637, 314] width 110 height 25
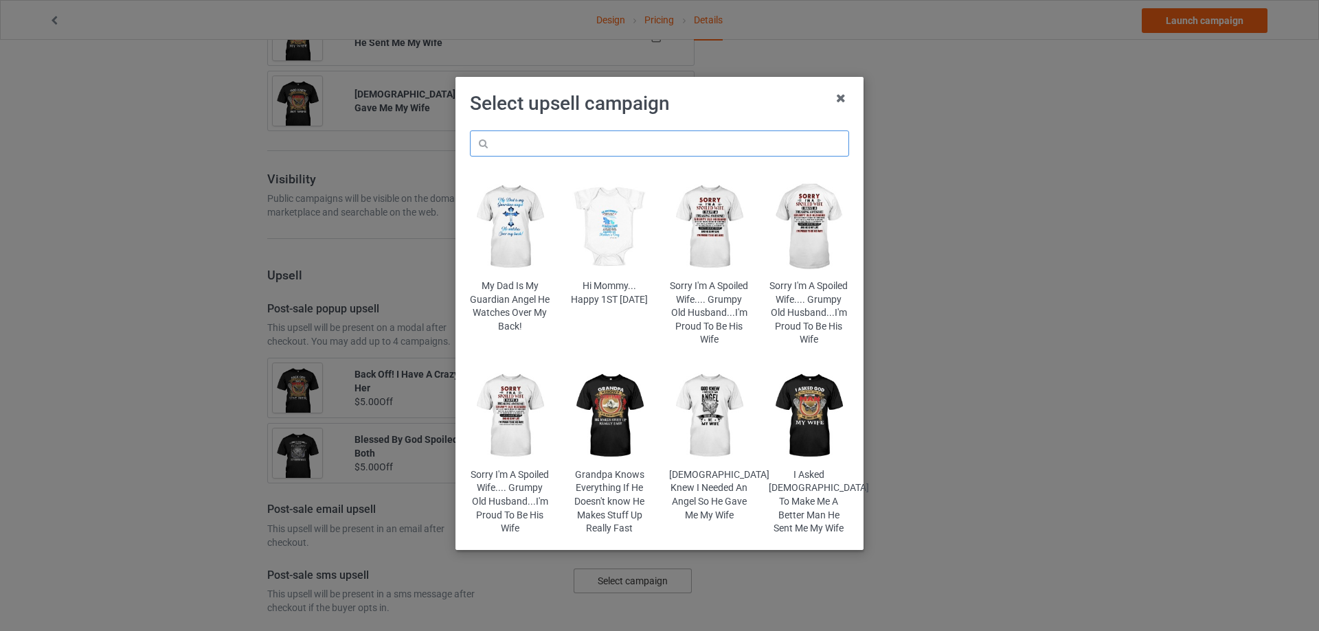
click at [580, 149] on input "text" at bounding box center [659, 143] width 379 height 26
paste input "husband"
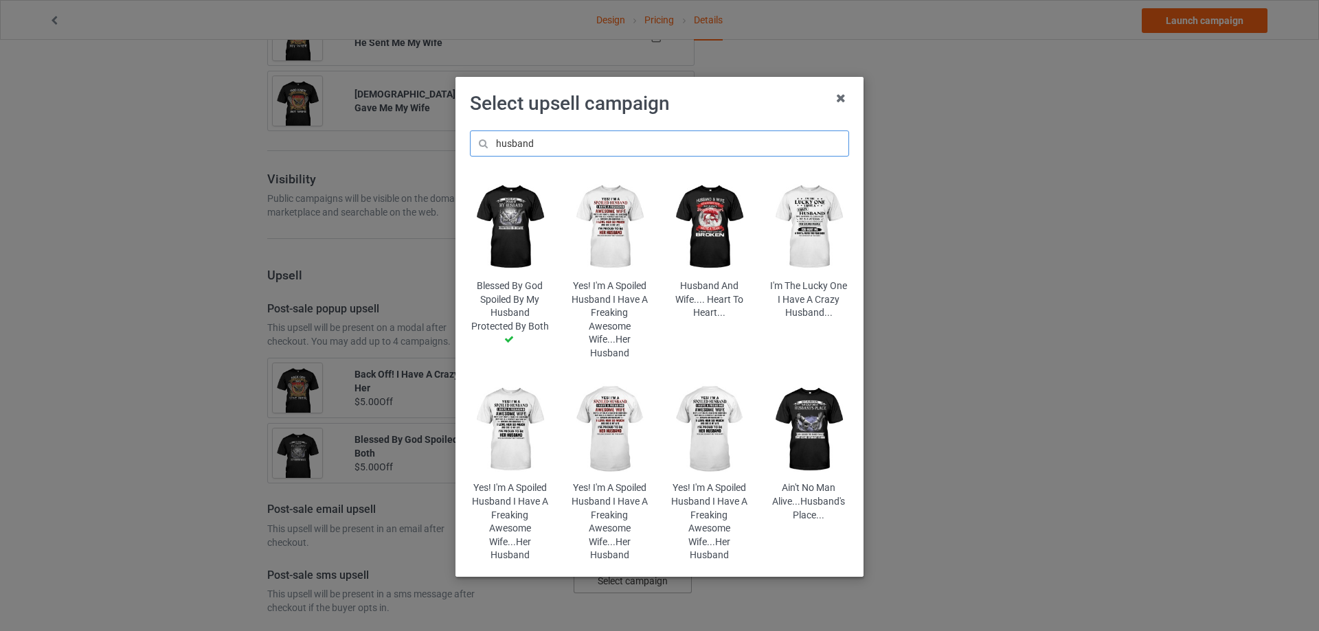
type input "husband"
click at [791, 437] on img at bounding box center [809, 430] width 80 height 100
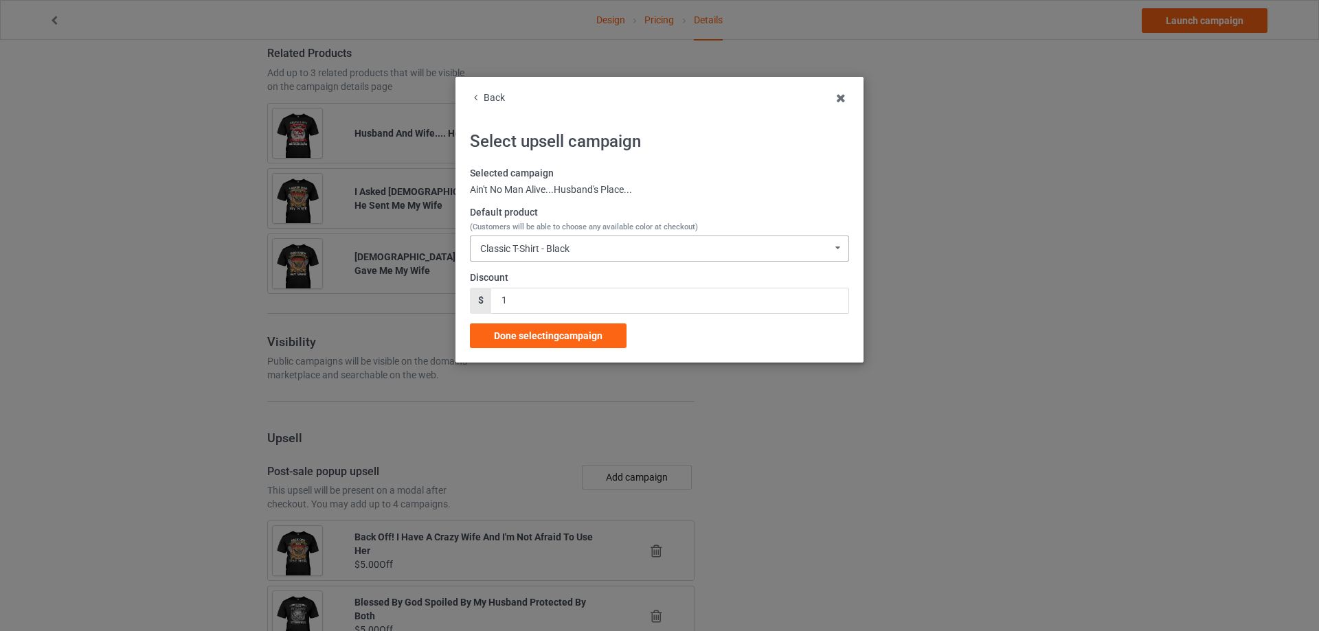
scroll to position [1034, 0]
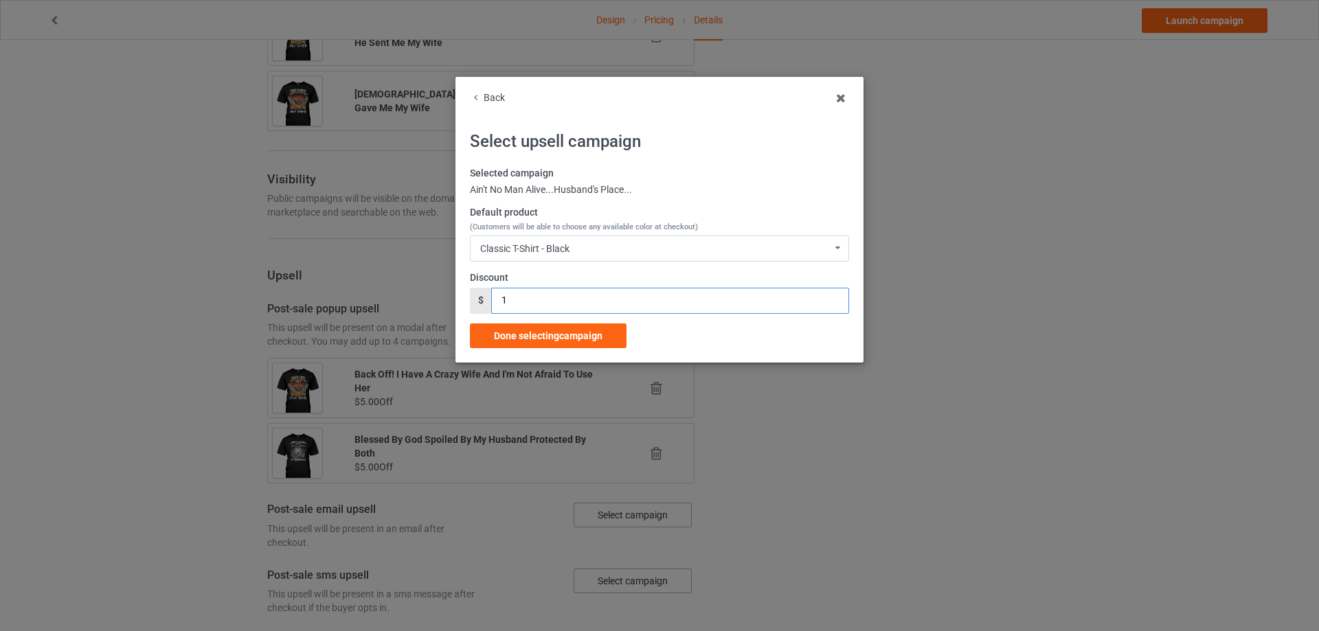
drag, startPoint x: 520, startPoint y: 294, endPoint x: 498, endPoint y: 299, distance: 22.5
click at [498, 299] on input "1" at bounding box center [669, 301] width 357 height 26
type input "5"
click at [543, 339] on span "Done selecting campaign" at bounding box center [548, 335] width 109 height 11
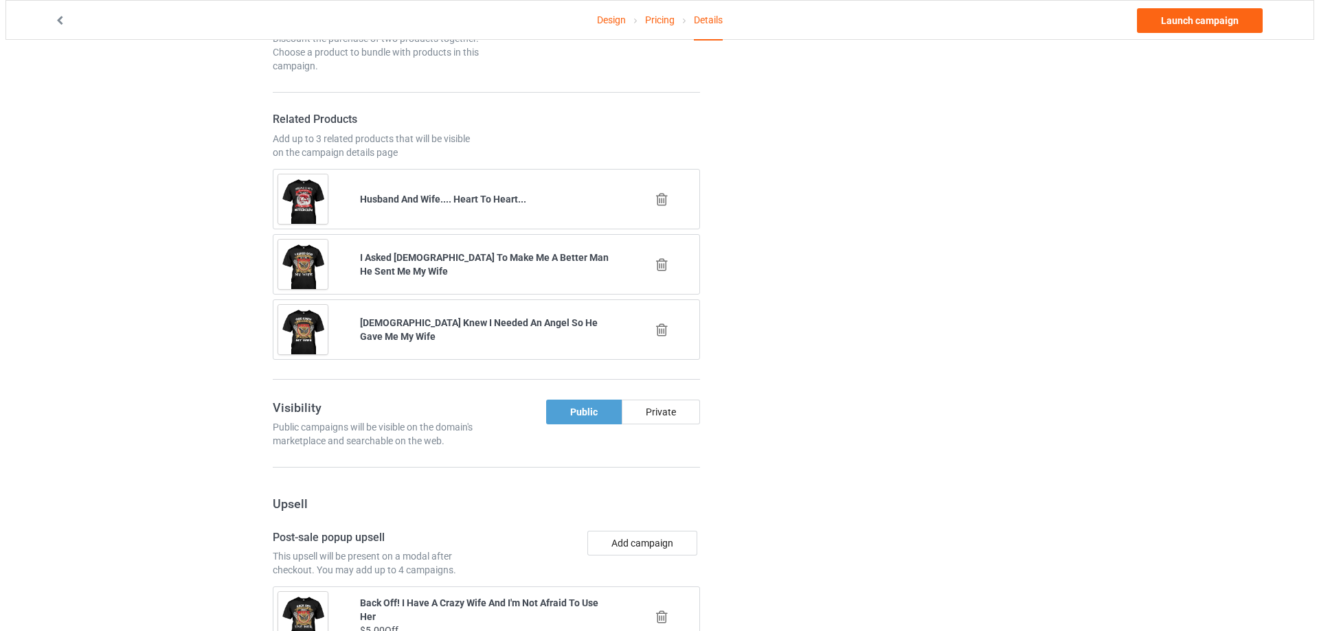
scroll to position [1034, 0]
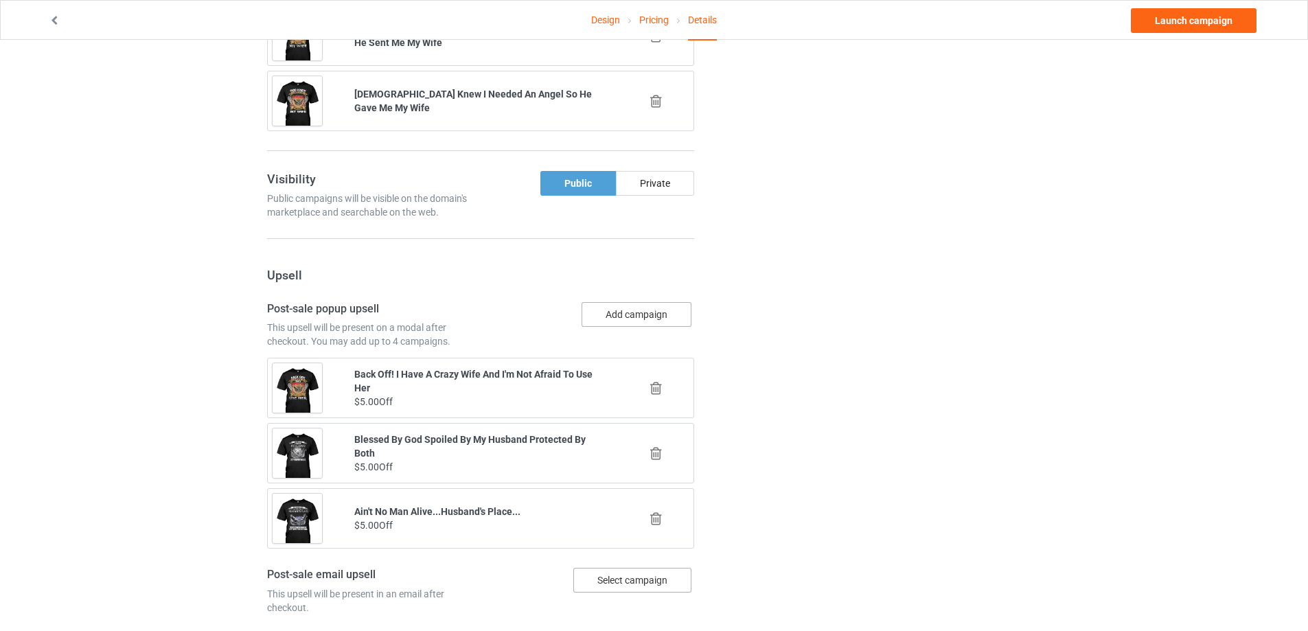
click at [642, 317] on button "Add campaign" at bounding box center [637, 314] width 110 height 25
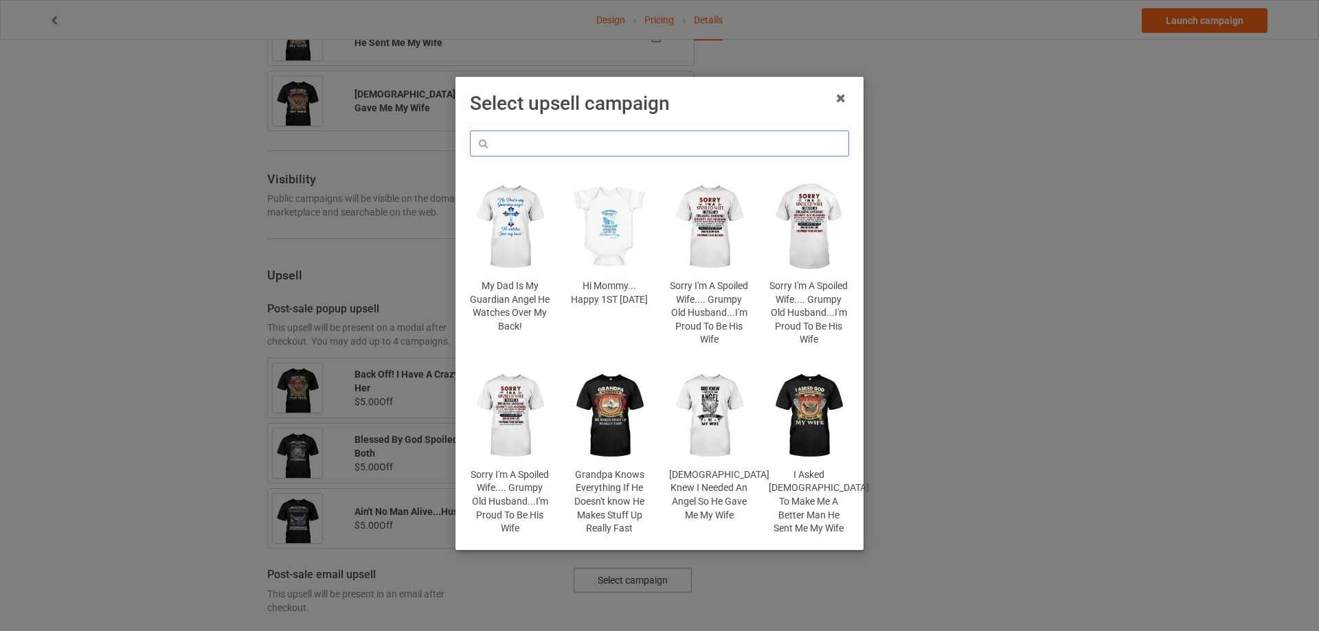
click at [575, 150] on input "text" at bounding box center [659, 143] width 379 height 26
paste input "husband"
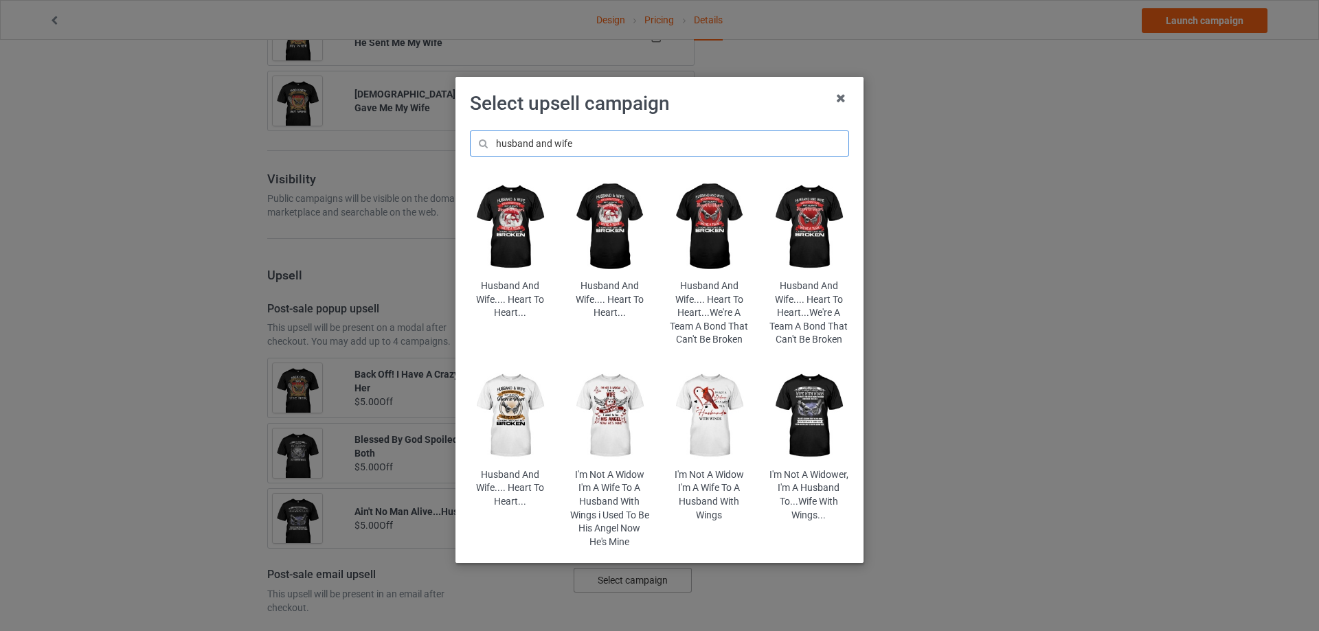
type input "husband and wife"
click at [706, 234] on img at bounding box center [709, 227] width 80 height 100
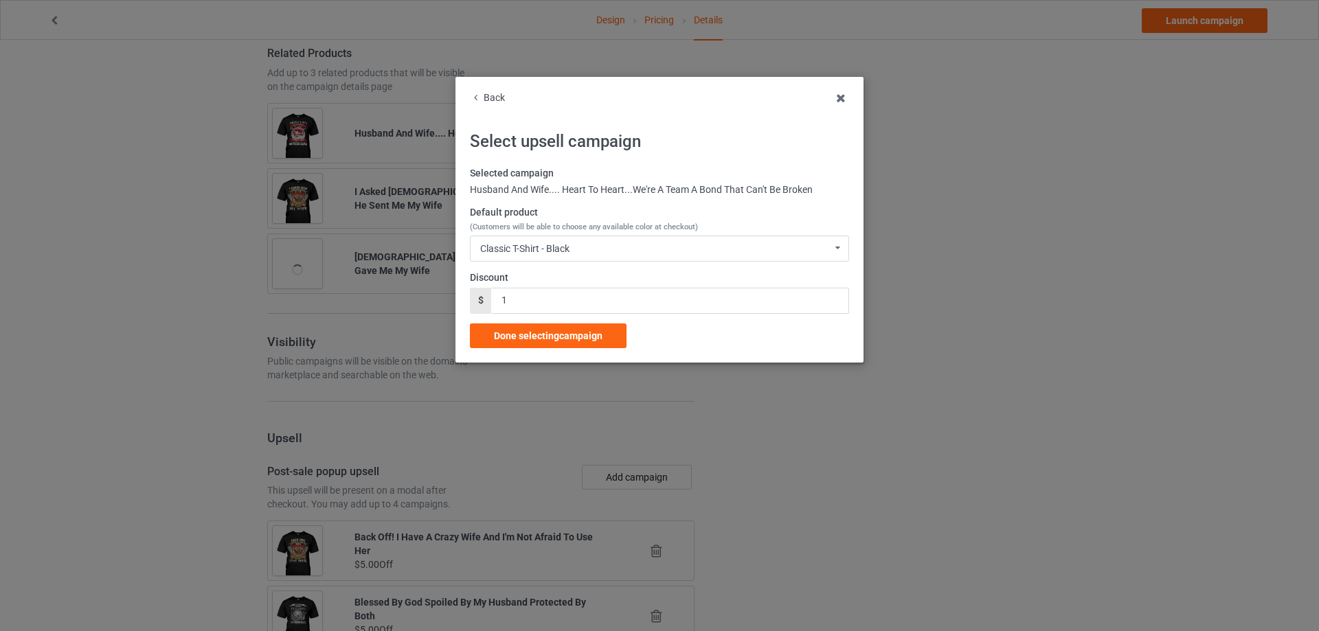
scroll to position [1034, 0]
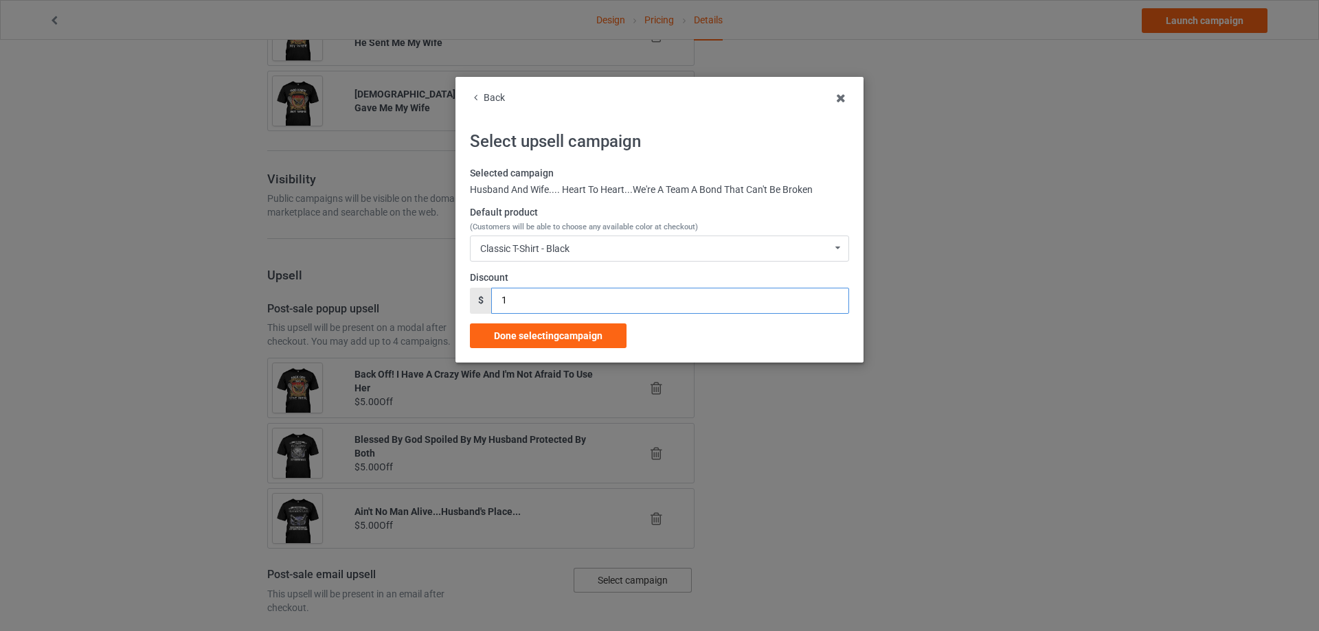
drag, startPoint x: 516, startPoint y: 303, endPoint x: 463, endPoint y: 303, distance: 53.6
click at [463, 303] on div "Back Select upsell campaign Selected campaign Husband And Wife.... Heart To Hea…" at bounding box center [659, 220] width 408 height 286
type input "5"
click at [523, 332] on span "Done selecting campaign" at bounding box center [548, 335] width 109 height 11
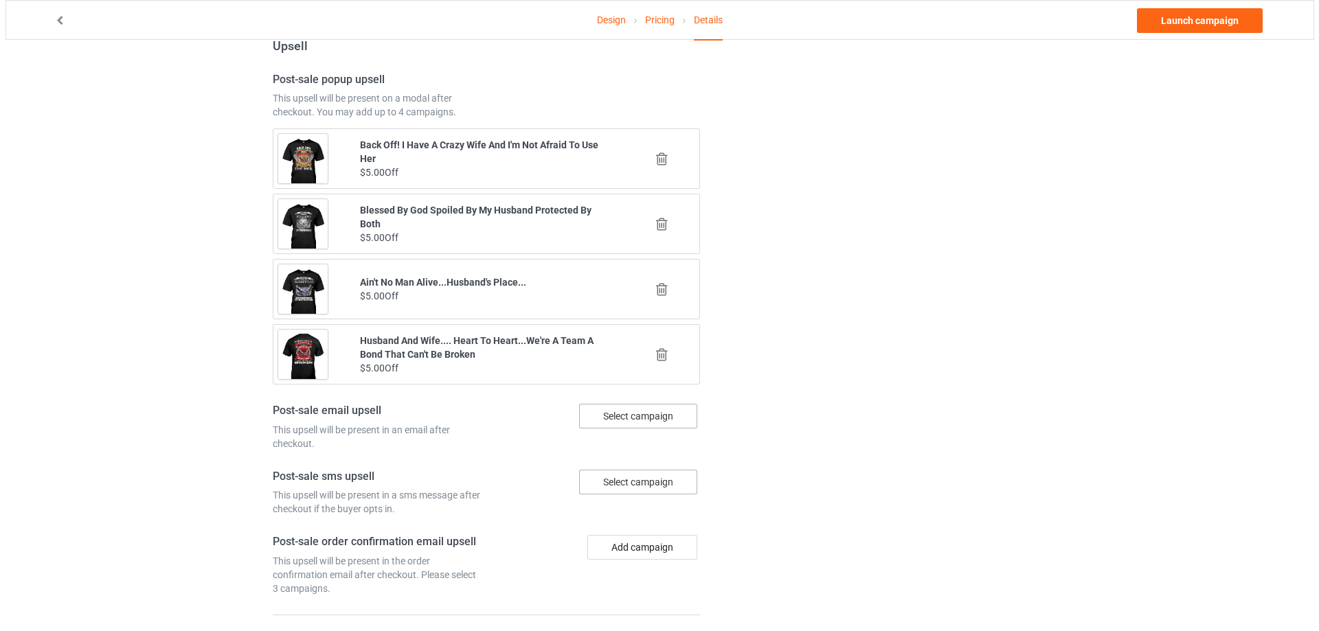
scroll to position [1337, 0]
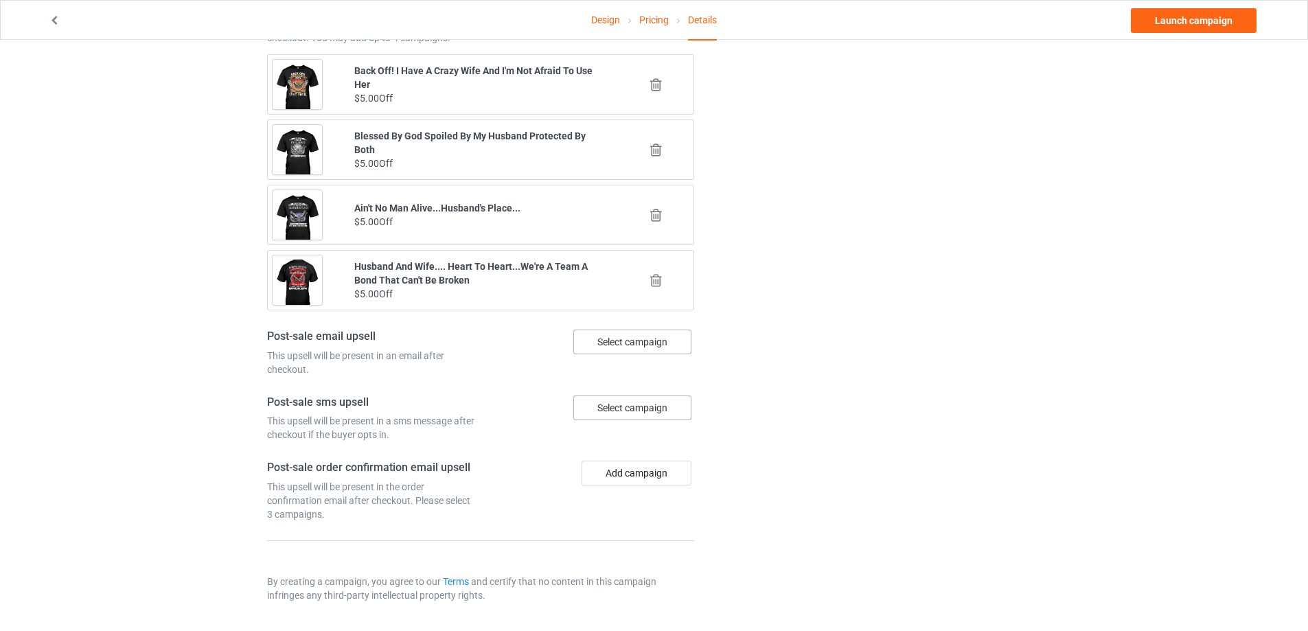
click at [607, 348] on div "Select campaign" at bounding box center [632, 342] width 118 height 25
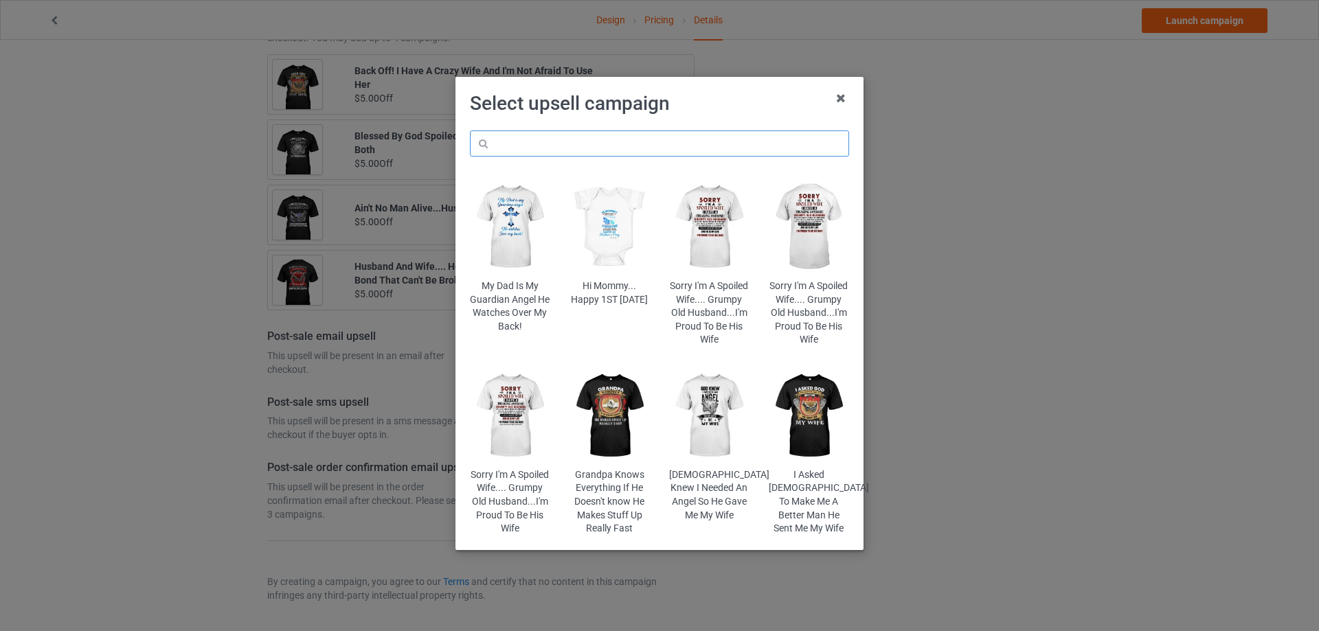
click at [602, 143] on input "text" at bounding box center [659, 143] width 379 height 26
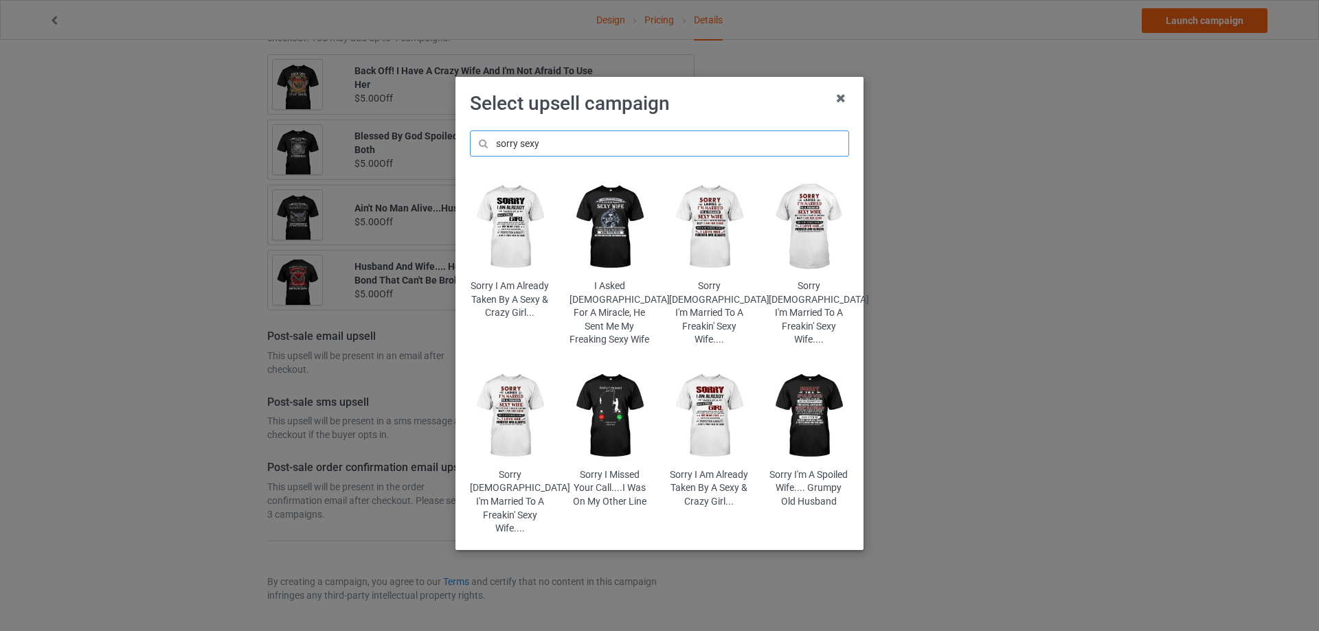
type input "sorry sexy"
click at [712, 387] on img at bounding box center [709, 416] width 80 height 100
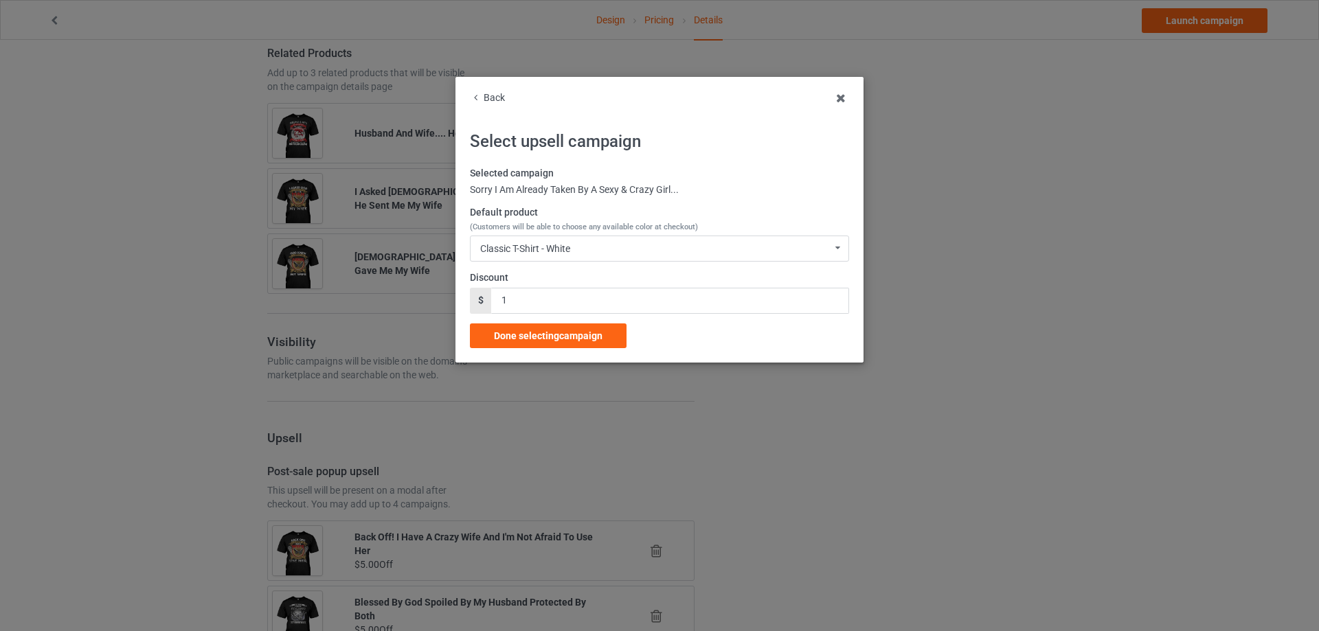
scroll to position [1337, 0]
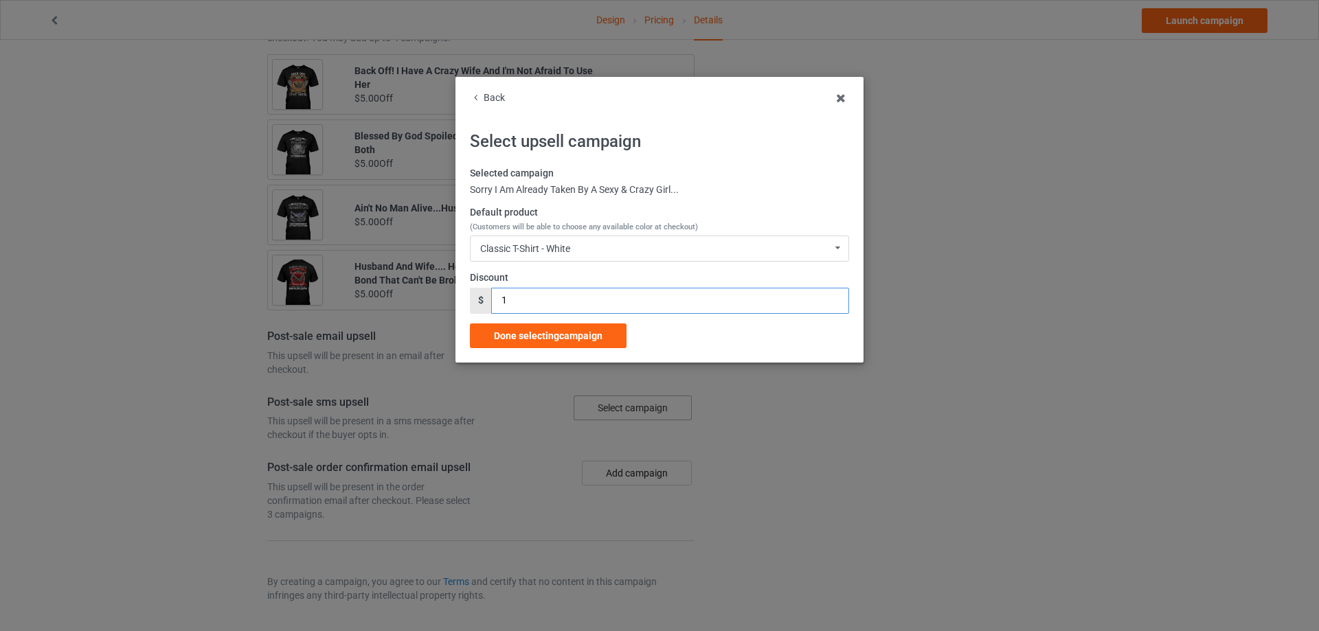
drag, startPoint x: 519, startPoint y: 293, endPoint x: 437, endPoint y: 304, distance: 82.4
click at [437, 304] on div "Back Select upsell campaign Selected campaign Sorry I Am Already Taken By A Sex…" at bounding box center [659, 315] width 1319 height 631
type input "5"
click at [518, 340] on span "Done selecting campaign" at bounding box center [548, 335] width 109 height 11
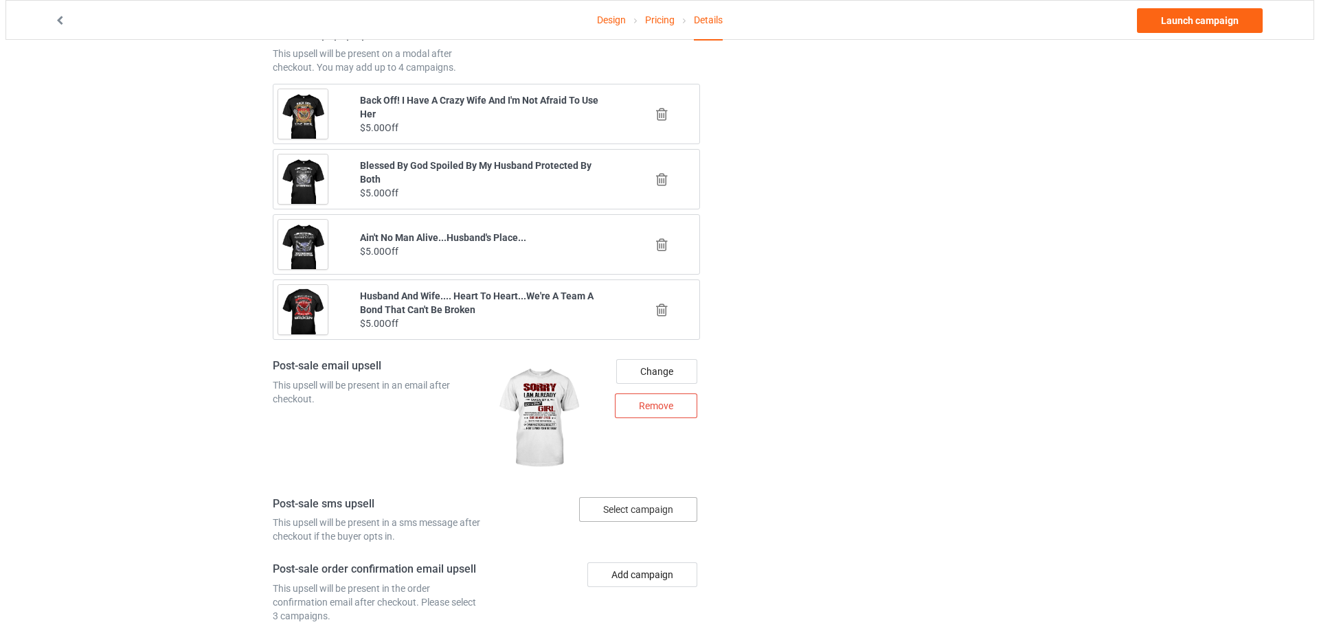
scroll to position [1409, 0]
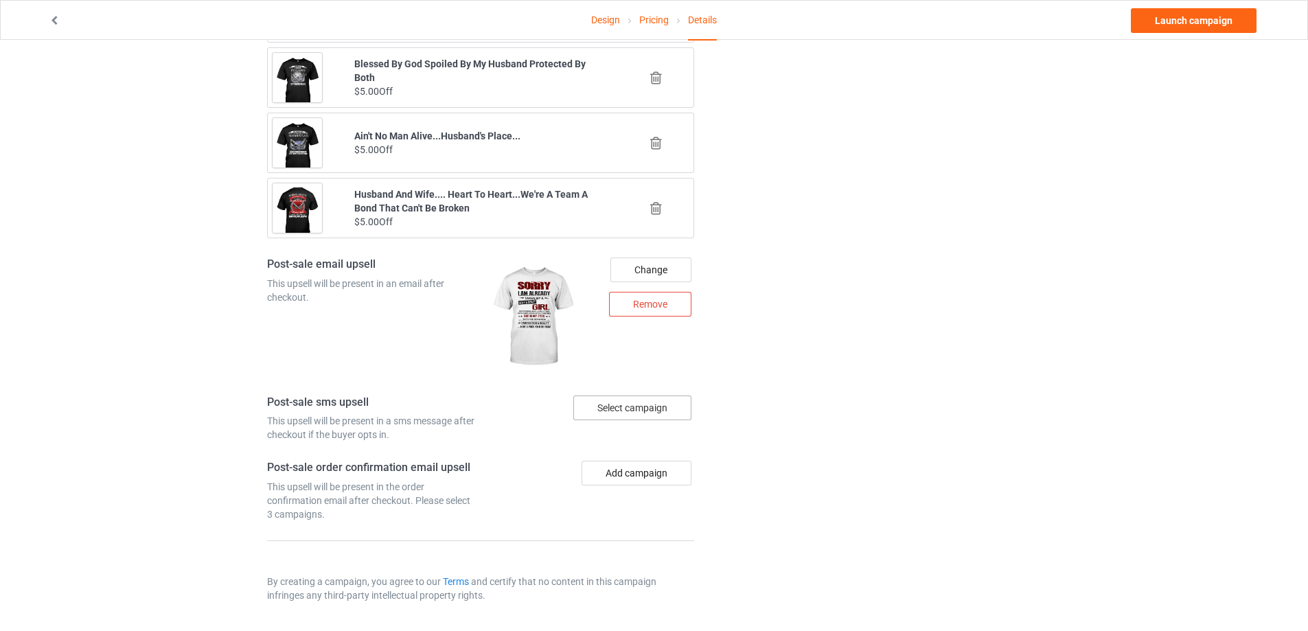
click at [606, 406] on div "Select campaign" at bounding box center [632, 408] width 118 height 25
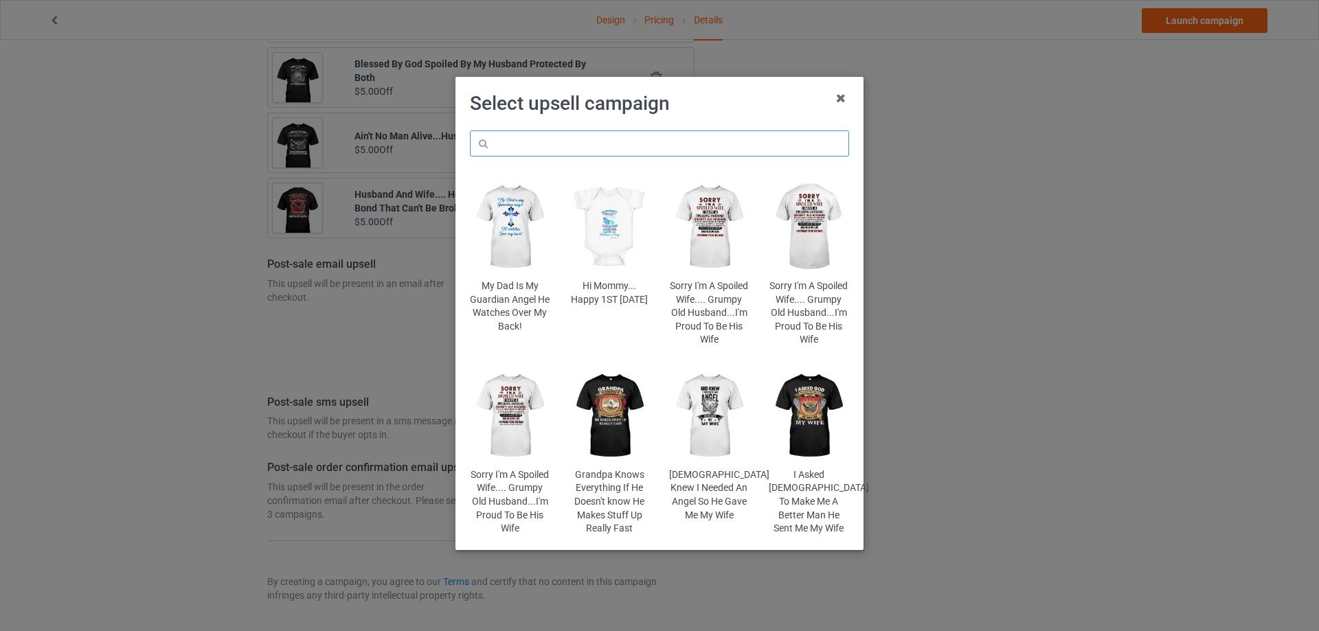
click at [571, 146] on input "text" at bounding box center [659, 143] width 379 height 26
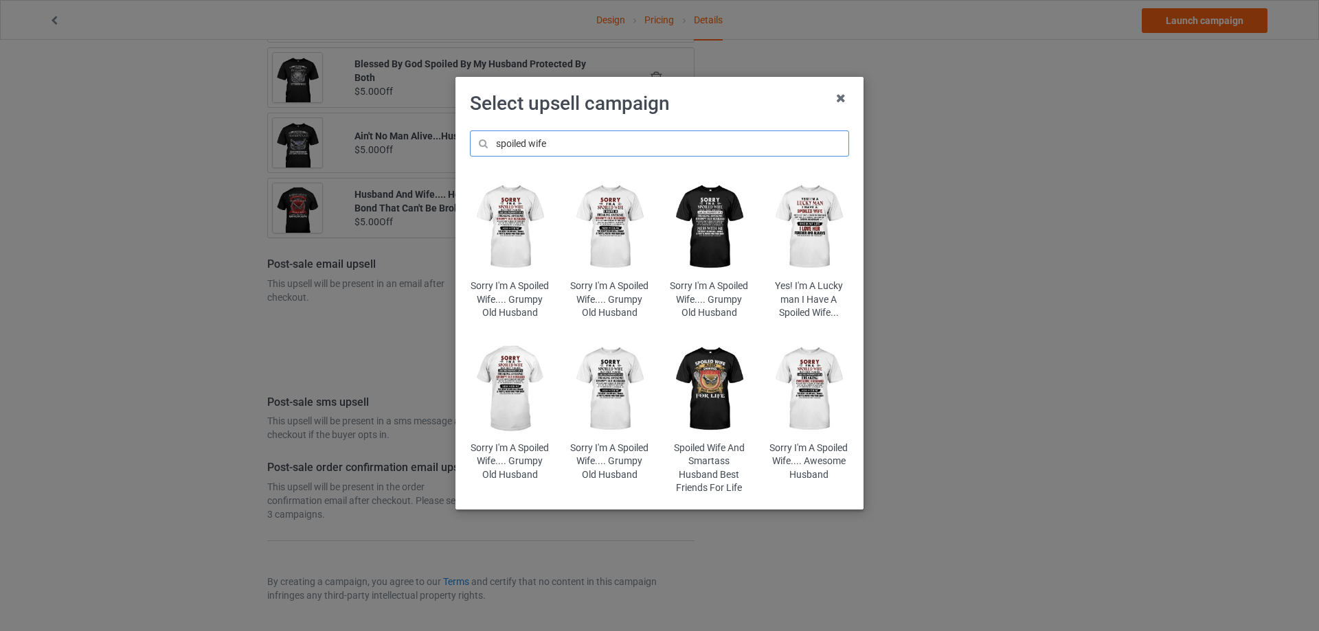
type input "spoiled wife"
click at [699, 373] on img at bounding box center [709, 389] width 80 height 100
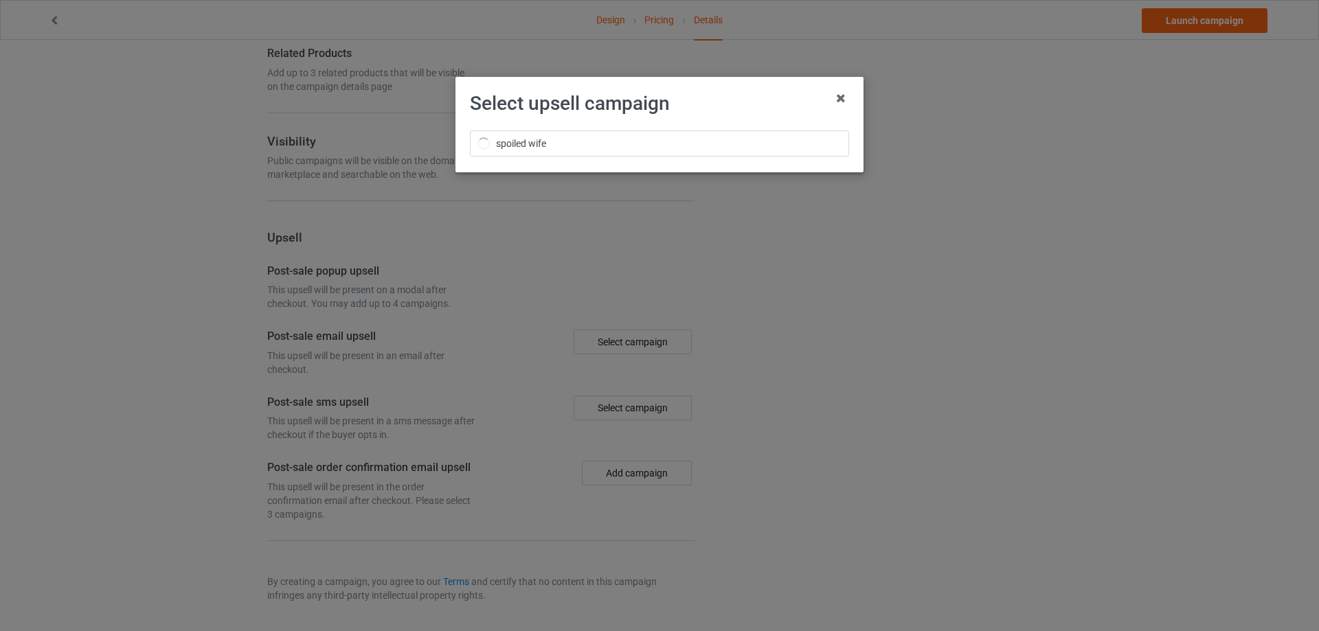
scroll to position [871, 0]
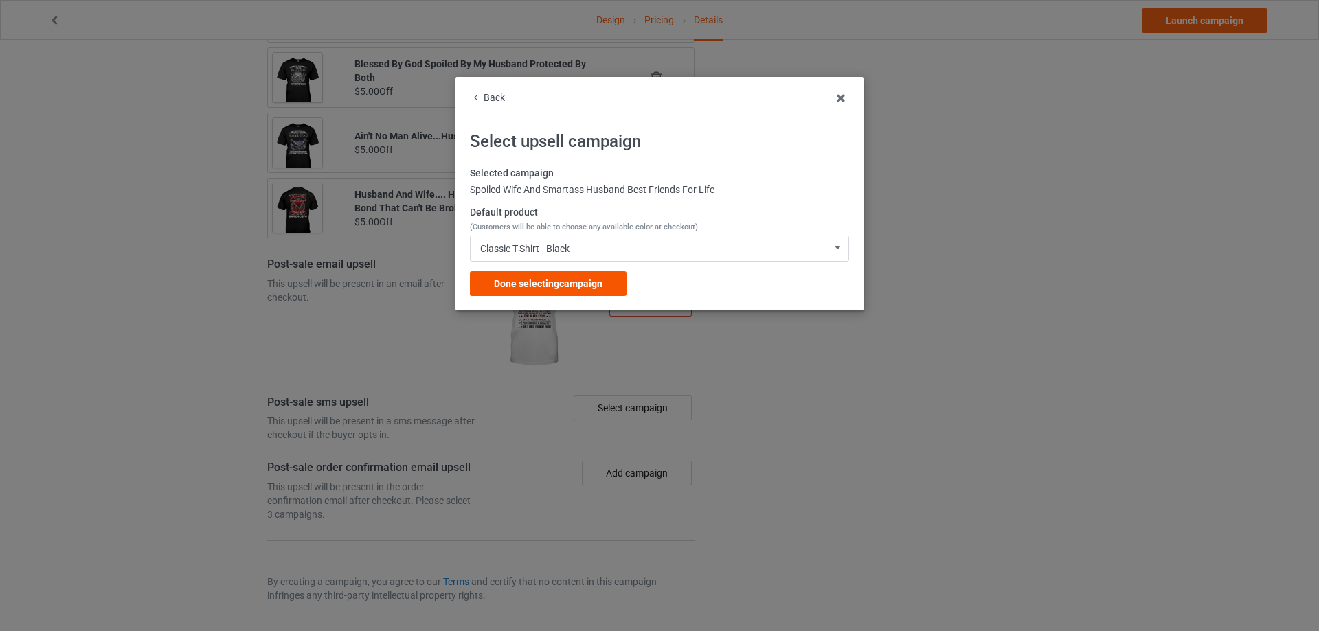
click at [541, 292] on div "Done selecting campaign" at bounding box center [548, 283] width 157 height 25
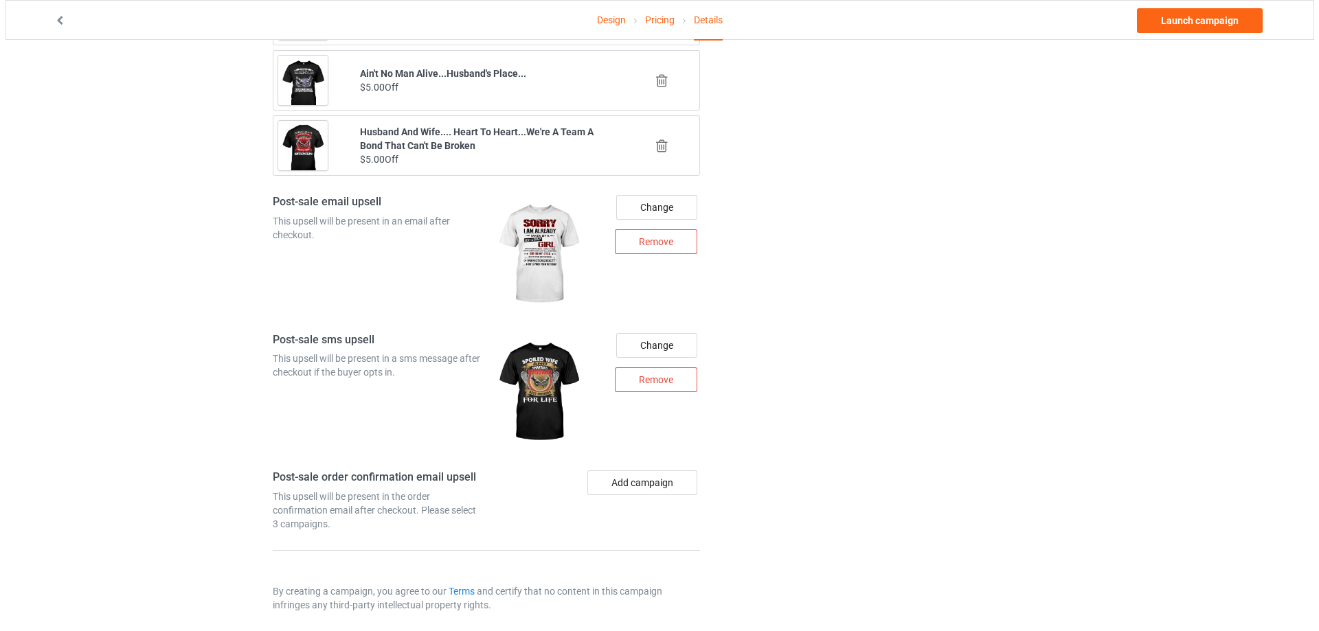
scroll to position [1481, 0]
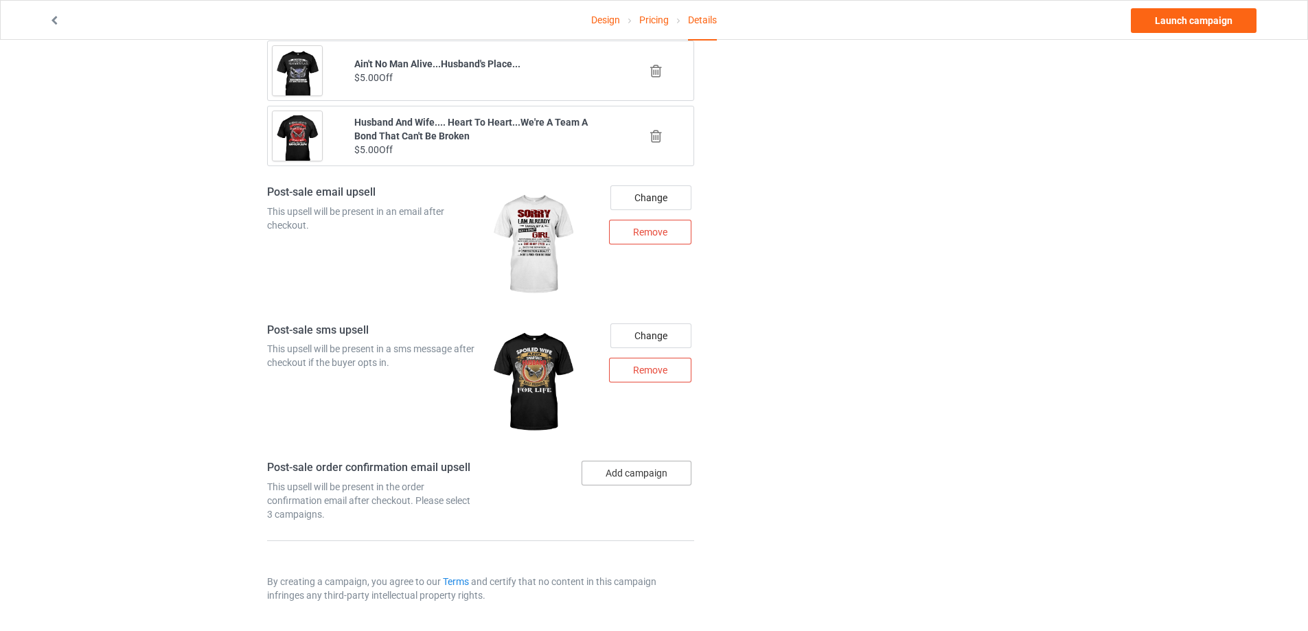
click at [614, 470] on button "Add campaign" at bounding box center [637, 473] width 110 height 25
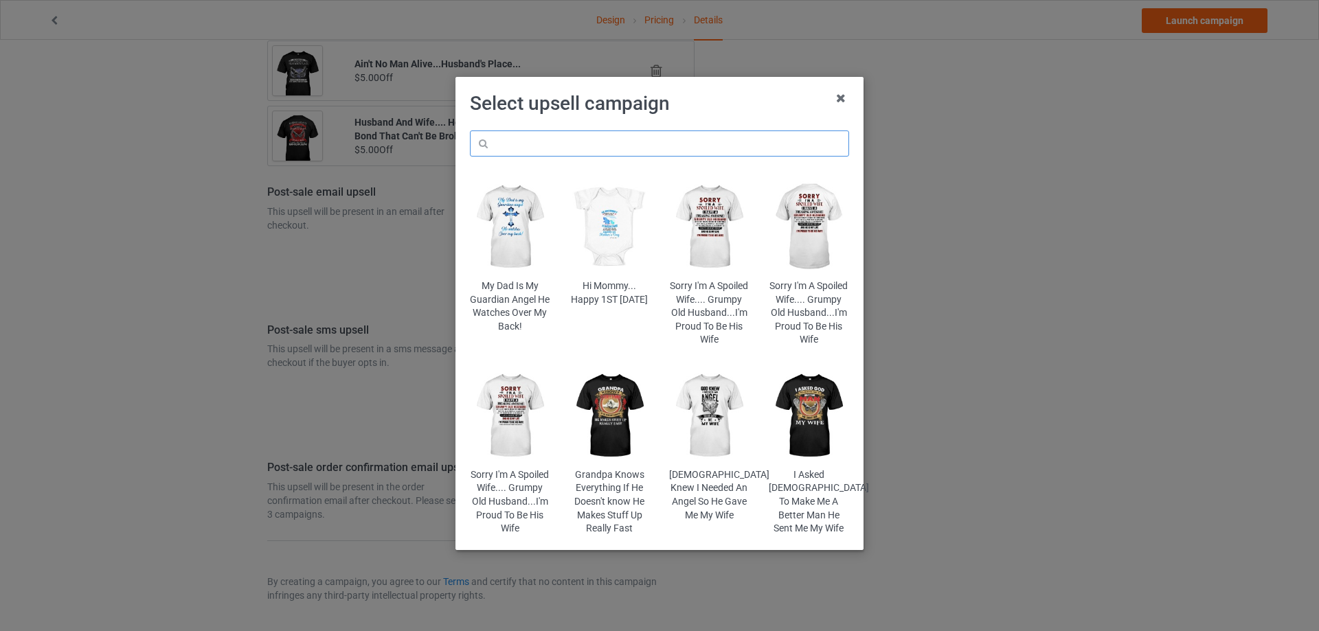
click at [580, 142] on input "text" at bounding box center [659, 143] width 379 height 26
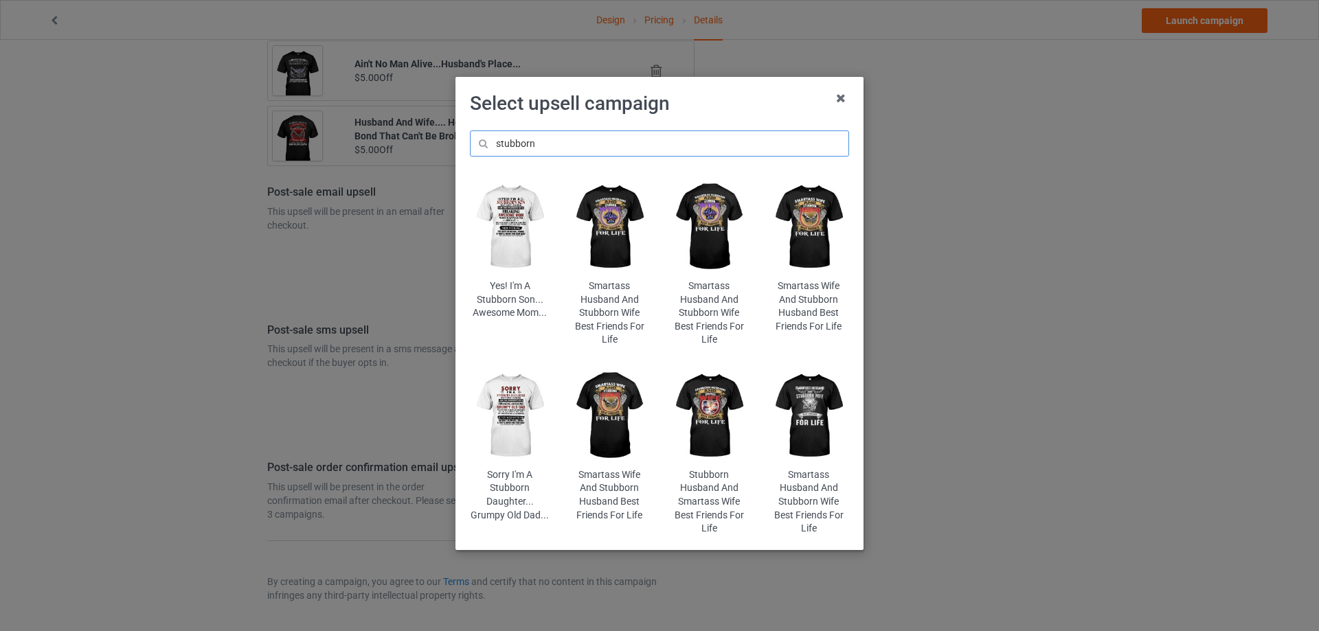
drag, startPoint x: 547, startPoint y: 141, endPoint x: 471, endPoint y: 142, distance: 75.6
click at [471, 142] on input "stubborn" at bounding box center [659, 143] width 379 height 26
type input "stubborn"
click at [720, 396] on img at bounding box center [709, 416] width 80 height 100
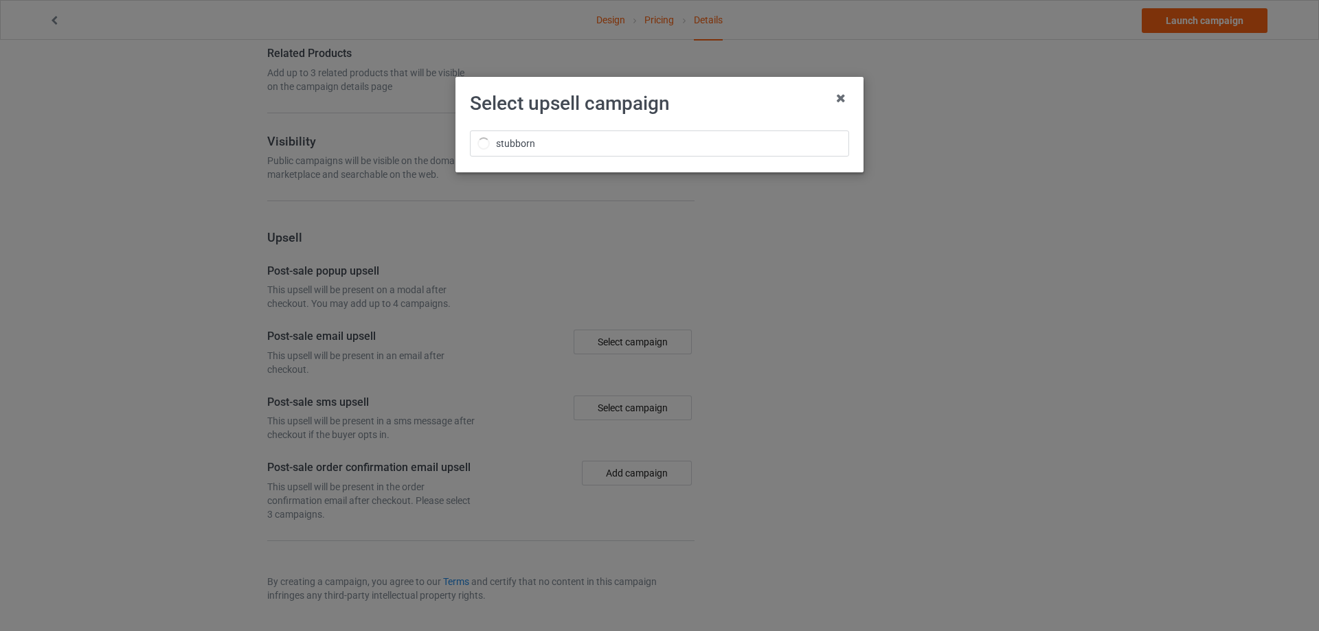
scroll to position [871, 0]
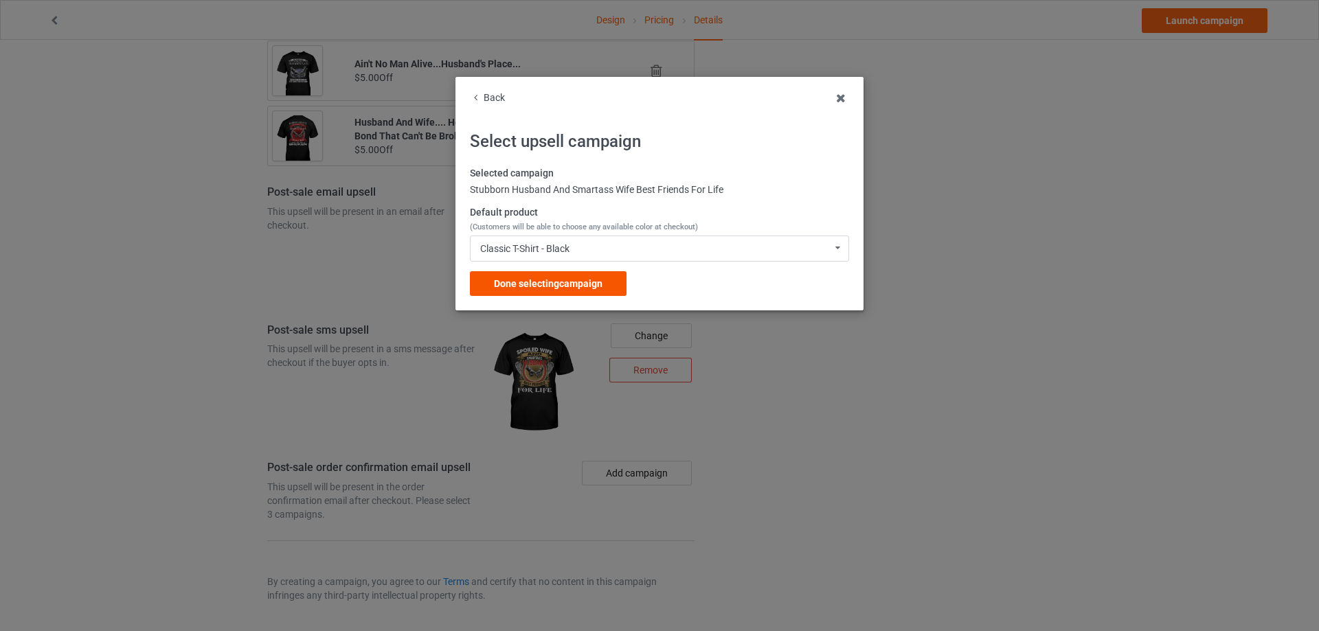
click at [543, 288] on span "Done selecting campaign" at bounding box center [548, 283] width 109 height 11
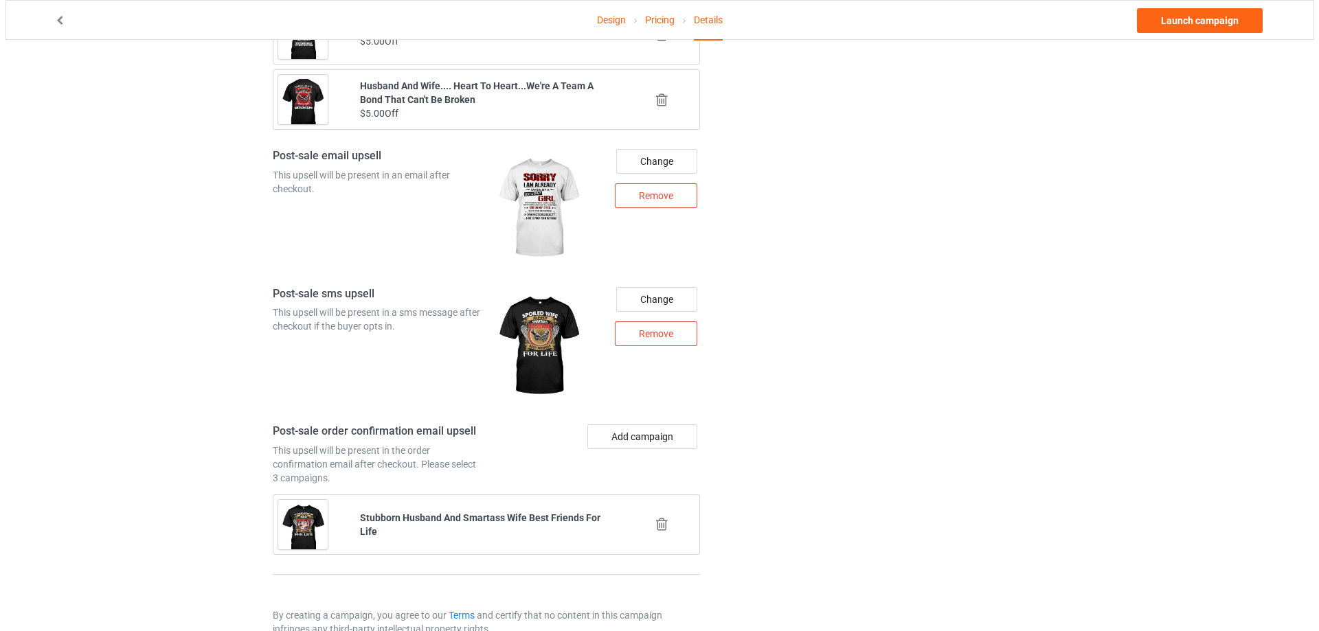
scroll to position [1551, 0]
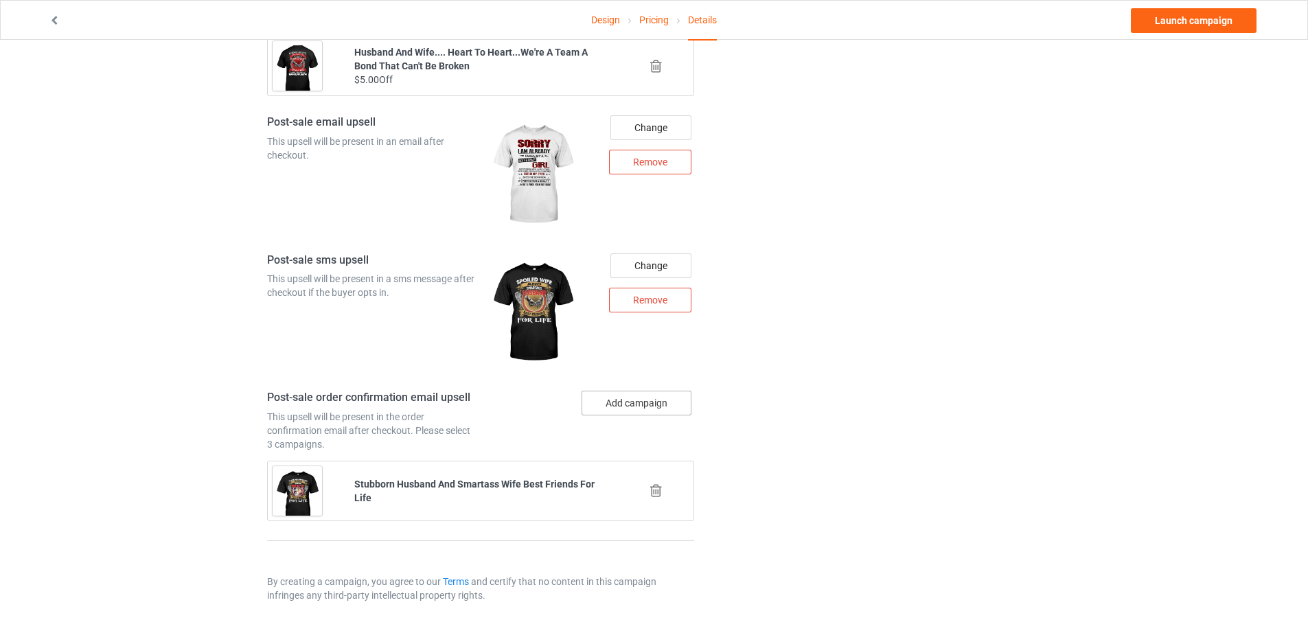
click at [637, 403] on button "Add campaign" at bounding box center [637, 403] width 110 height 25
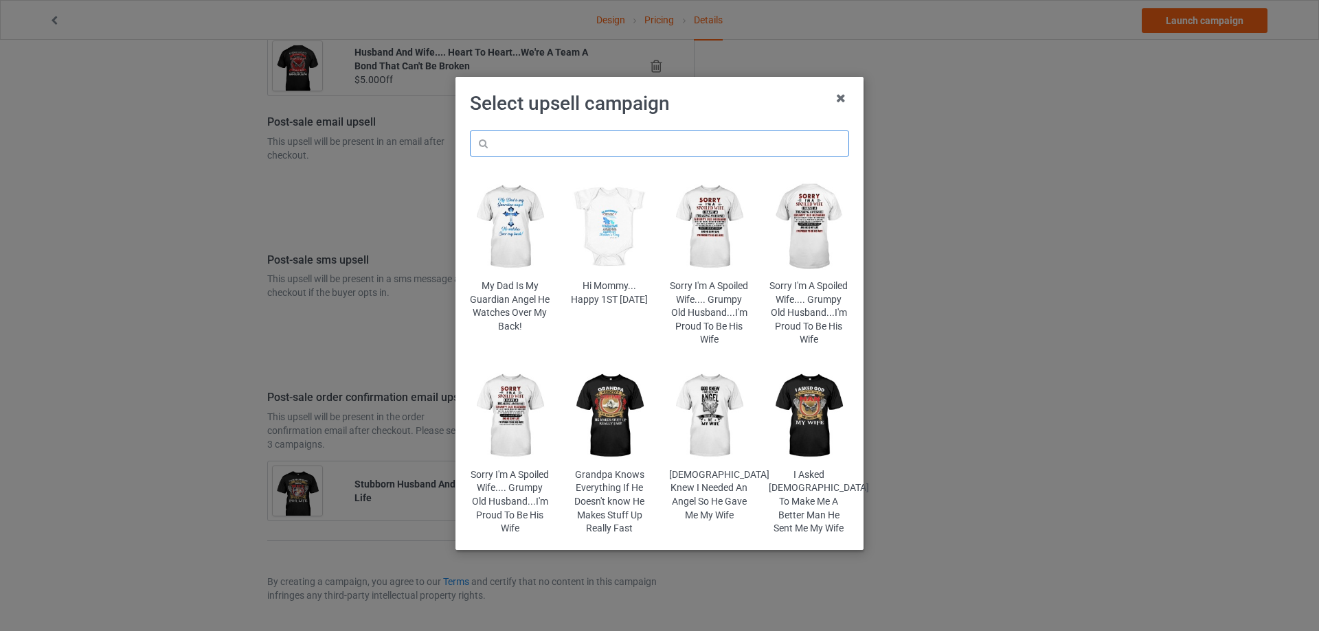
click at [584, 137] on input "text" at bounding box center [659, 143] width 379 height 26
paste input "stubborn"
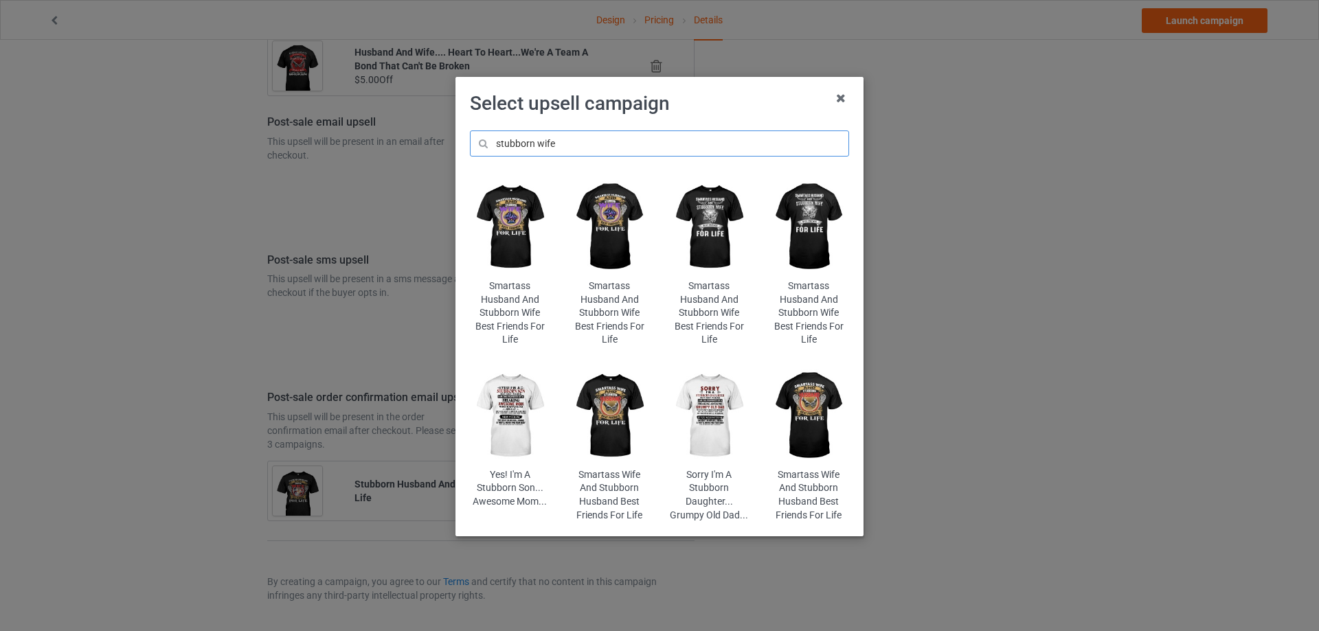
drag, startPoint x: 559, startPoint y: 142, endPoint x: 444, endPoint y: 152, distance: 115.8
click at [444, 152] on div "Select upsell campaign stubborn wife Smartass Husband And Stubborn Wife Best Fr…" at bounding box center [659, 315] width 1319 height 631
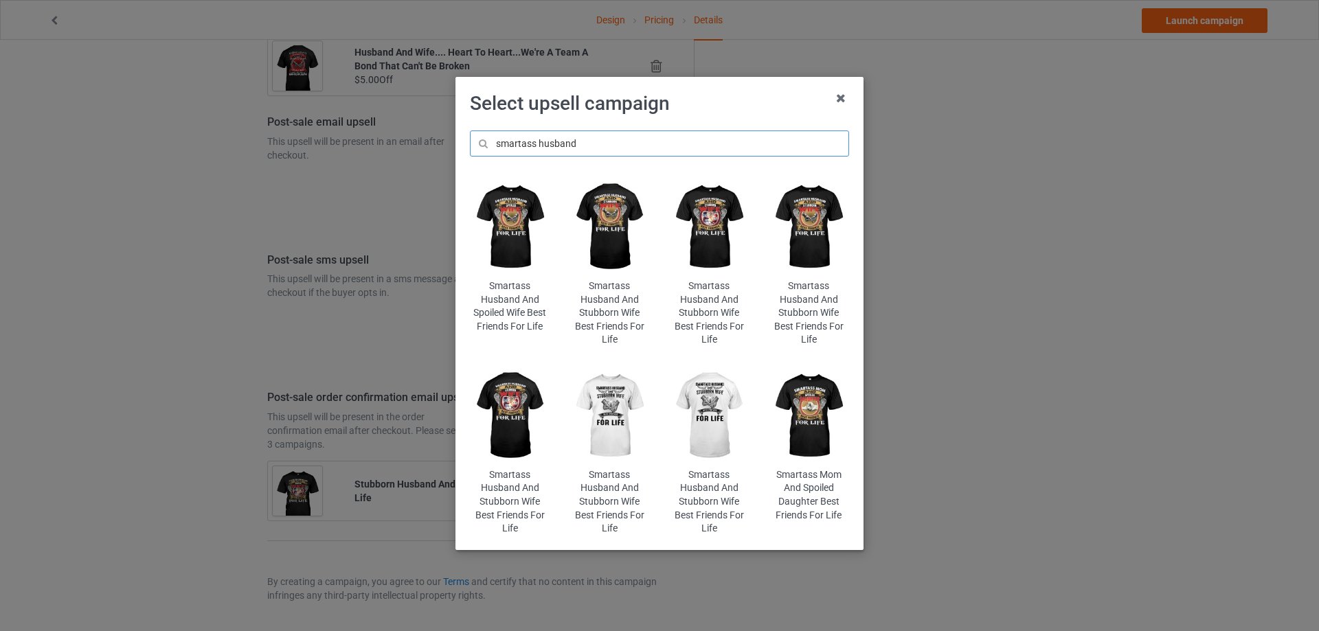
type input "smartass husband"
click at [817, 247] on img at bounding box center [809, 227] width 80 height 100
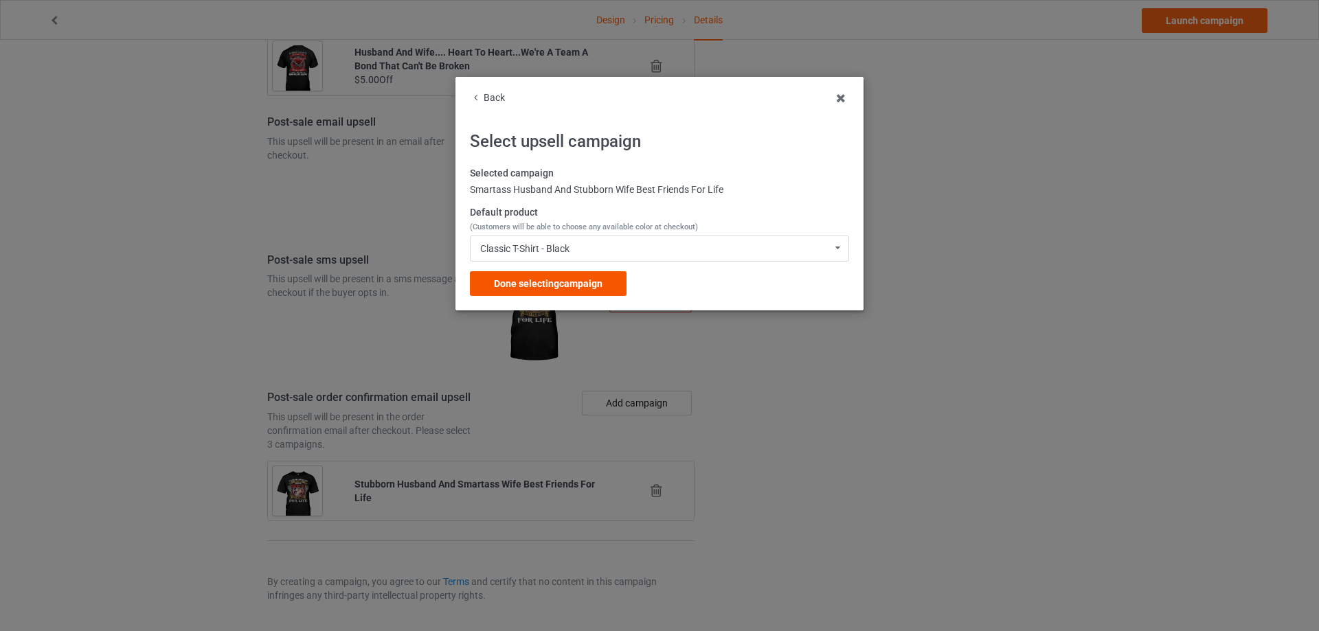
click at [578, 279] on span "Done selecting campaign" at bounding box center [548, 283] width 109 height 11
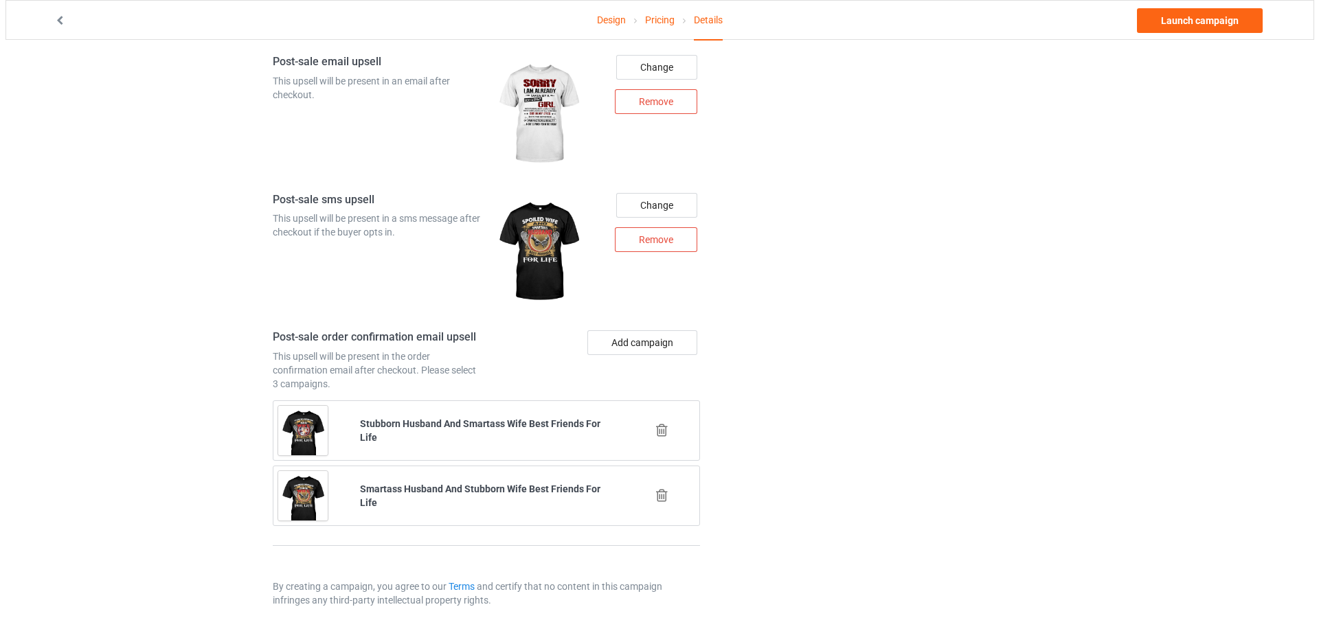
scroll to position [1617, 0]
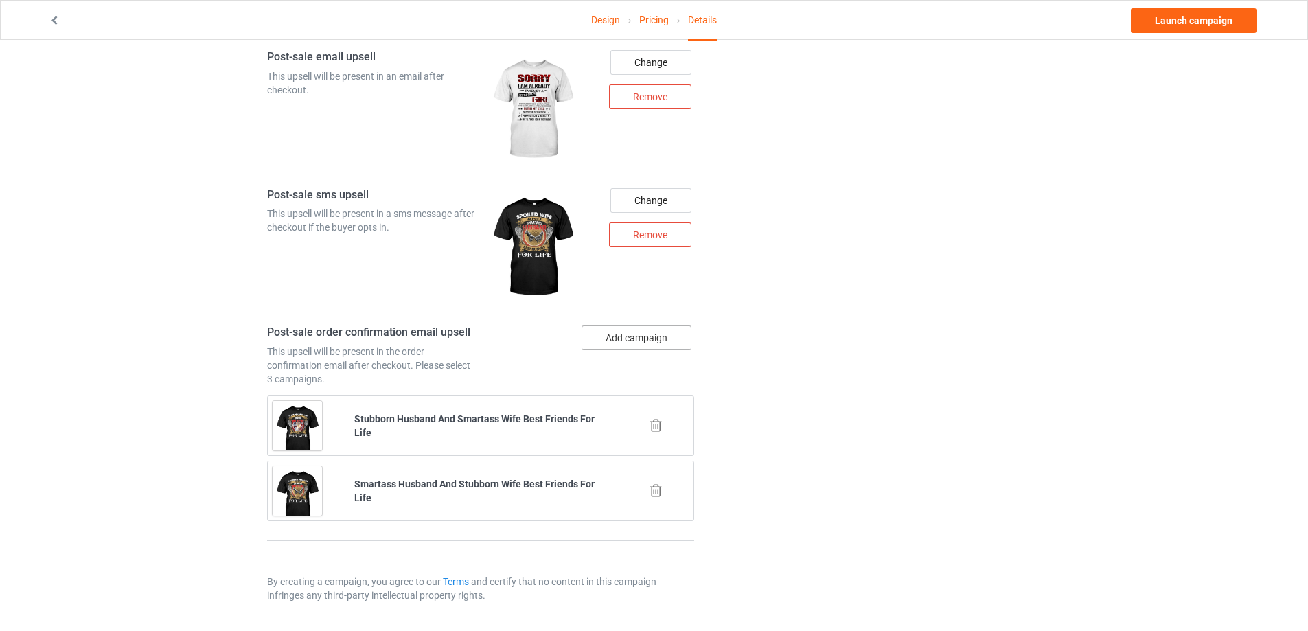
click at [671, 336] on button "Add campaign" at bounding box center [637, 338] width 110 height 25
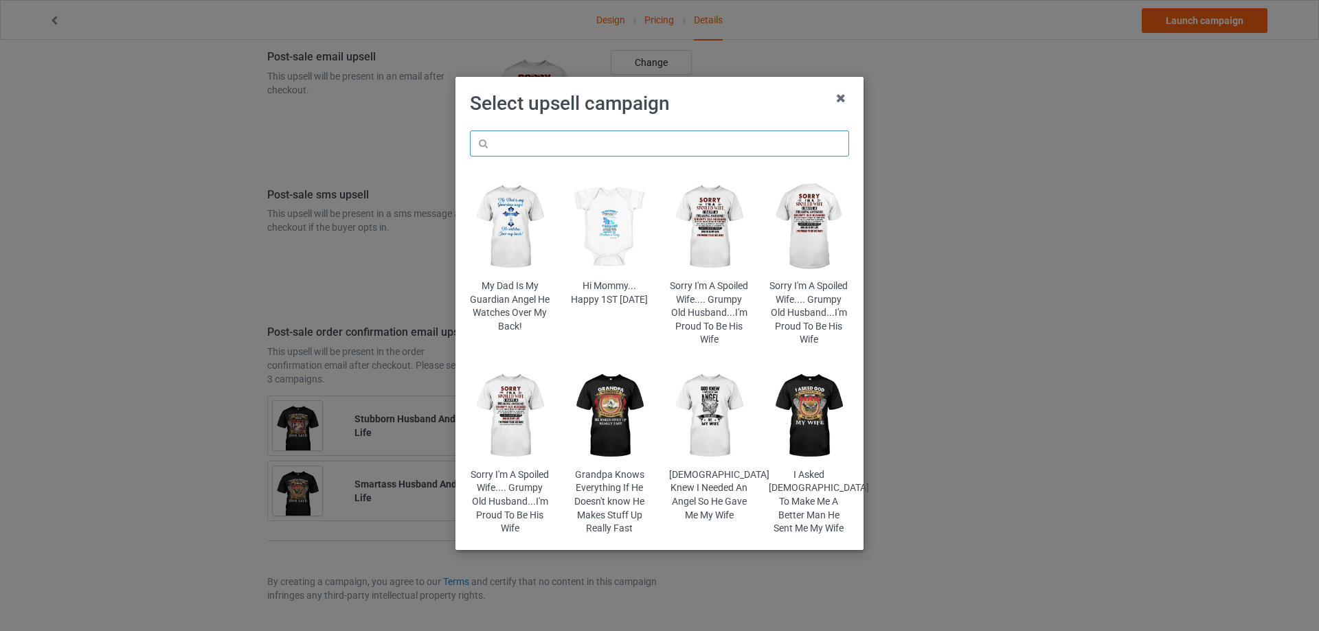
click at [582, 144] on input "text" at bounding box center [659, 143] width 379 height 26
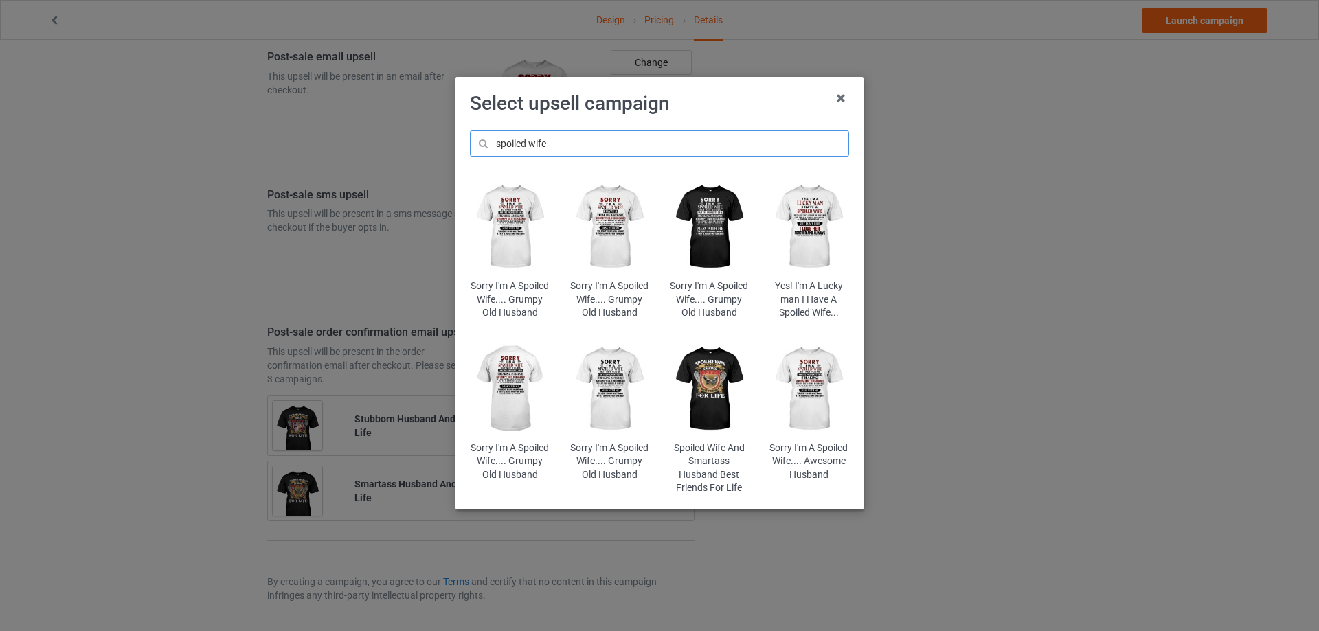
type input "spoiled wife"
click at [725, 217] on img at bounding box center [709, 227] width 80 height 100
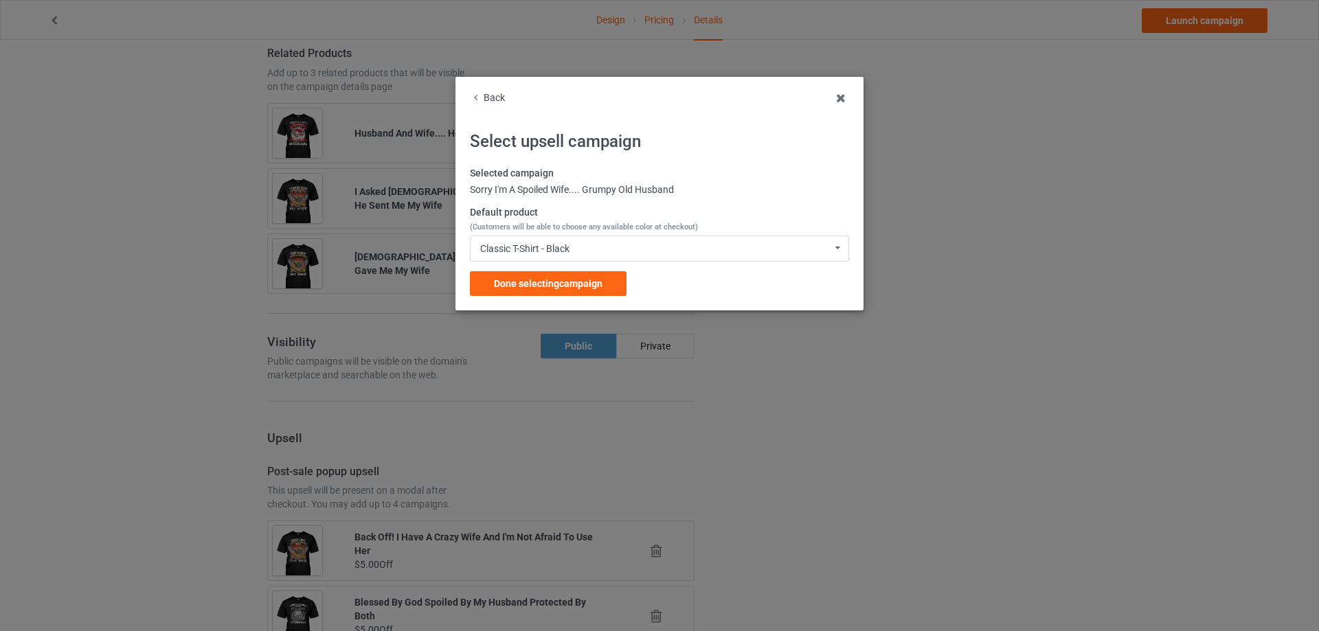
scroll to position [1617, 0]
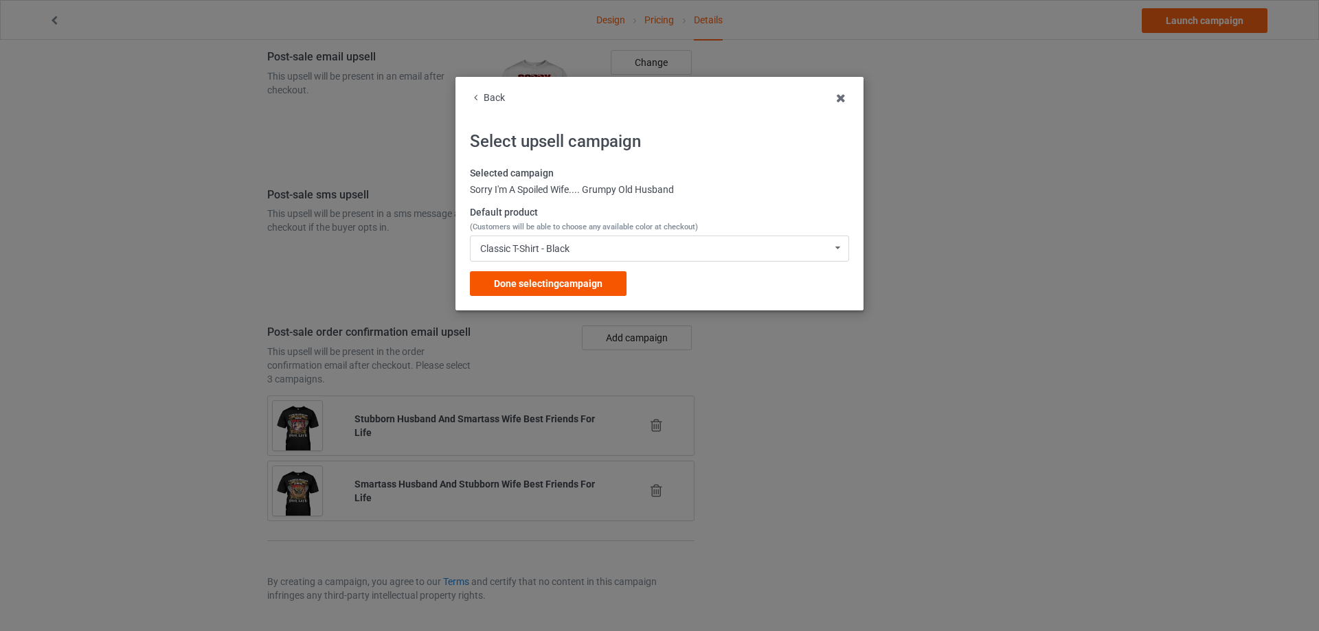
click at [600, 292] on div "Done selecting campaign" at bounding box center [548, 283] width 157 height 25
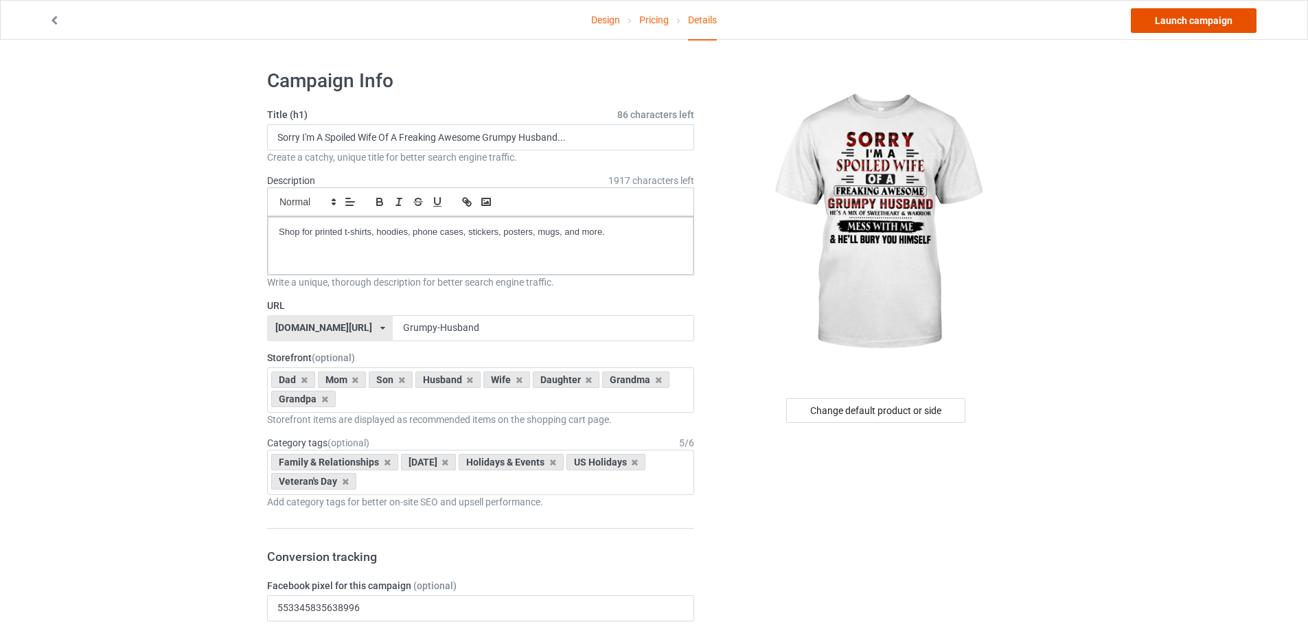
click at [1181, 29] on link "Launch campaign" at bounding box center [1194, 20] width 126 height 25
